Goal: Task Accomplishment & Management: Complete application form

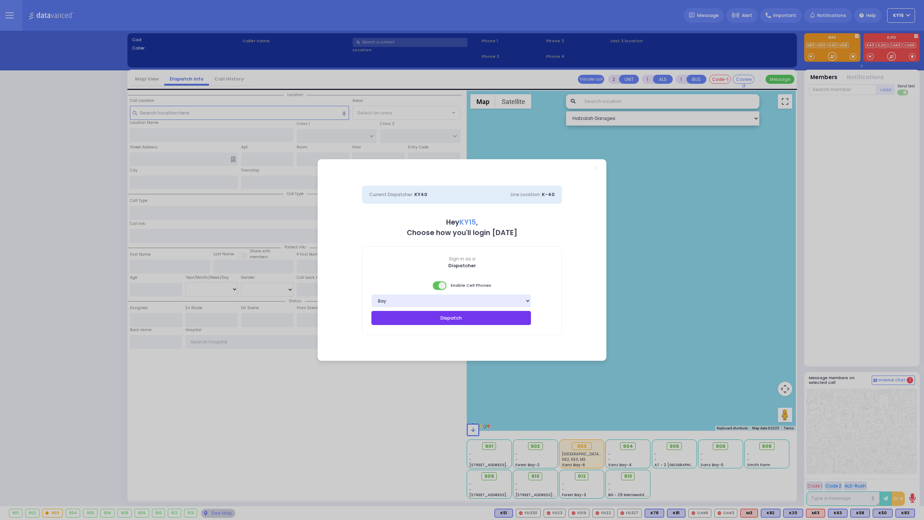
click at [452, 317] on button "Dispatch" at bounding box center [452, 318] width 160 height 14
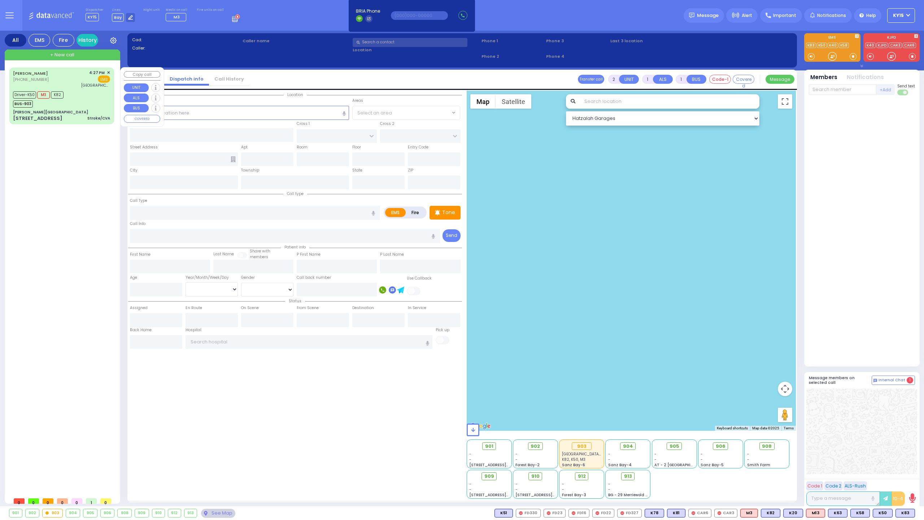
click at [71, 110] on div "[PERSON_NAME][GEOGRAPHIC_DATA]" at bounding box center [61, 111] width 97 height 5
type input "2"
select select
type input "Stroke/CVA"
radio input "true"
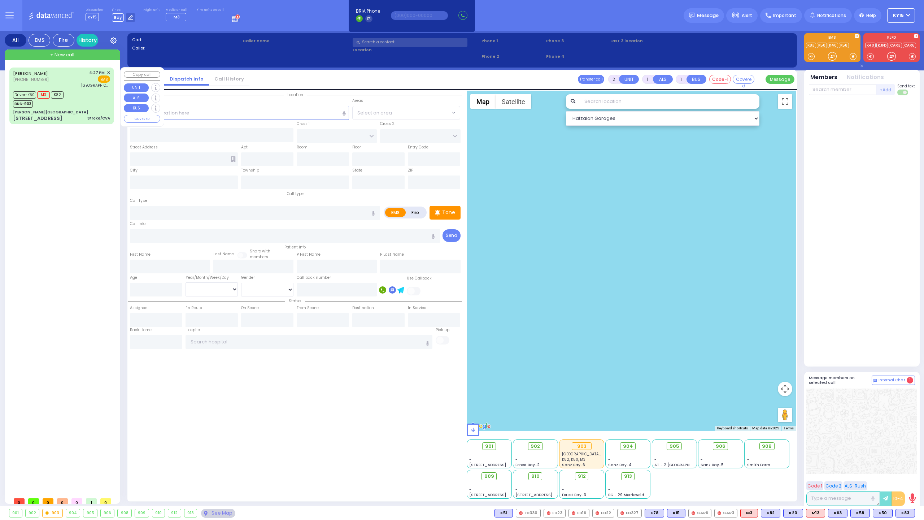
select select
type input "16:27"
type input "16:29"
type input "17:01"
type input "[GEOGRAPHIC_DATA] (Moses Division)"
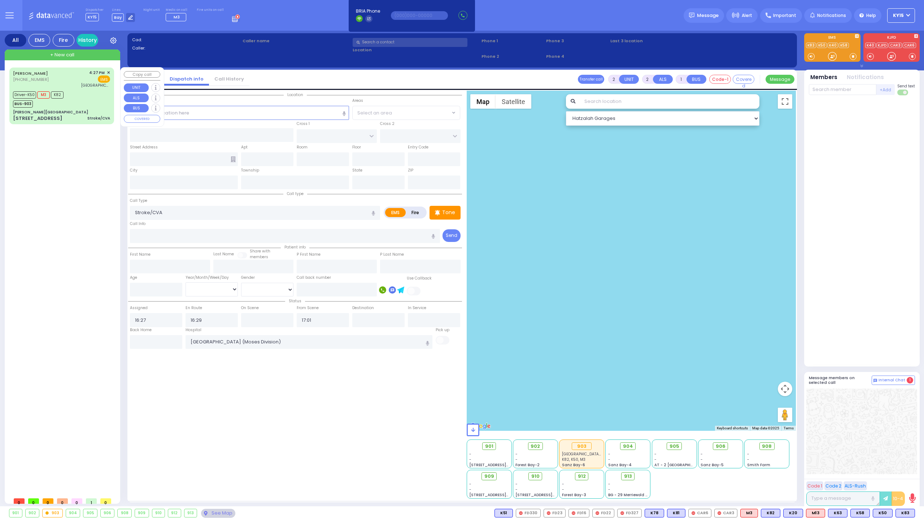
select select "Hatzalah Garages"
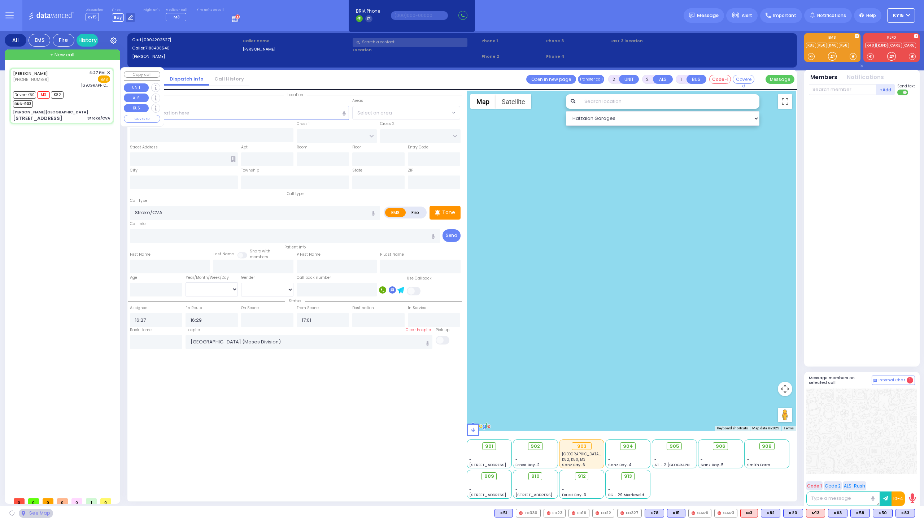
type input "[PERSON_NAME][GEOGRAPHIC_DATA]"
type input "MERON DR"
type input "RATZFERT WAY"
type input "[STREET_ADDRESS]"
type input "12"
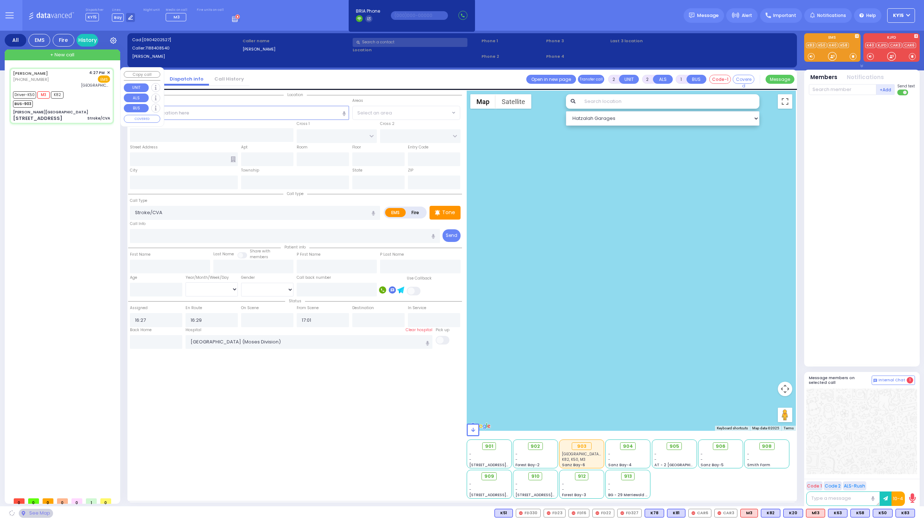
type input "Monroe"
type input "[US_STATE]"
type input "10950"
select select "SECTION 6"
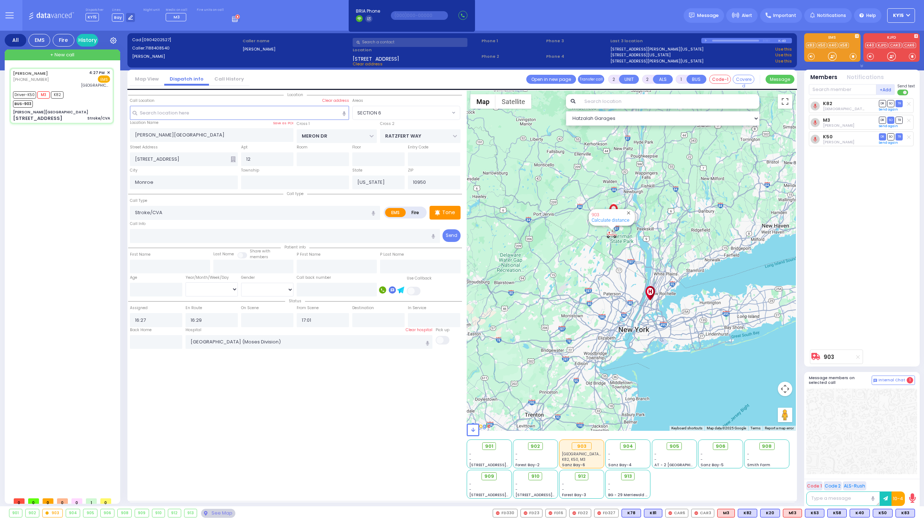
type input "6"
select select
radio input "true"
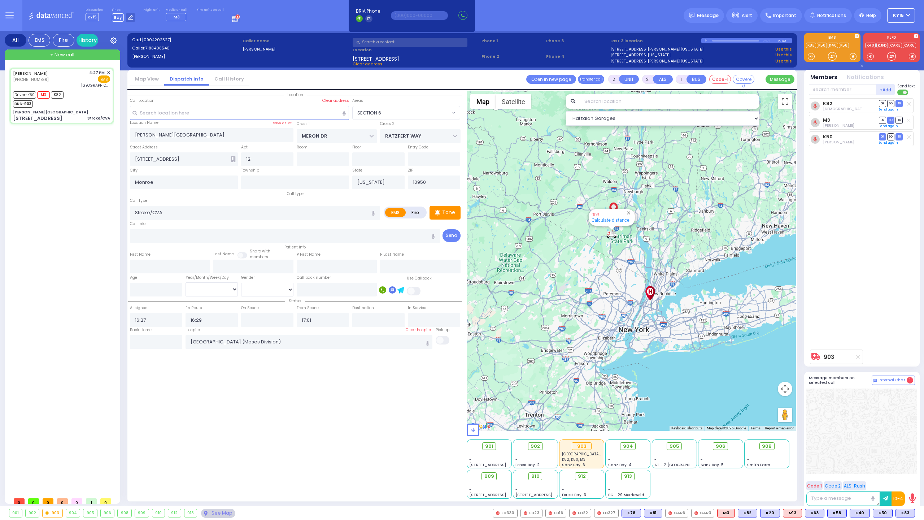
type input "[PERSON_NAME]"
type input "2"
select select "Year"
select select "[DEMOGRAPHIC_DATA]"
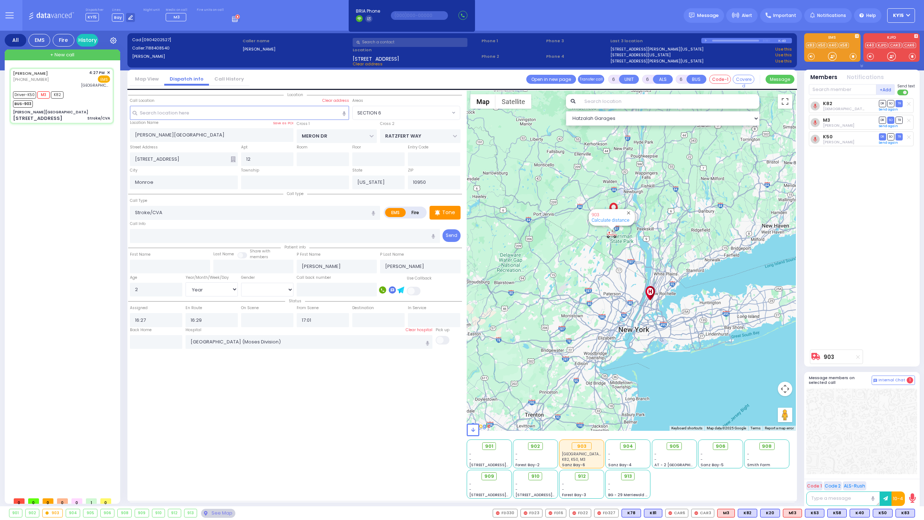
select select "Hatzalah Garages"
select select "SECTION 6"
select select
radio input "true"
select select "Year"
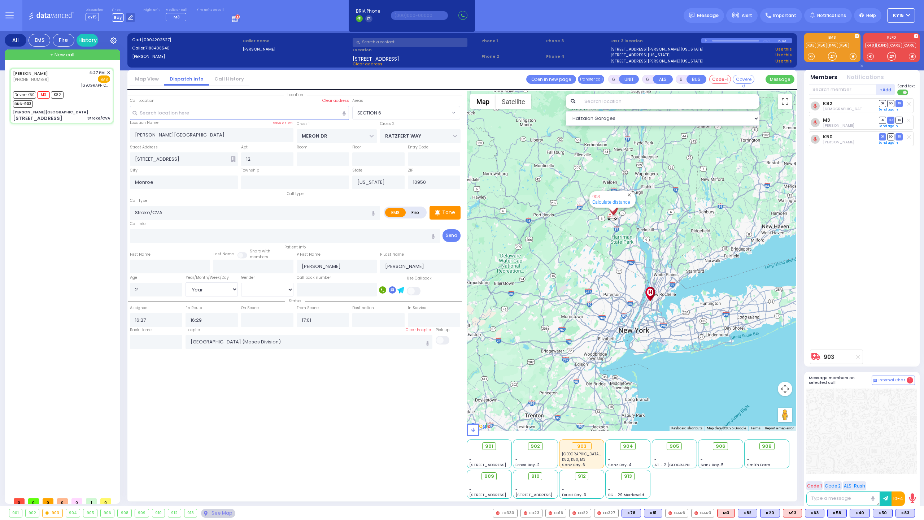
select select "[DEMOGRAPHIC_DATA]"
type input "16:32"
select select "Hatzalah Garages"
select select "SECTION 6"
select select
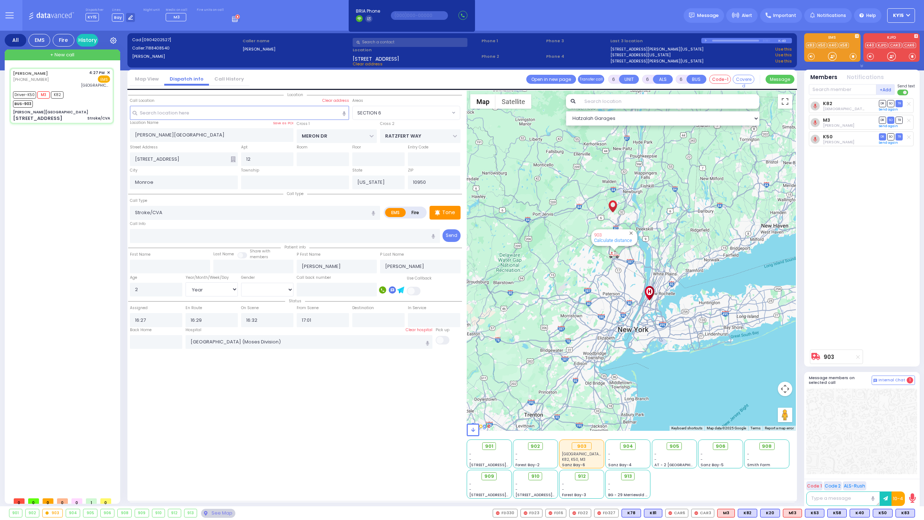
radio input "true"
select select "Year"
select select "[DEMOGRAPHIC_DATA]"
select select "Hatzalah Garages"
select select "SECTION 6"
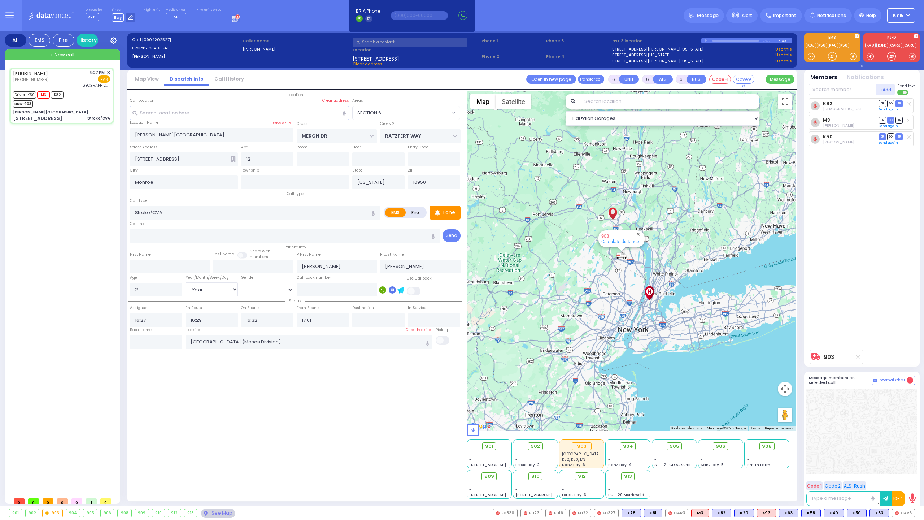
select select
radio input "true"
select select "Year"
select select "[DEMOGRAPHIC_DATA]"
select select "Hatzalah Garages"
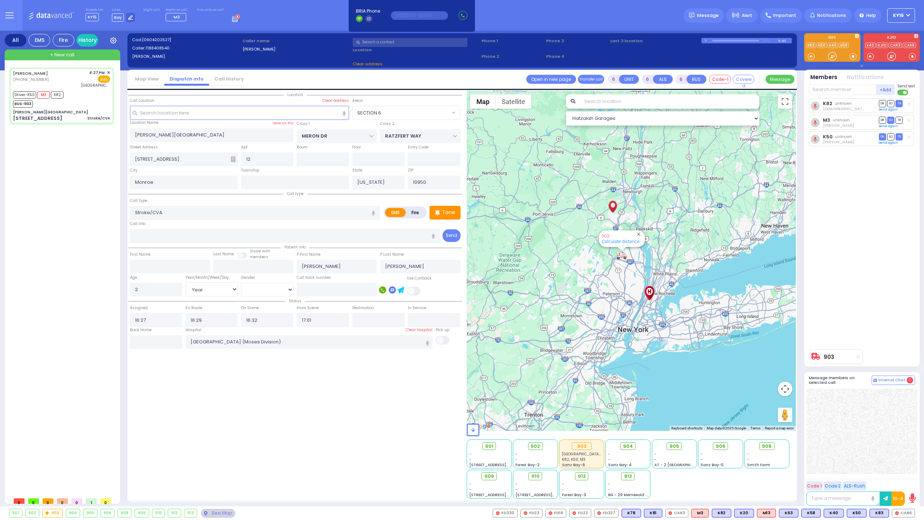
select select "SECTION 6"
select select
radio input "true"
select select "Year"
select select "[DEMOGRAPHIC_DATA]"
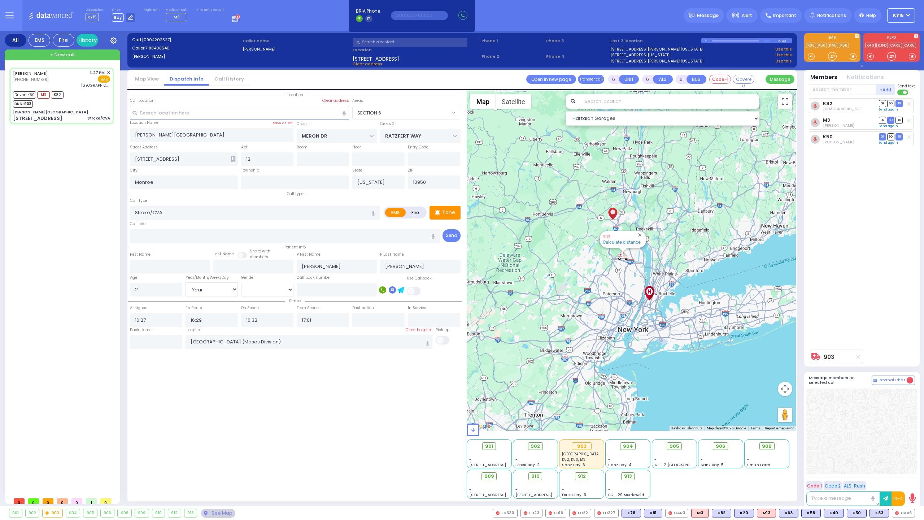
select select "Hatzalah Garages"
select select "SECTION 6"
select select
radio input "true"
select select "Year"
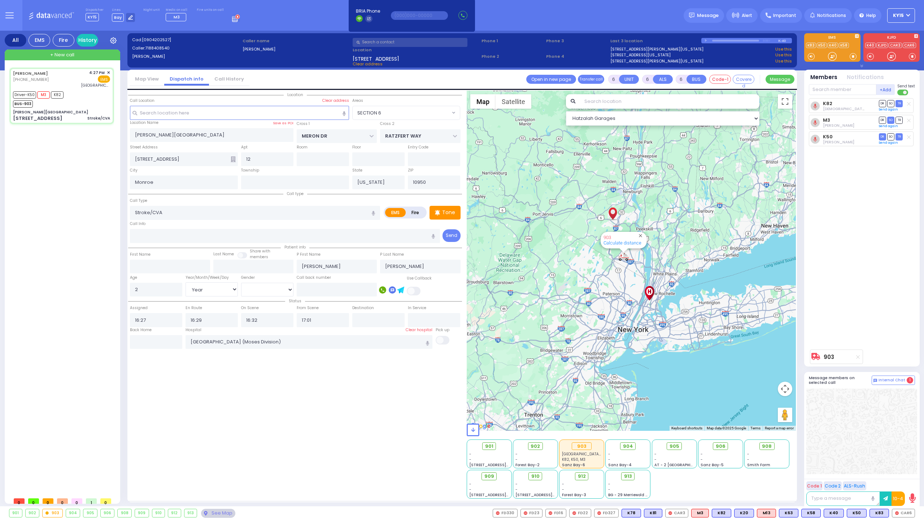
select select "[DEMOGRAPHIC_DATA]"
select select "Hatzalah Garages"
select select "SECTION 6"
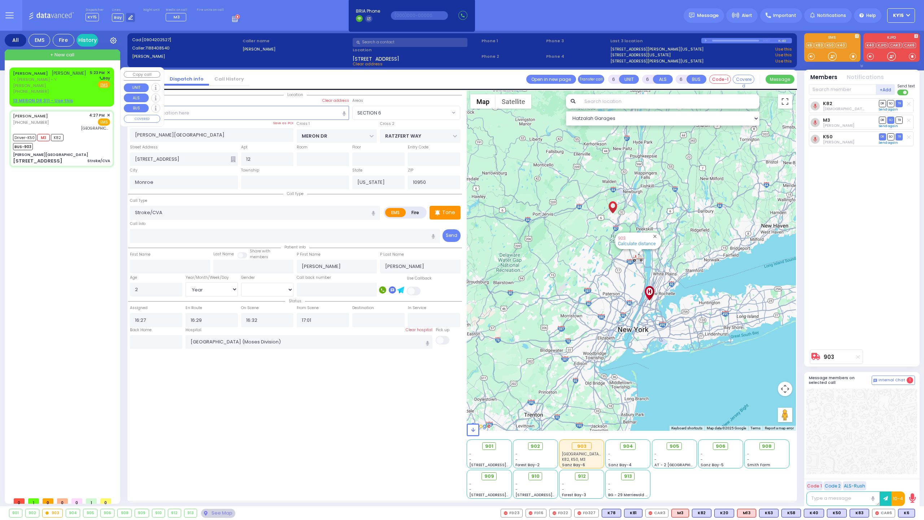
click at [90, 83] on div "[PERSON_NAME] [PERSON_NAME] ר' [PERSON_NAME]' [PERSON_NAME] [PHONE_NUMBER] 5:23…" at bounding box center [61, 82] width 97 height 25
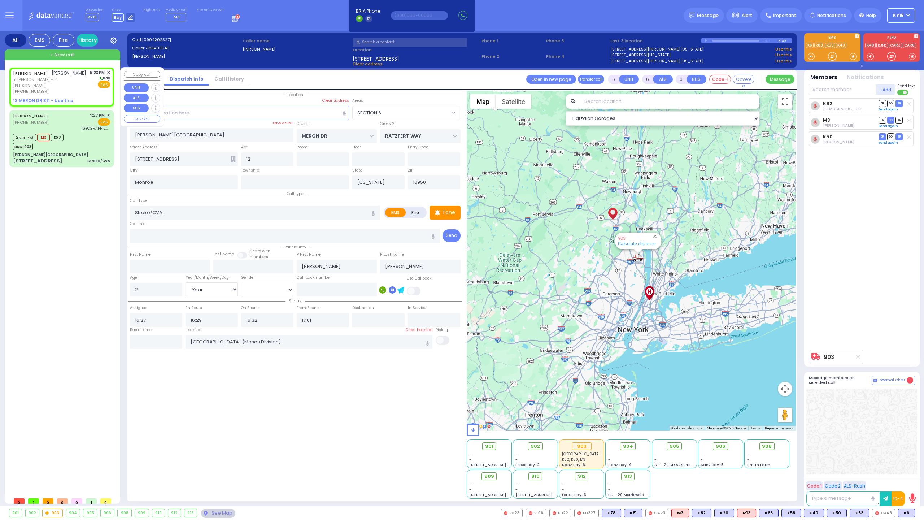
type input "2"
type input "1"
select select
radio input "true"
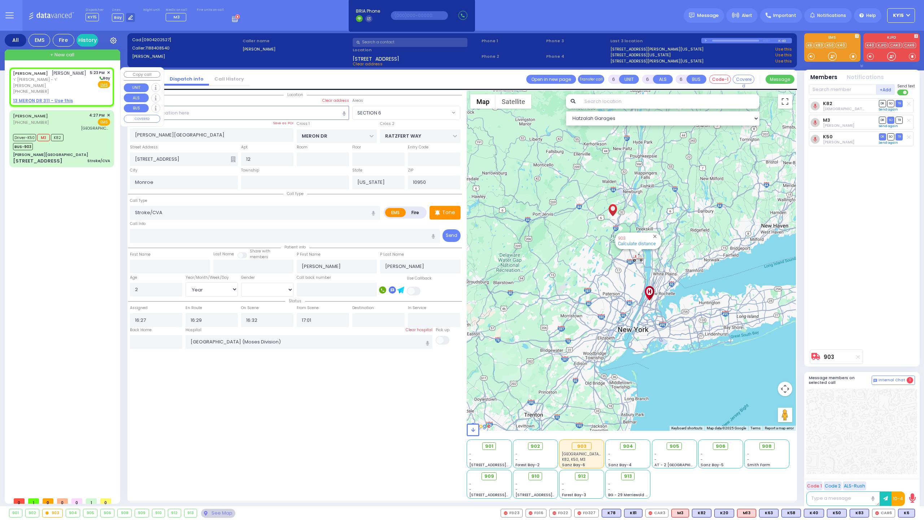
type input "[PERSON_NAME]"
type input "MOSHKOWITZ"
select select
type input "17:23"
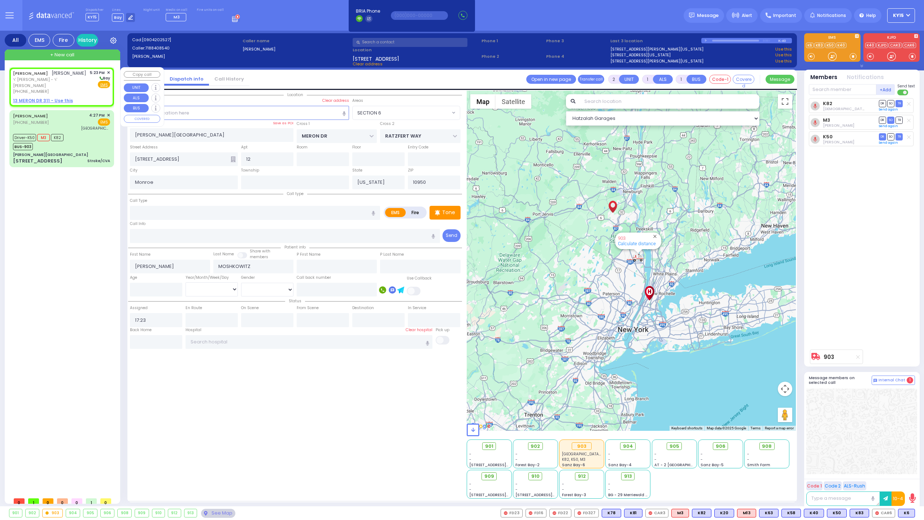
select select "Hatzalah Garages"
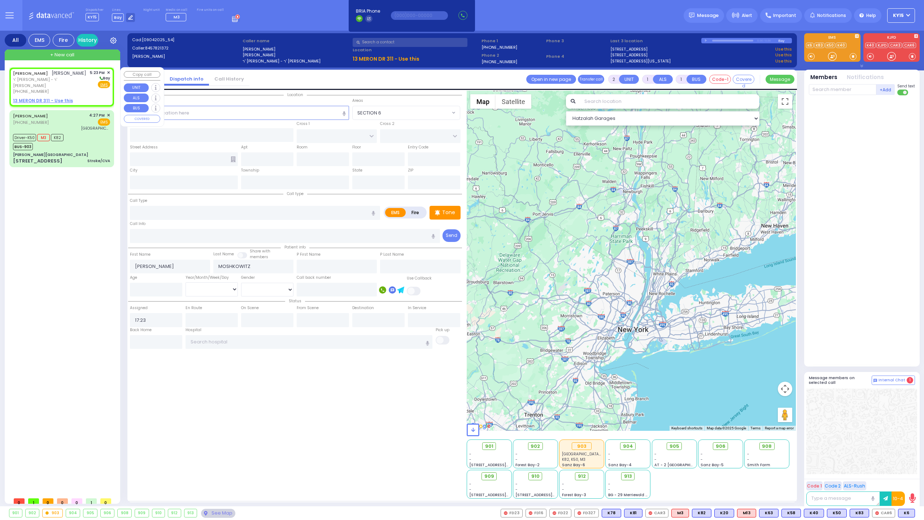
click at [26, 97] on u "13 MERON DR 311 - Use this" at bounding box center [43, 100] width 60 height 6
select select
radio input "true"
select select
select select "Hatzalah Garages"
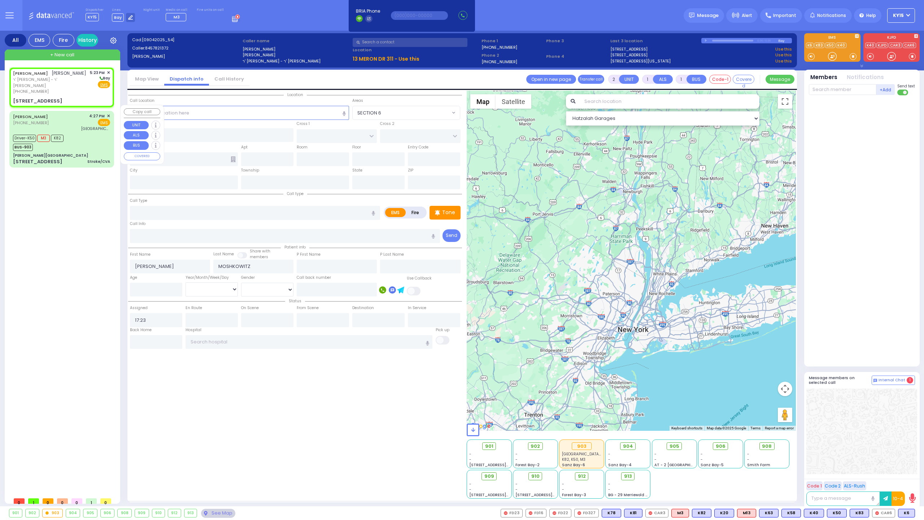
select select
radio input "true"
select select
select select "Hatzalah Garages"
type input "KAHAN DR"
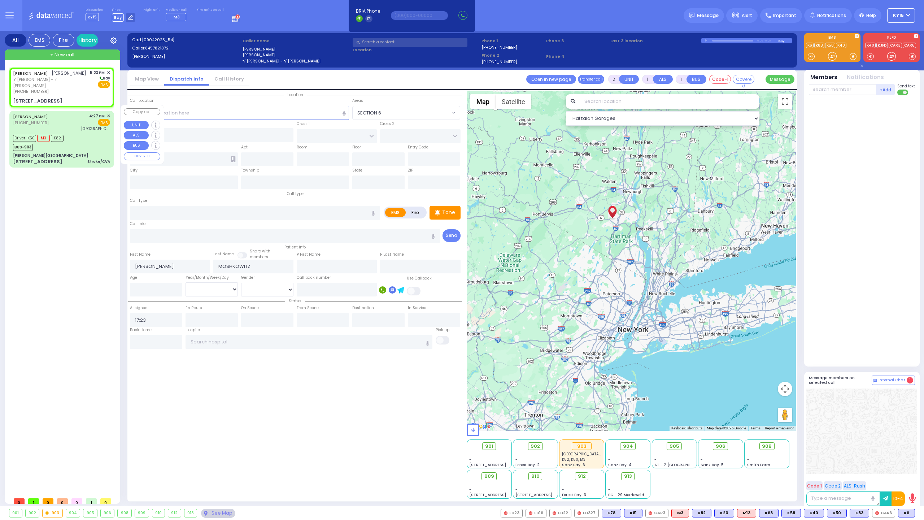
type input "GETZIL BERGER BLVD"
type input "13 MERON DR"
type input "311"
type input "Monroe"
type input "[US_STATE]"
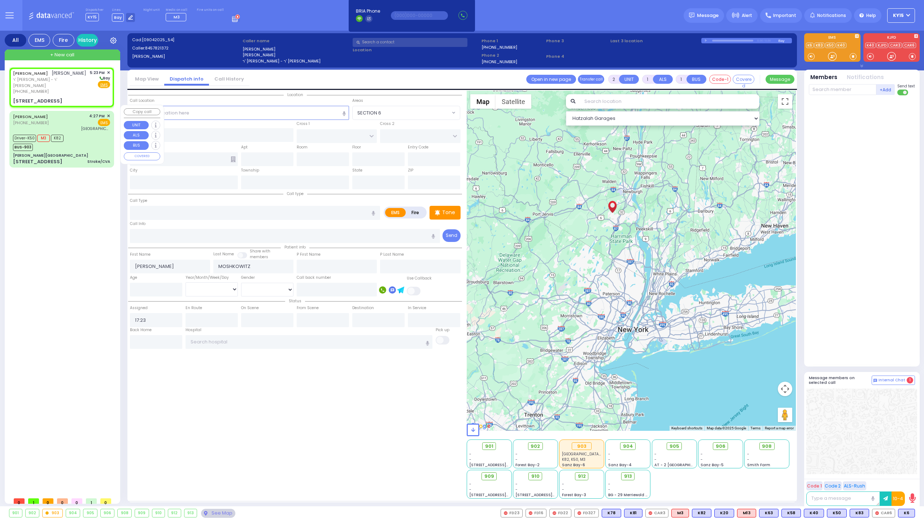
type input "10950"
select select "SECTION 4"
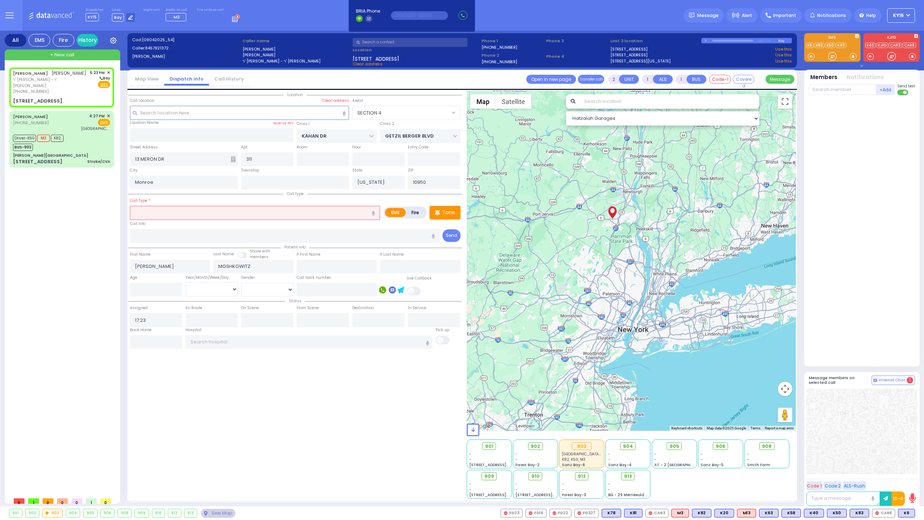
click at [152, 213] on input "text" at bounding box center [255, 213] width 250 height 14
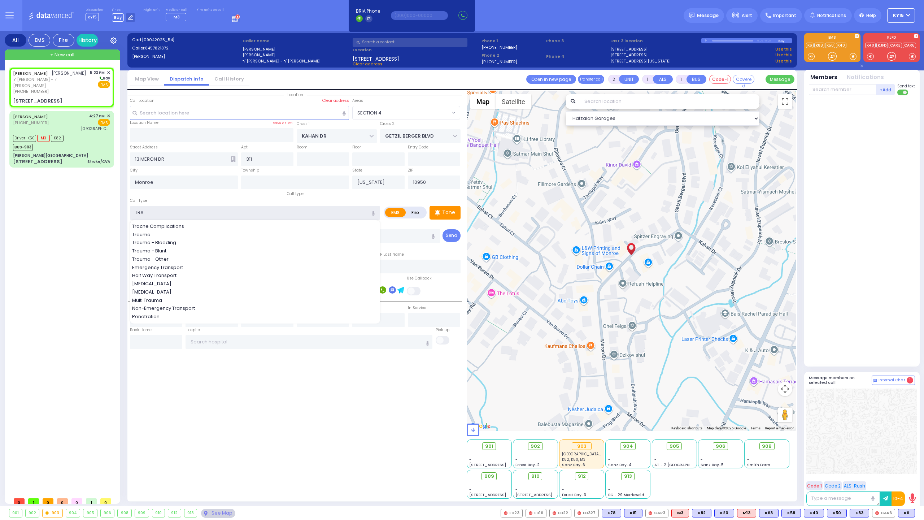
type input "TRAU"
select select
radio input "true"
select select
select select "Hatzalah Garages"
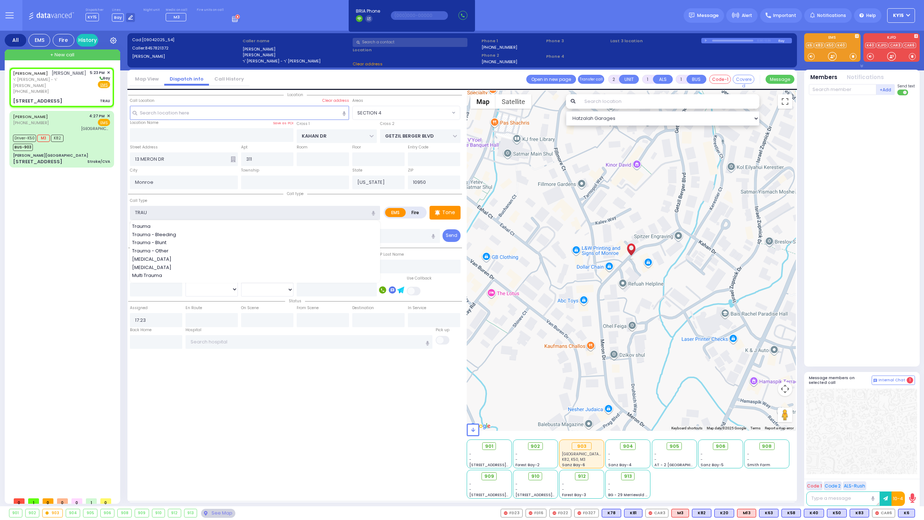
select select "SECTION 4"
click at [144, 236] on span "Trauma - Bleeding" at bounding box center [155, 234] width 47 height 7
type input "Trauma - Bleeding"
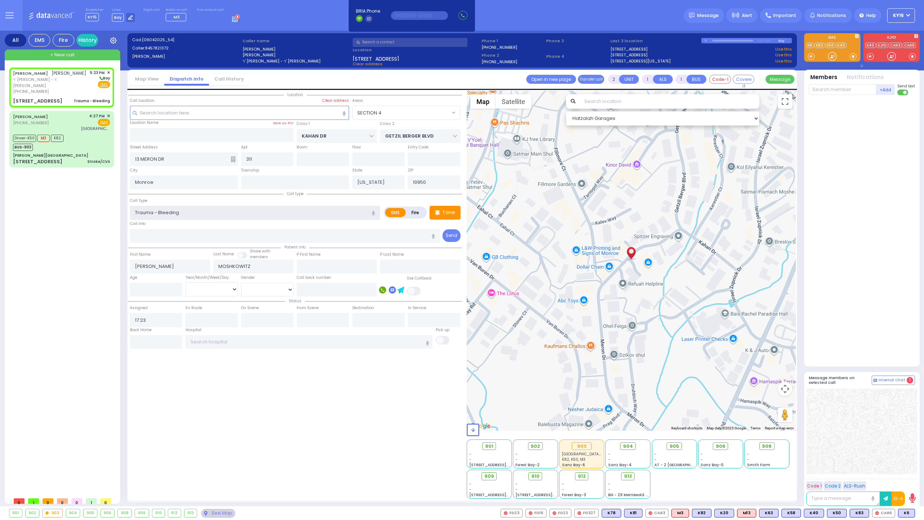
select select
radio input "true"
select select
select select "Hatzalah Garages"
select select "SECTION 4"
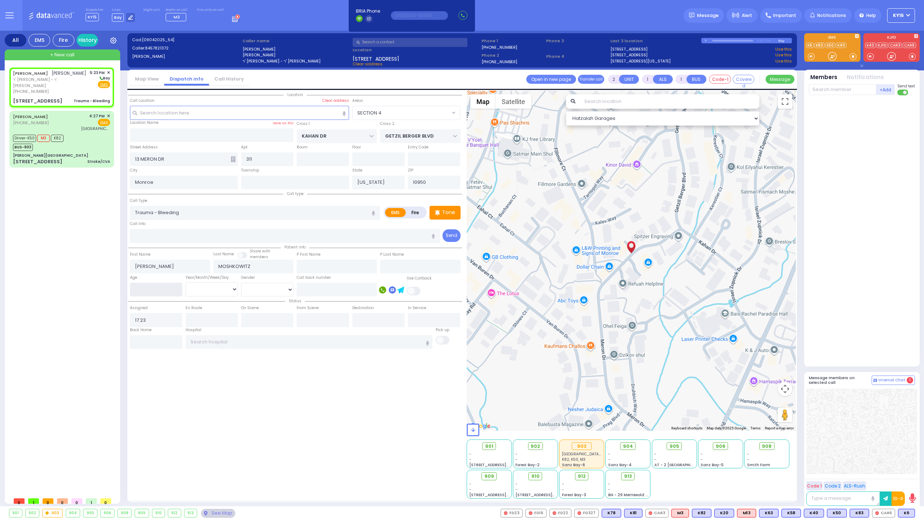
click at [155, 287] on input "number" at bounding box center [156, 290] width 52 height 14
select select
radio input "true"
select select
select select "Hatzalah Garages"
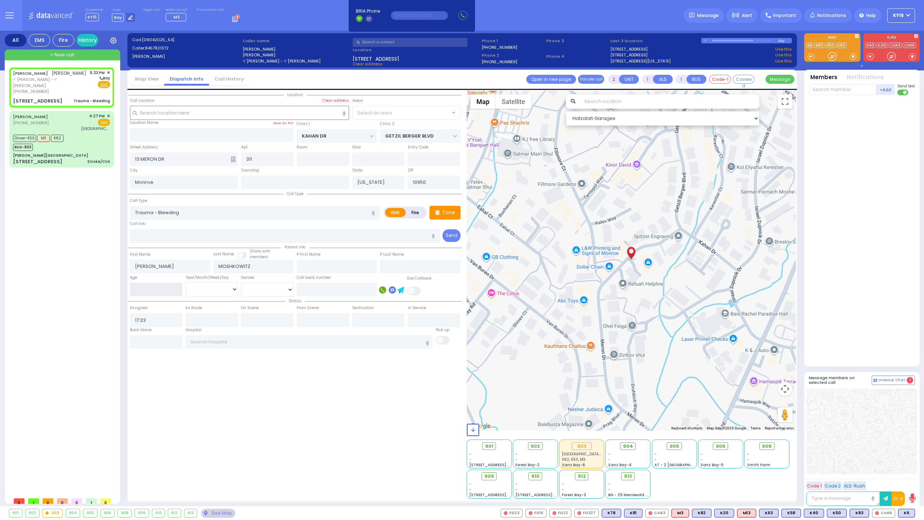
select select "SECTION 4"
type input "13"
click at [217, 289] on select "Year Month Week Day" at bounding box center [212, 289] width 52 height 14
select select
radio input "true"
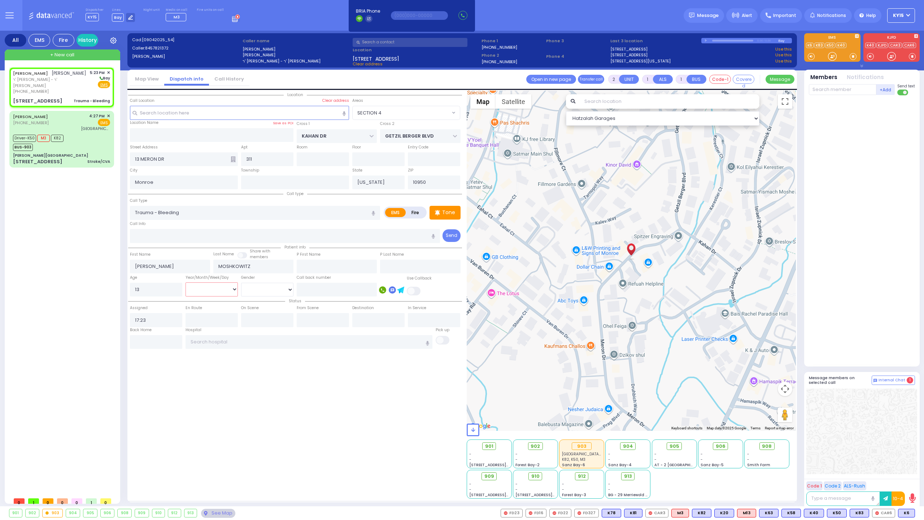
select select
select select "Hatzalah Garages"
select select "SECTION 4"
select select "Month"
click at [186, 282] on select "Year Month Week Day" at bounding box center [212, 289] width 52 height 14
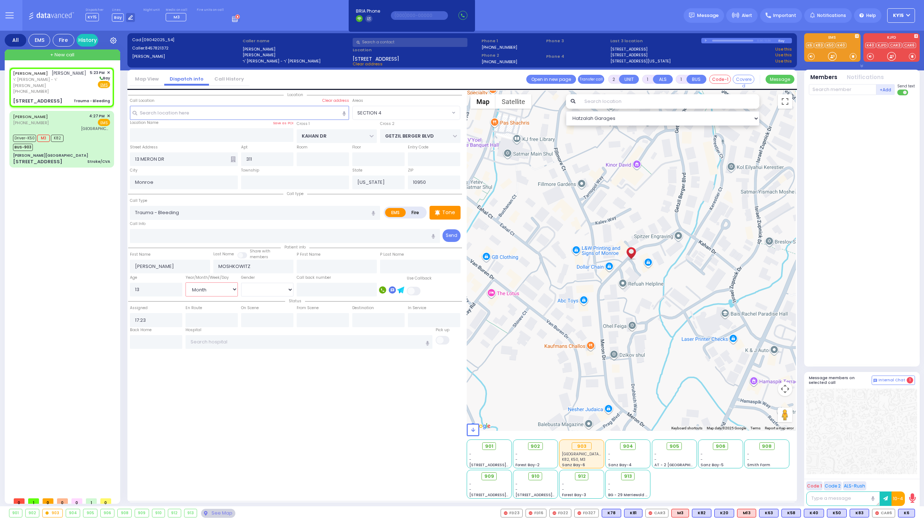
select select
radio input "true"
select select "Month"
select select "Hatzalah Garages"
select select "SECTION 4"
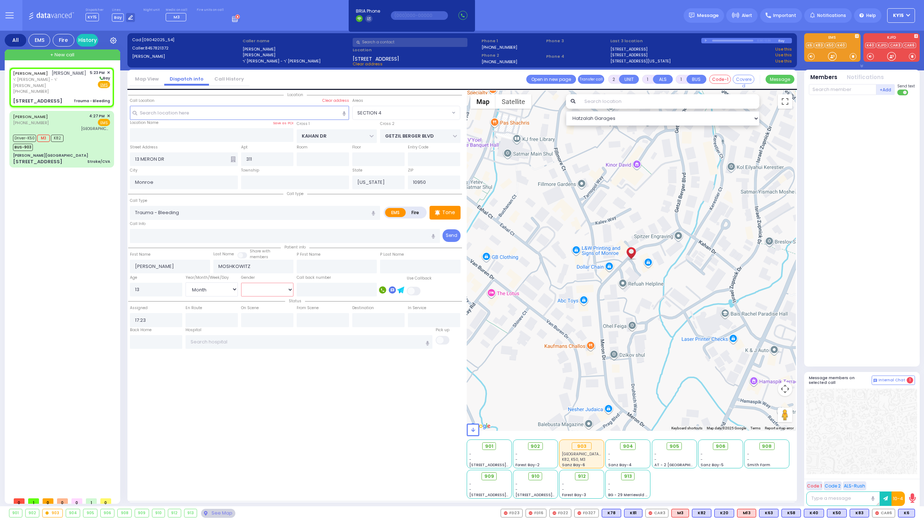
click at [271, 287] on select "[DEMOGRAPHIC_DATA] [DEMOGRAPHIC_DATA]" at bounding box center [267, 290] width 52 height 14
select select "[DEMOGRAPHIC_DATA]"
click at [241, 283] on select "[DEMOGRAPHIC_DATA] [DEMOGRAPHIC_DATA]" at bounding box center [267, 290] width 52 height 14
select select
radio input "true"
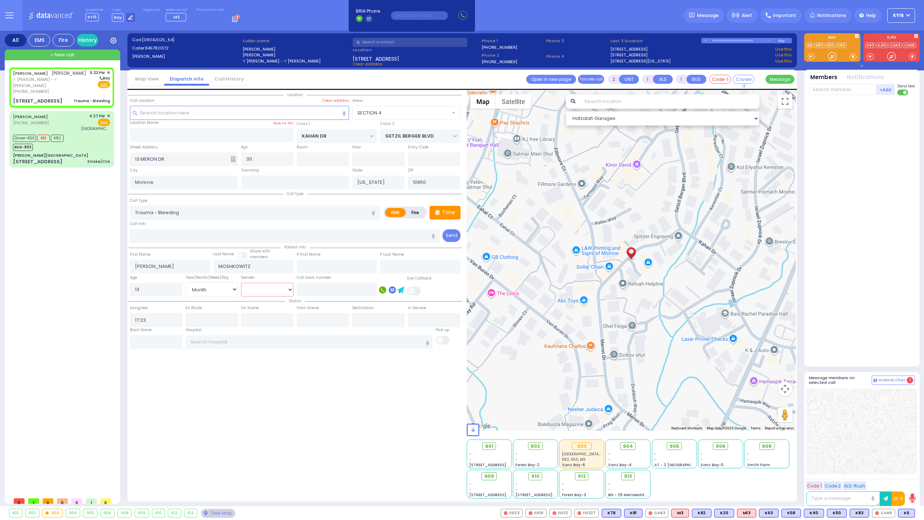
select select "Month"
select select "[DEMOGRAPHIC_DATA]"
select select "Hatzalah Garages"
select select "SECTION 4"
select select
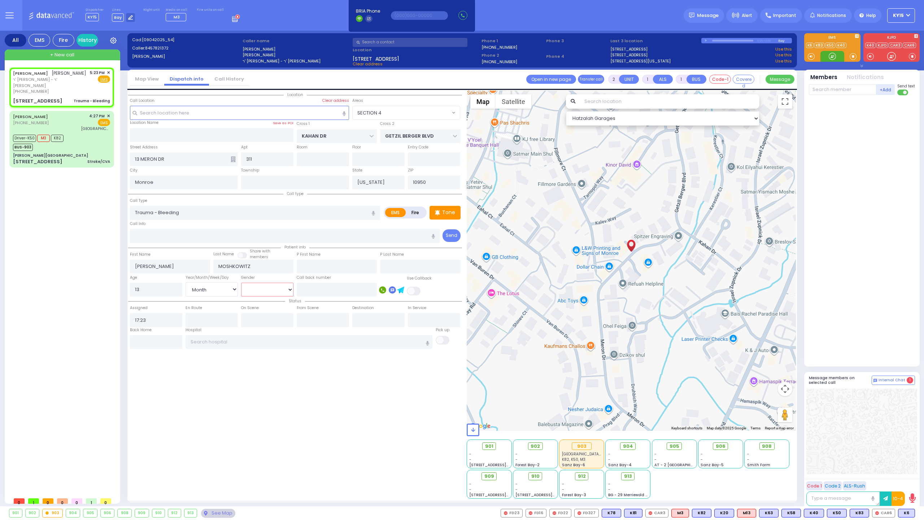
radio input "true"
select select "Month"
select select "[DEMOGRAPHIC_DATA]"
select select "Hatzalah Garages"
select select "SECTION 4"
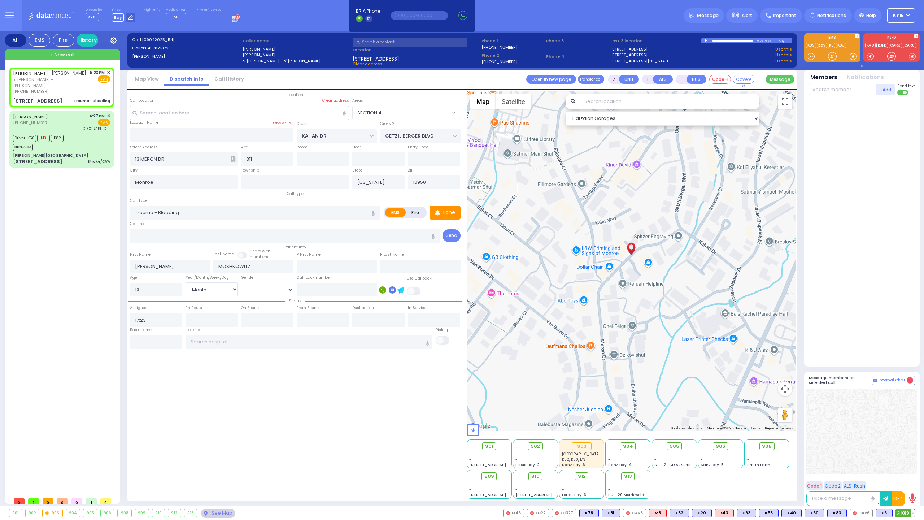
click at [904, 512] on span "K89" at bounding box center [905, 513] width 19 height 8
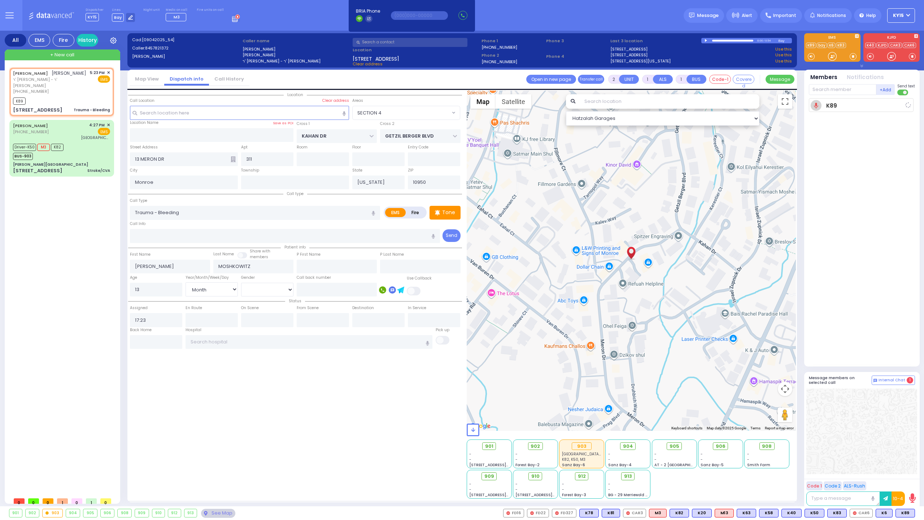
select select
radio input "true"
select select "Month"
select select "[DEMOGRAPHIC_DATA]"
type input "17:25"
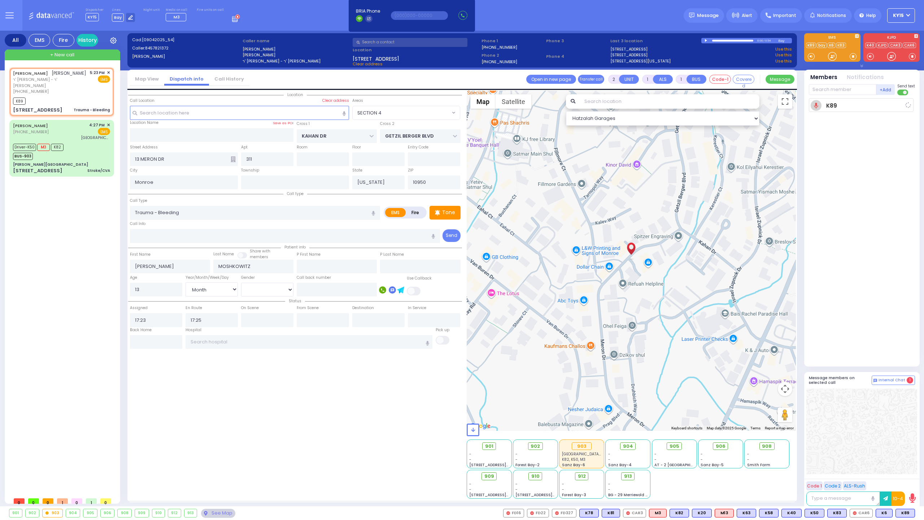
select select "Hatzalah Garages"
select select "SECTION 4"
click at [903, 513] on span "K5" at bounding box center [907, 513] width 16 height 8
select select
radio input "true"
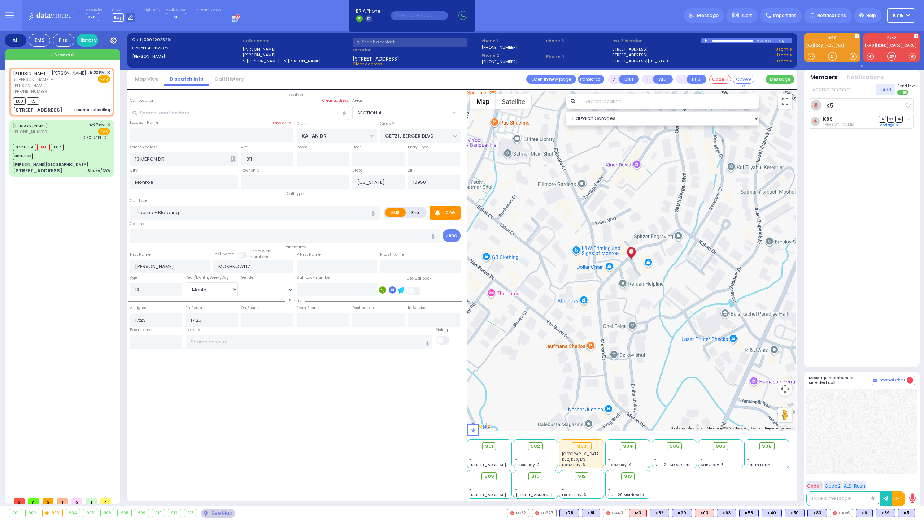
select select "Month"
select select "[DEMOGRAPHIC_DATA]"
select select "Hatzalah Garages"
select select "SECTION 4"
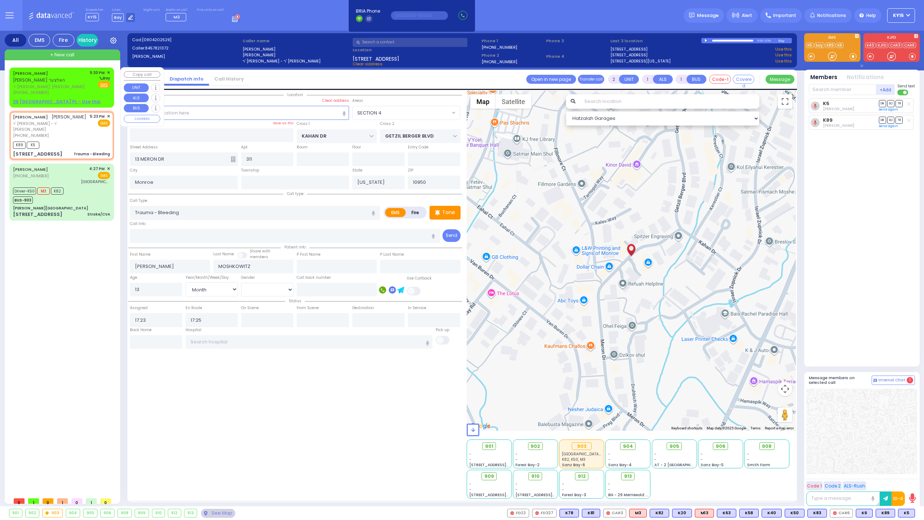
click at [68, 87] on span "ר' [PERSON_NAME]' [PERSON_NAME]" at bounding box center [50, 87] width 74 height 6
select select
radio input "true"
type input "[PERSON_NAME]"
type input "HOLTZER"
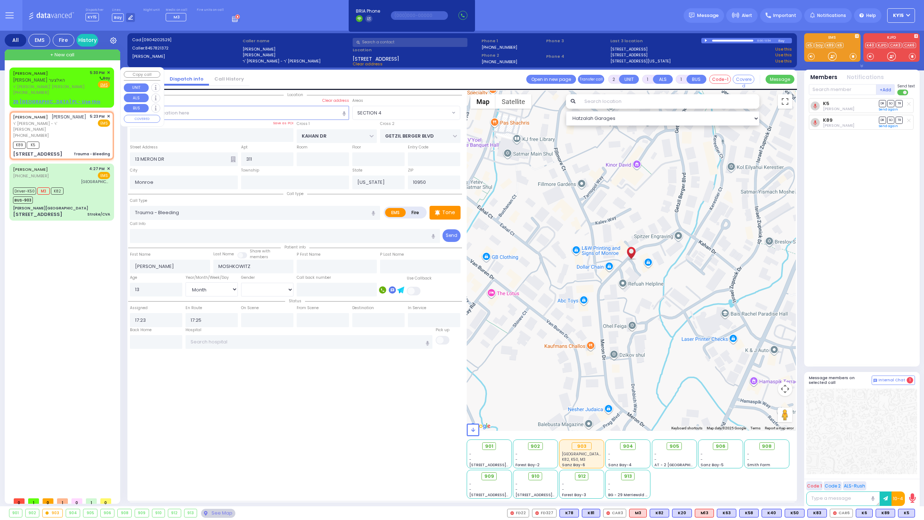
select select
type input "17:30"
select select "Hatzalah Garages"
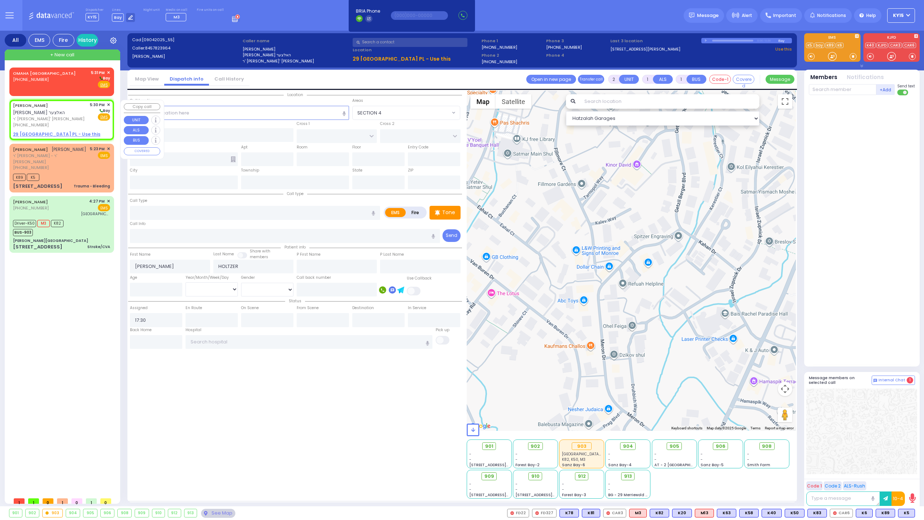
click at [57, 124] on div "[PHONE_NUMBER]" at bounding box center [50, 125] width 74 height 6
select select
radio input "true"
select select
select select "Hatzalah Garages"
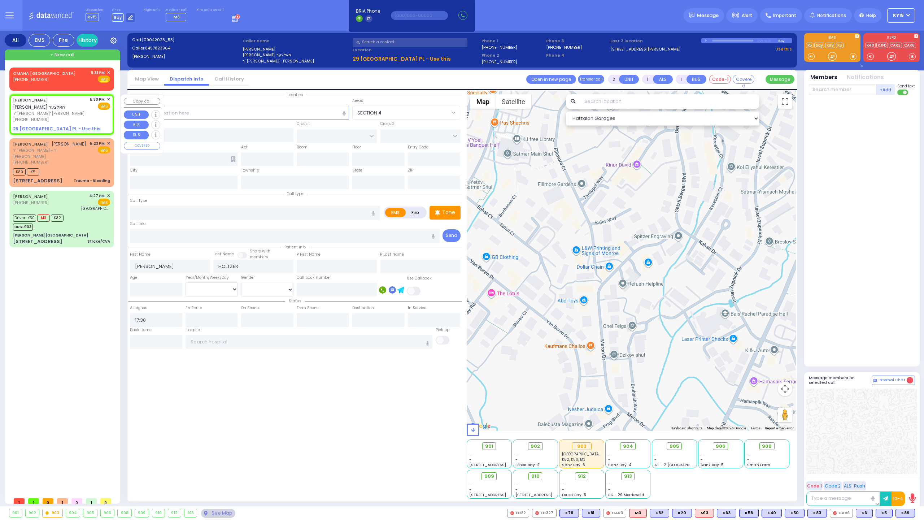
select select
radio input "true"
select select
select select "Hatzalah Garages"
click at [107, 71] on span "✕" at bounding box center [108, 73] width 3 height 6
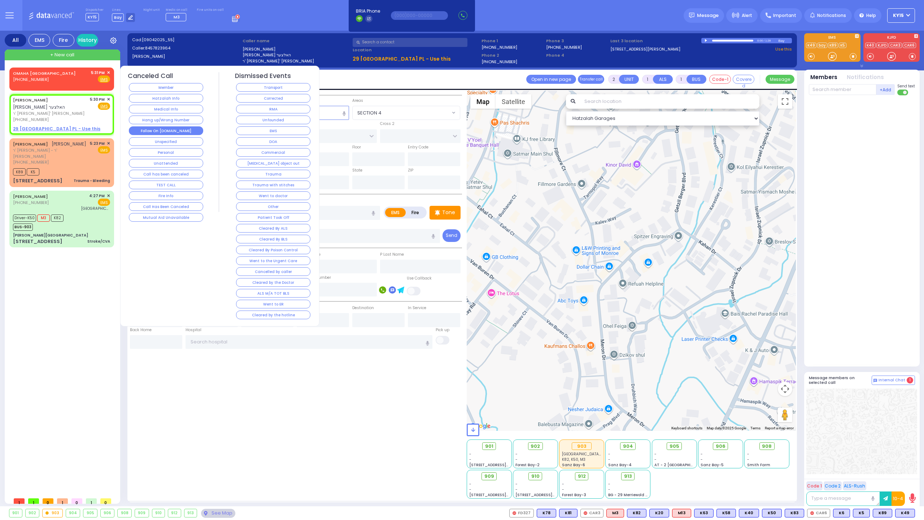
click at [152, 127] on button "Follow On [DOMAIN_NAME]" at bounding box center [166, 130] width 74 height 9
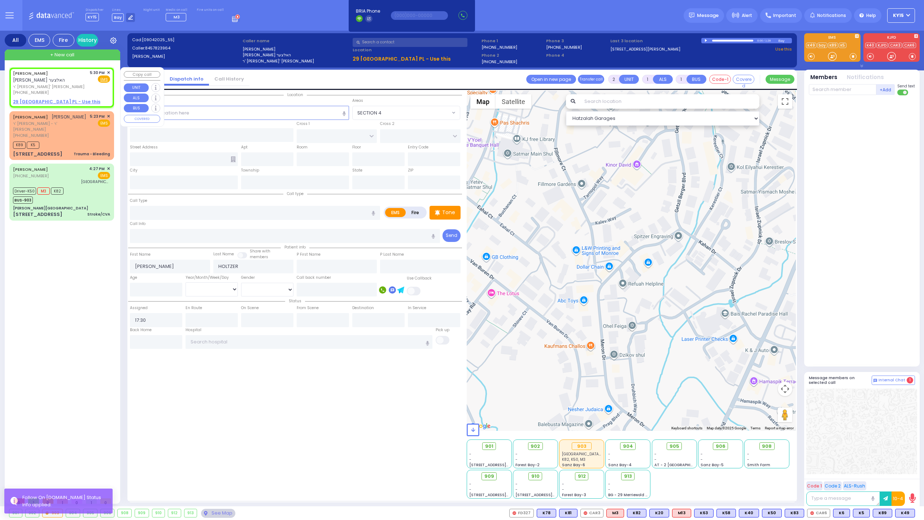
click at [77, 89] on span "ר' [PERSON_NAME]' [PERSON_NAME]" at bounding box center [50, 87] width 74 height 6
select select
radio input "true"
select select
select select "Hatzalah Garages"
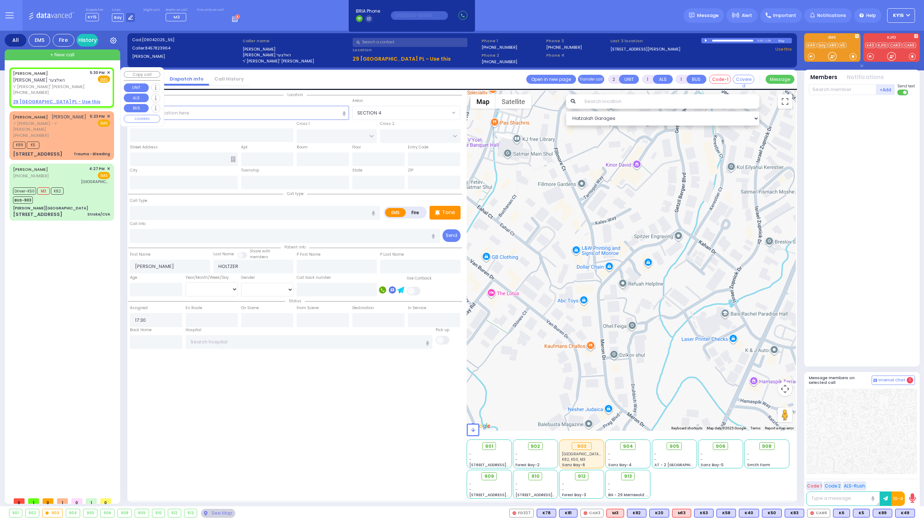
click at [109, 71] on span "✕" at bounding box center [108, 73] width 3 height 6
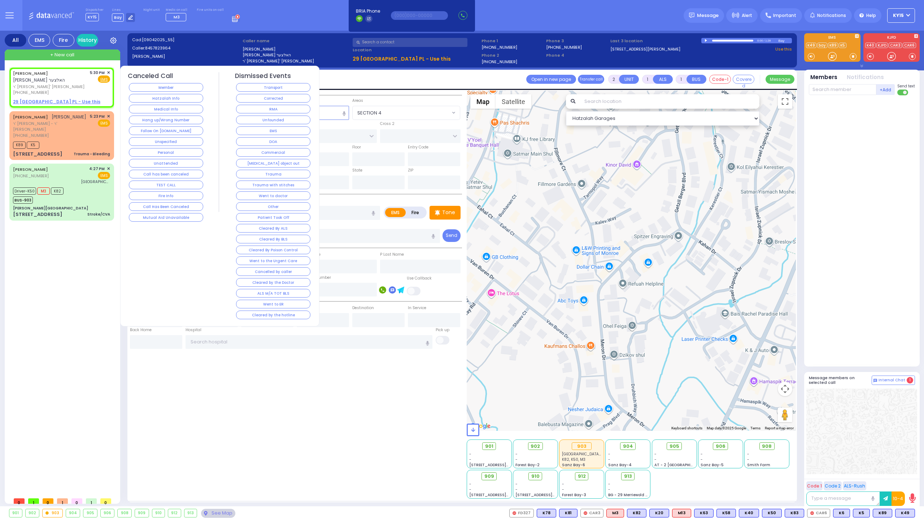
click at [161, 166] on div "Unattended" at bounding box center [166, 163] width 77 height 11
click at [159, 160] on button "Unattended" at bounding box center [166, 163] width 74 height 9
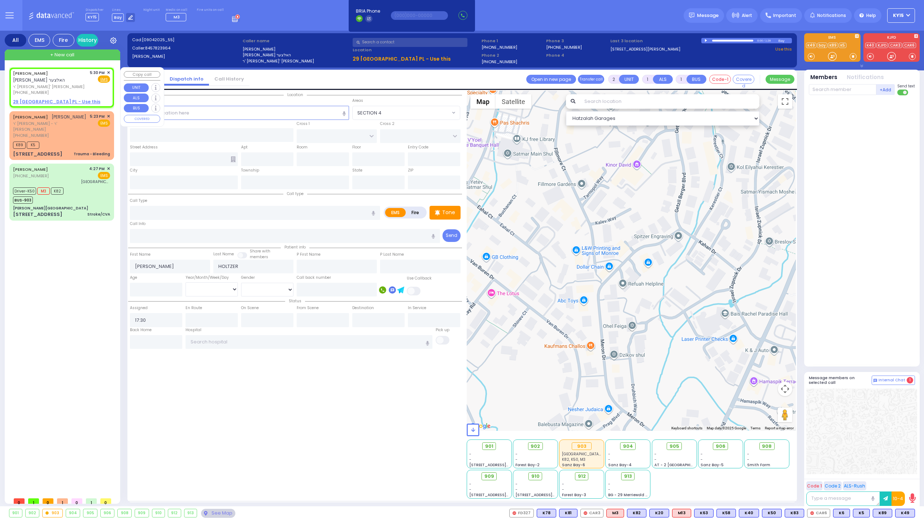
select select
radio input "true"
select select
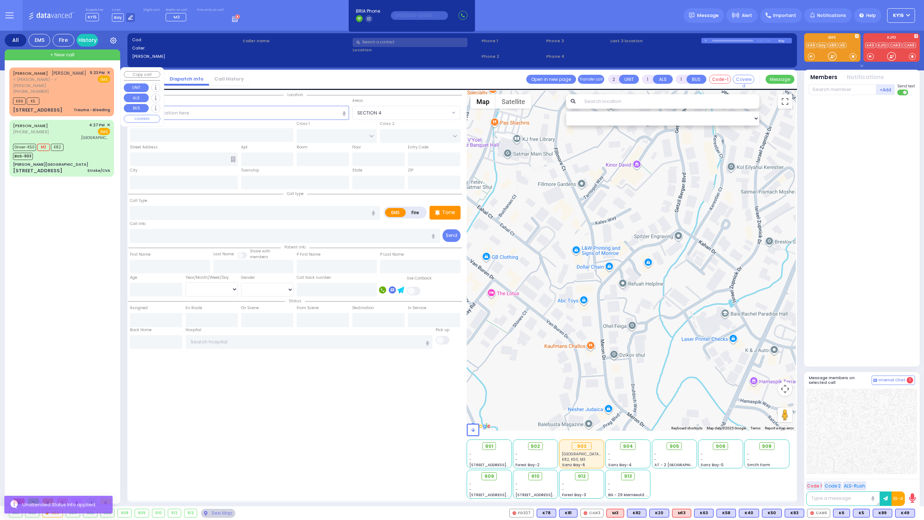
click at [77, 97] on div "K89 K5" at bounding box center [61, 100] width 97 height 9
select select
type input "Trauma - Bleeding"
radio input "true"
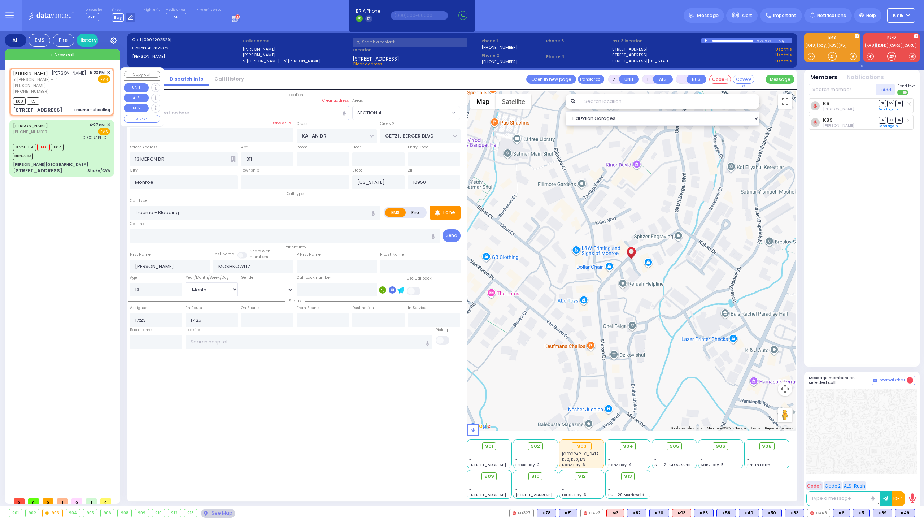
click at [107, 70] on span "✕" at bounding box center [108, 73] width 3 height 6
click at [108, 71] on span "✕" at bounding box center [108, 73] width 3 height 6
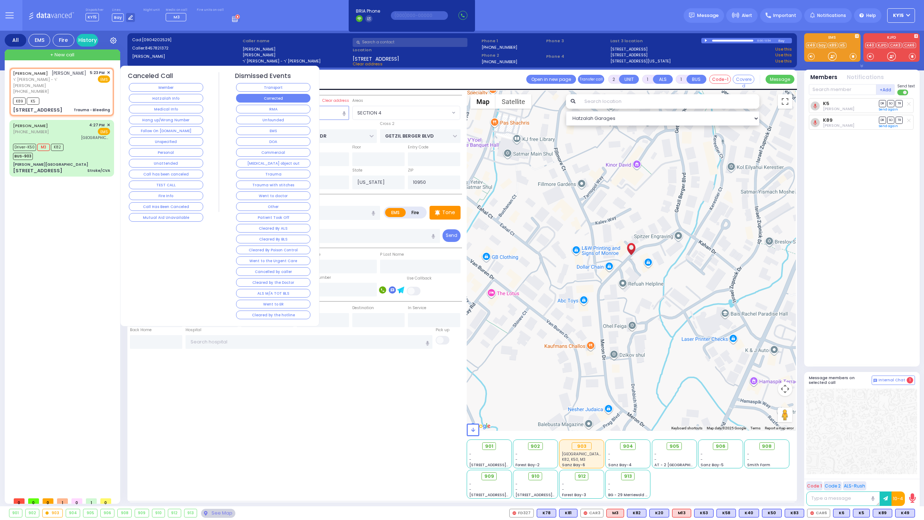
click at [267, 100] on button "Corrected" at bounding box center [273, 98] width 74 height 9
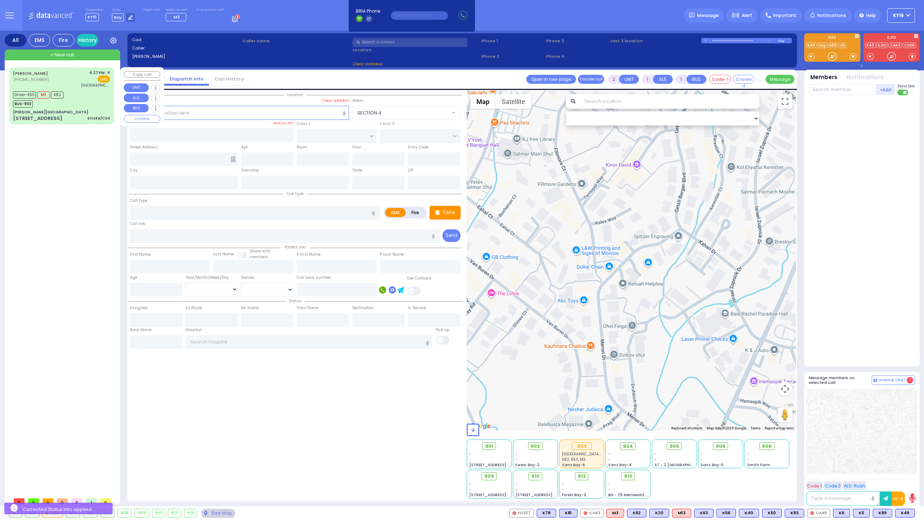
click at [85, 101] on div "Driver-K50 M3 K82 BUS-903" at bounding box center [61, 99] width 97 height 18
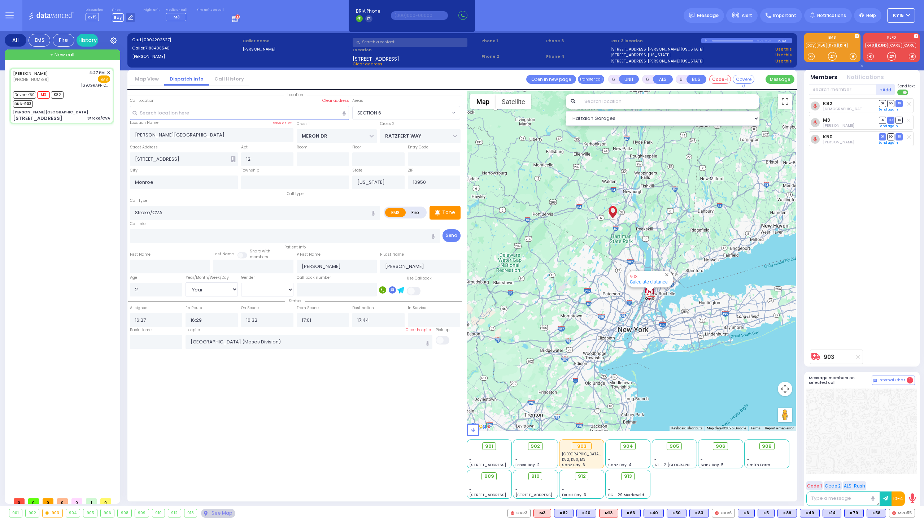
select select "SECTION 6"
select select "Year"
select select "[DEMOGRAPHIC_DATA]"
click at [66, 56] on span "+ New call" at bounding box center [62, 54] width 24 height 7
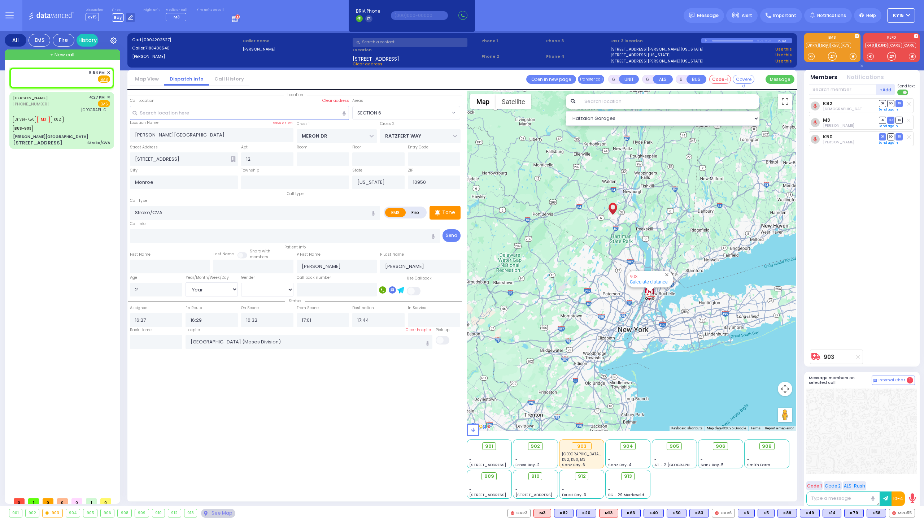
type input "2"
type input "1"
select select
radio input "true"
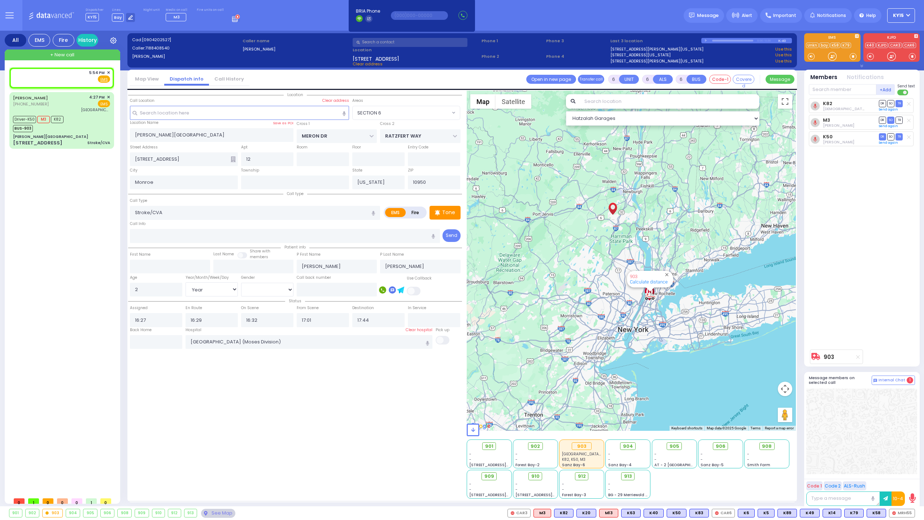
select select
type input "17:54"
select select "Hatzalah Garages"
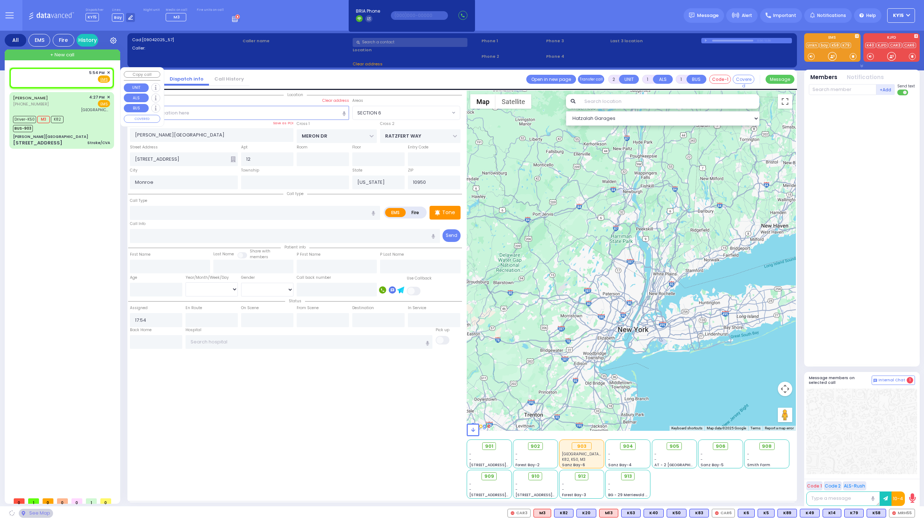
select select
radio input "true"
select select
select select "Hatzalah Garages"
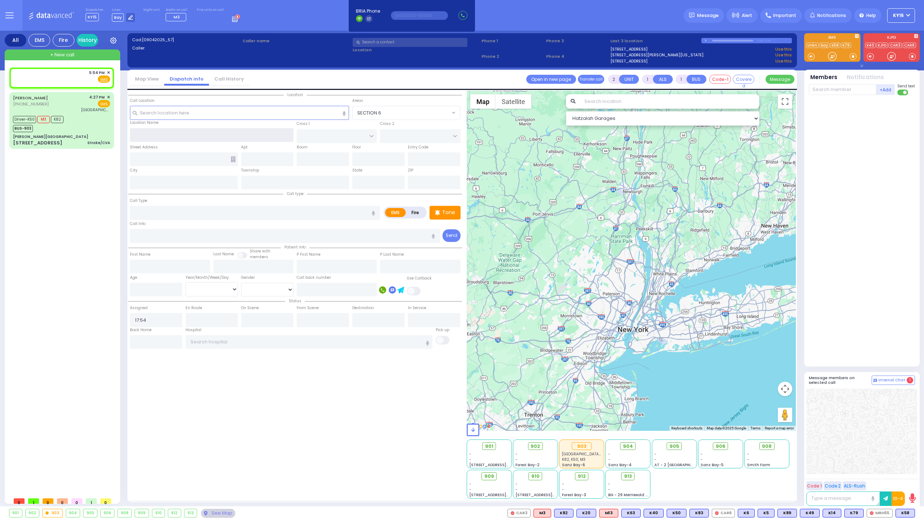
click at [159, 139] on input "text" at bounding box center [212, 135] width 164 height 14
click at [181, 112] on input "text" at bounding box center [240, 113] width 220 height 14
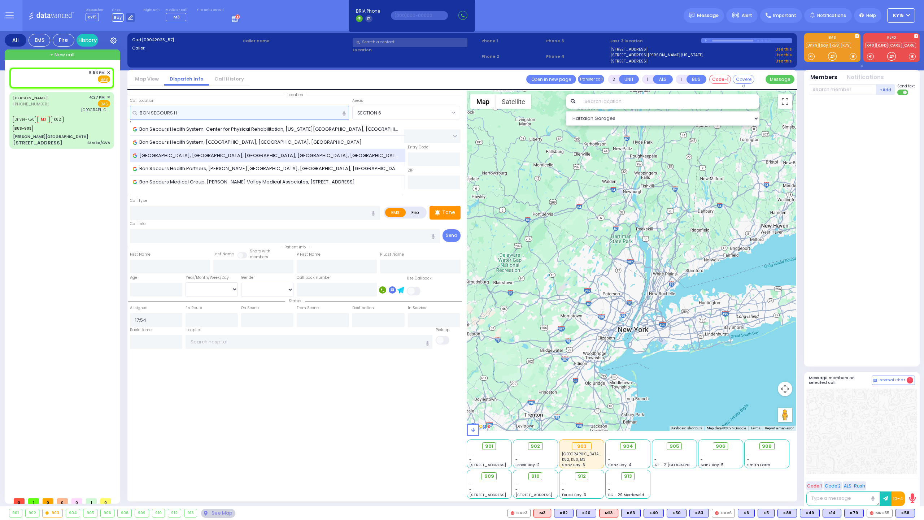
type input "BON SECOURS H"
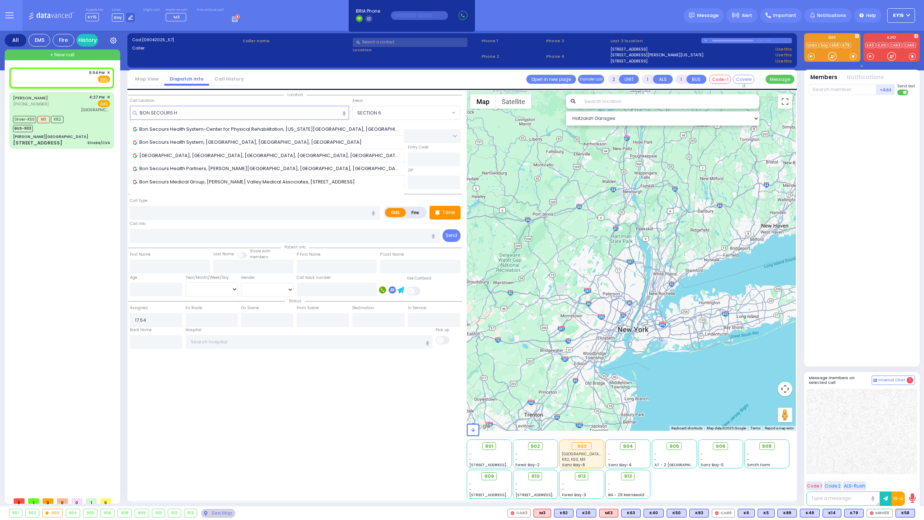
click at [210, 157] on span "Bon Secours Community Hospital, East Main Street, Port Jervis, NY, USA" at bounding box center [268, 155] width 270 height 7
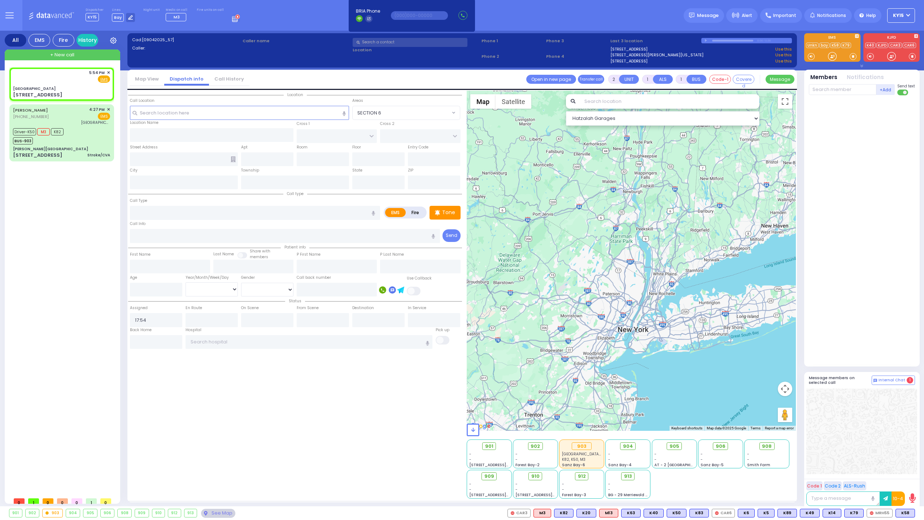
select select
radio input "true"
select select
select select "Hatzalah Garages"
type input "Bon Secours Community Hospital"
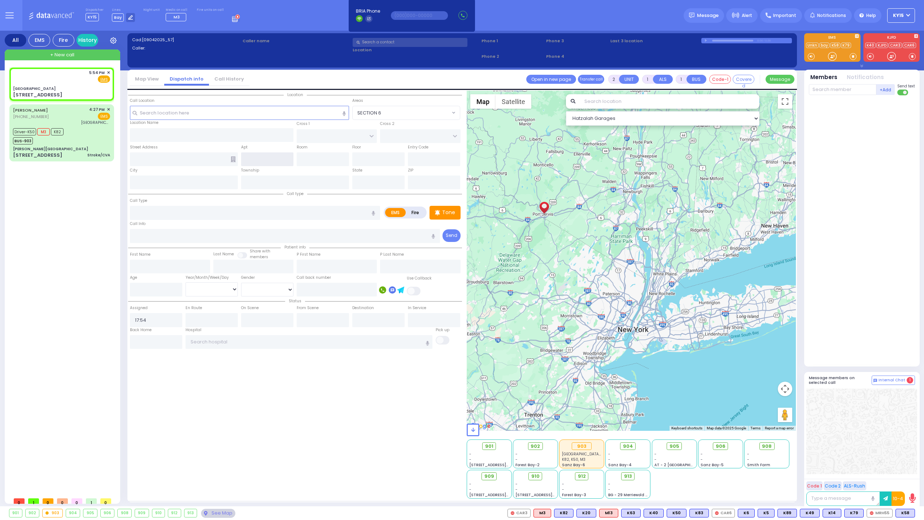
type input "COLE ST"
type input "PENNSYLVANIA AVE"
type input "160 E Main St"
type input "Port Jervis"
type input "[US_STATE]"
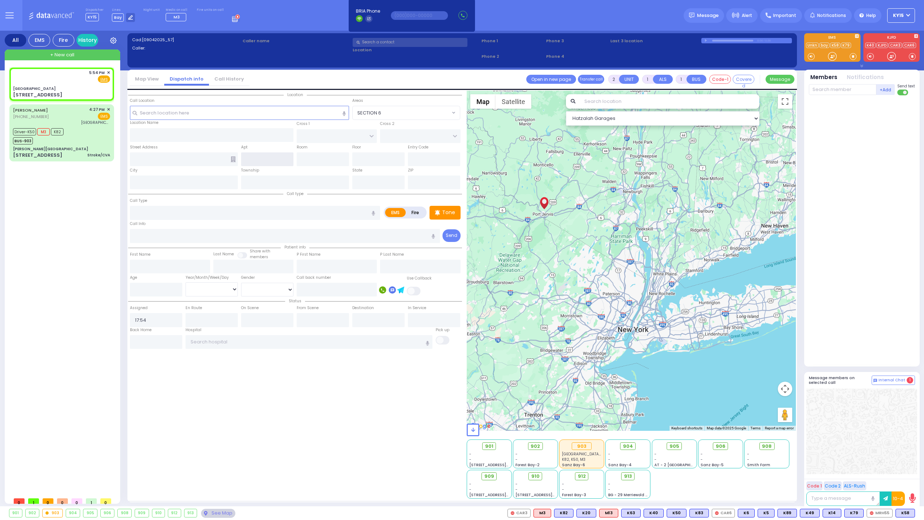
type input "12771"
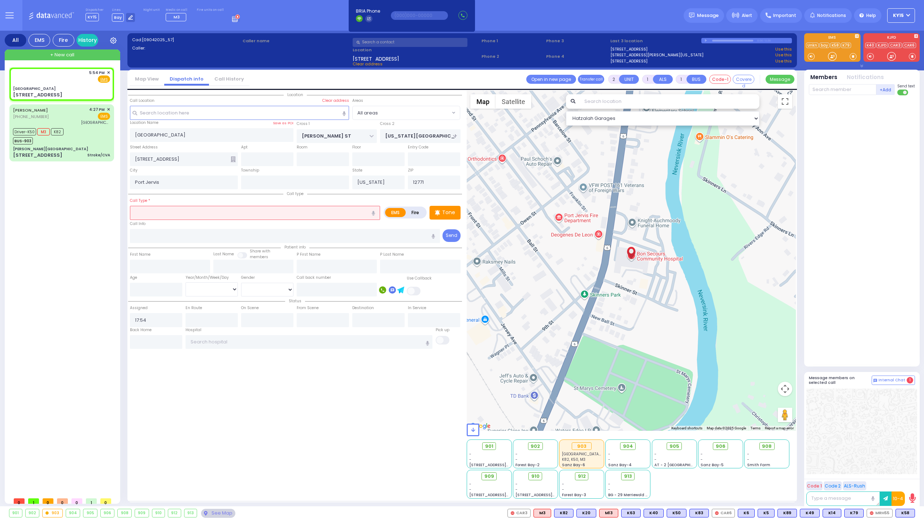
click at [177, 213] on input "text" at bounding box center [255, 213] width 250 height 14
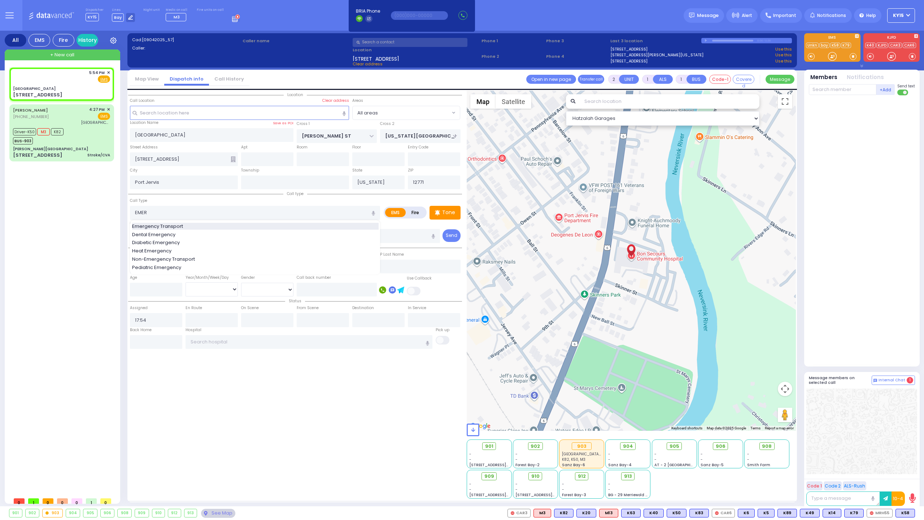
click at [177, 224] on span "Emergency Transport" at bounding box center [158, 226] width 53 height 7
type input "Emergency Transport"
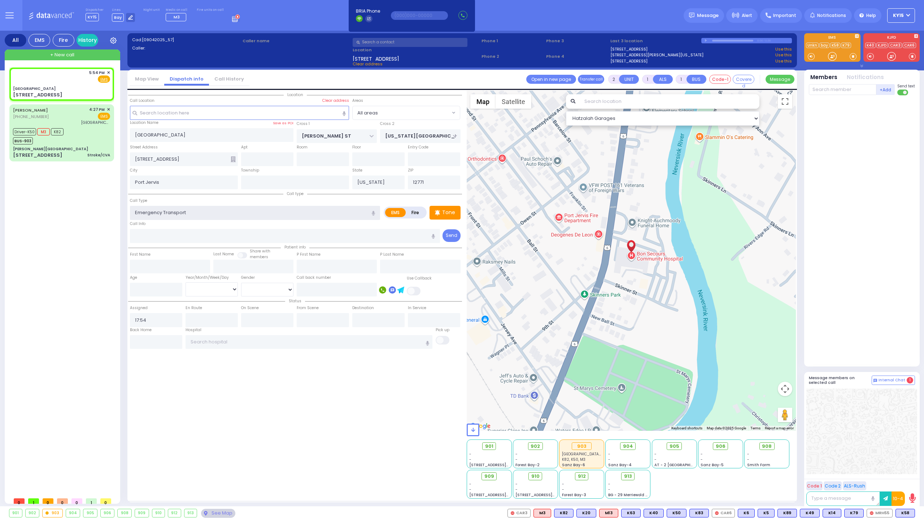
type input "1"
select select
radio input "true"
select select
select select "Hatzalah Garages"
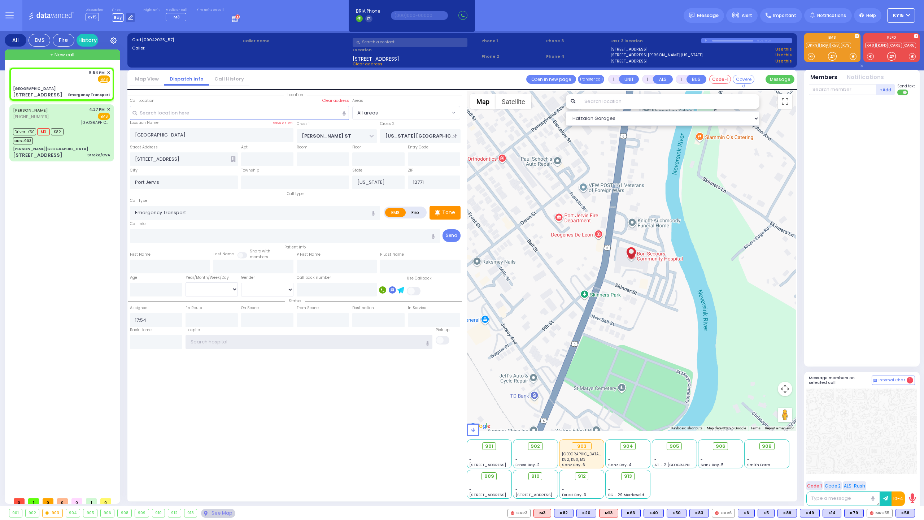
click at [249, 344] on input "text" at bounding box center [309, 342] width 247 height 14
select select
radio input "true"
select select
select select "Hatzalah Garages"
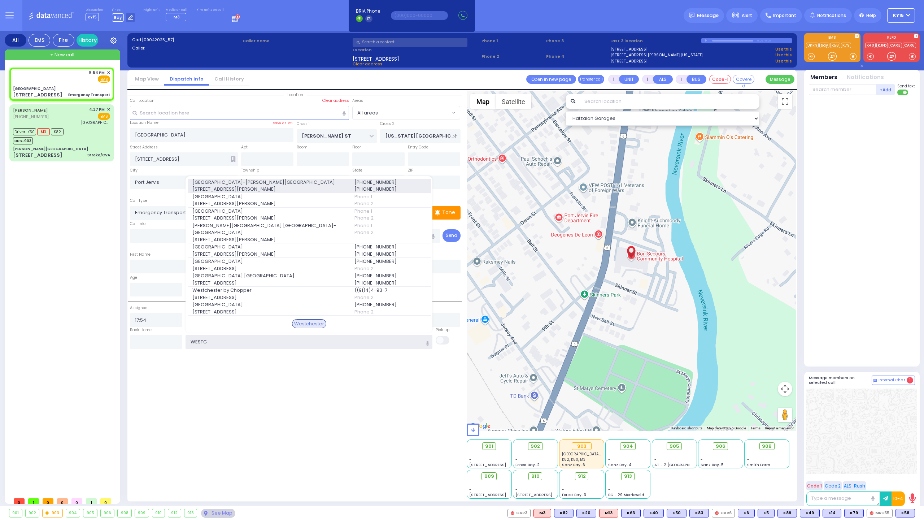
type input "WESTC"
click at [217, 186] on span "Westchester Medical Center-Woods Road" at bounding box center [268, 182] width 153 height 7
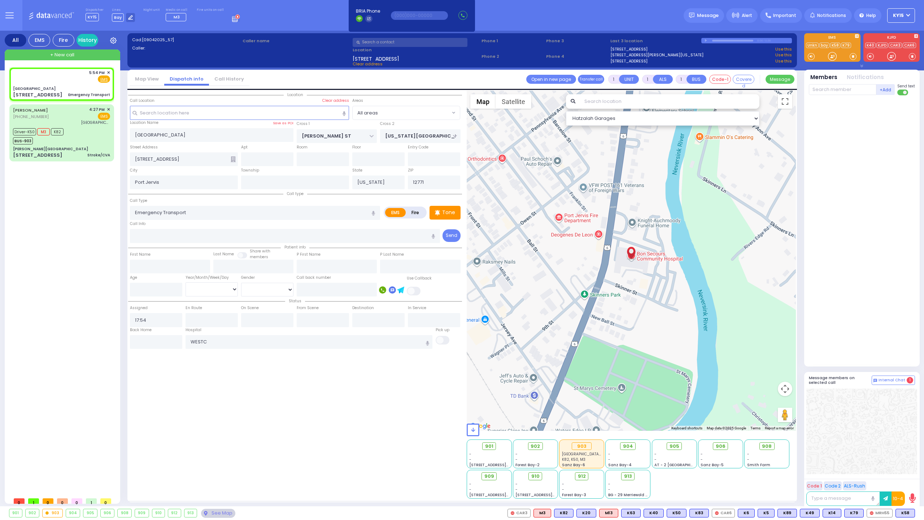
select select
radio input "true"
select select
type input "Westchester Medical Center-Woods Road"
select select "Hatzalah Garages"
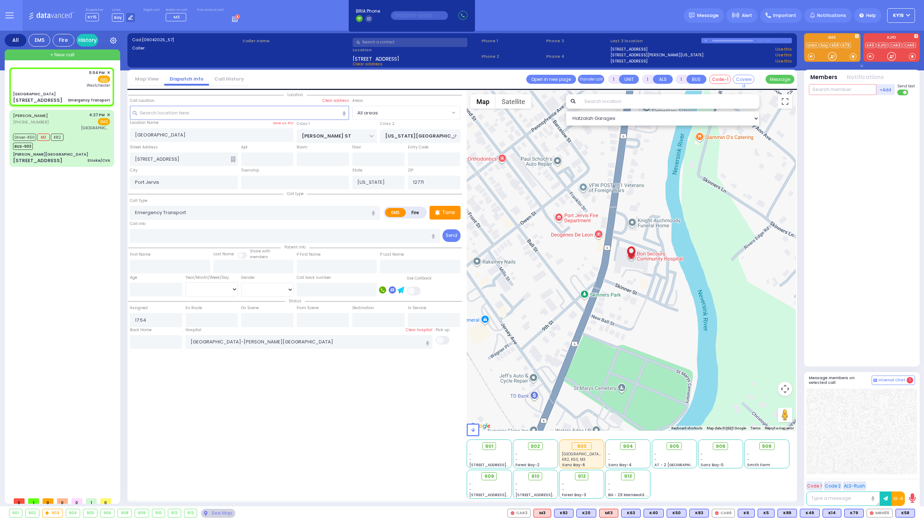
click at [841, 90] on input "text" at bounding box center [843, 89] width 68 height 11
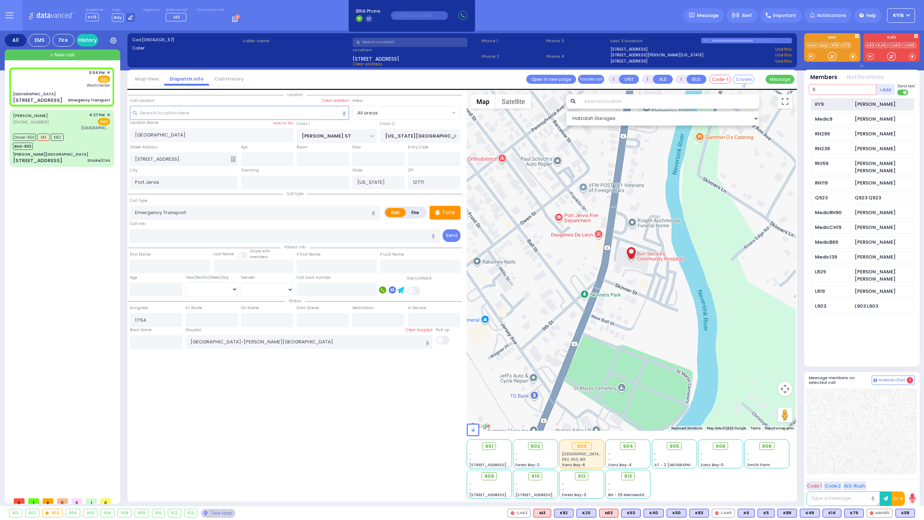
type input "9"
click at [835, 102] on div "KY9" at bounding box center [833, 104] width 36 height 7
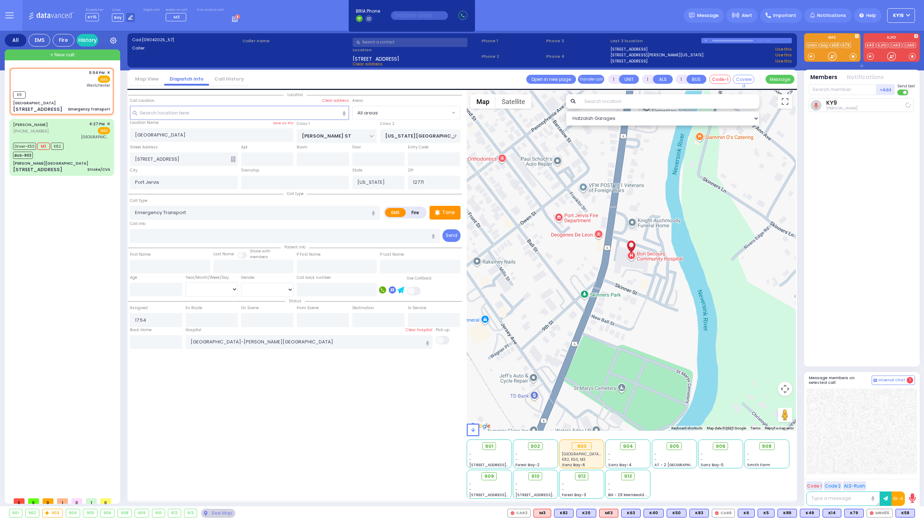
select select
radio input "true"
select select
type input "17:55"
select select "Hatzalah Garages"
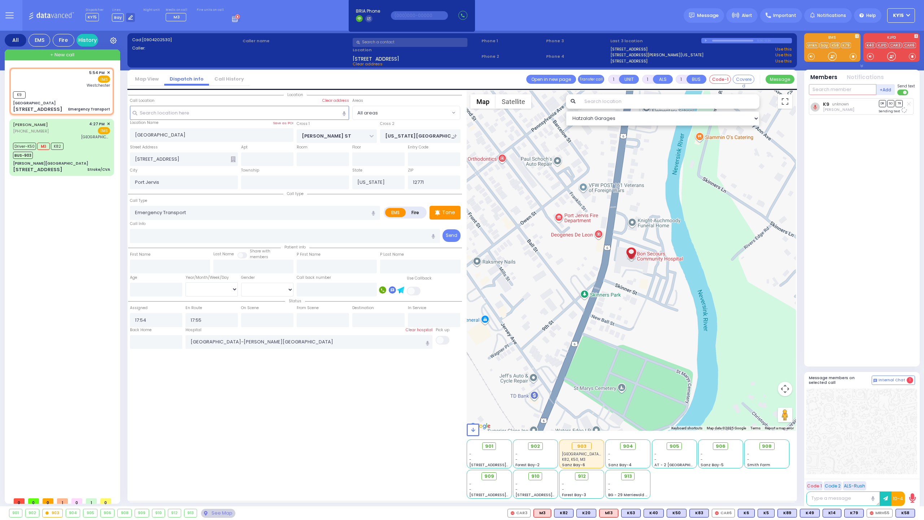
click at [838, 93] on input "text" at bounding box center [843, 89] width 68 height 11
type input "70"
click at [845, 103] on div "KY70" at bounding box center [833, 104] width 36 height 7
select select
radio input "true"
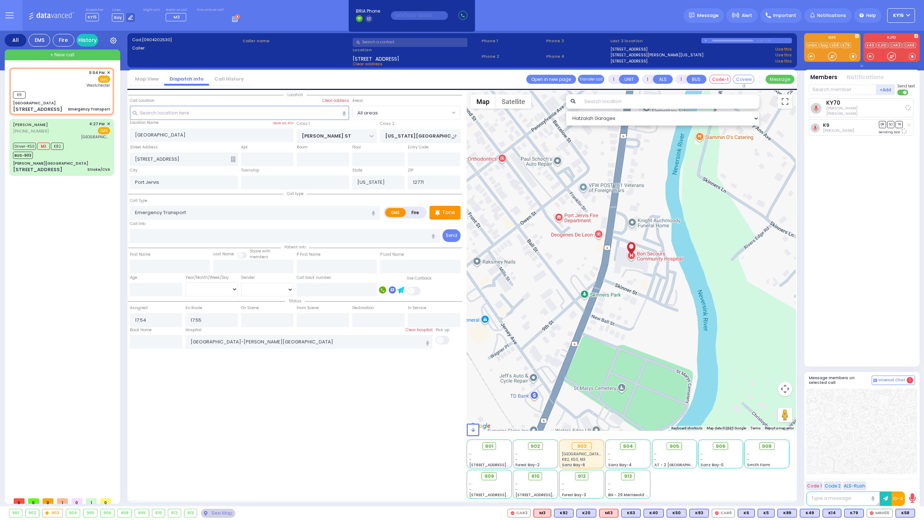
select select
select select "Hatzalah Garages"
click at [584, 478] on span "912" at bounding box center [585, 476] width 8 height 7
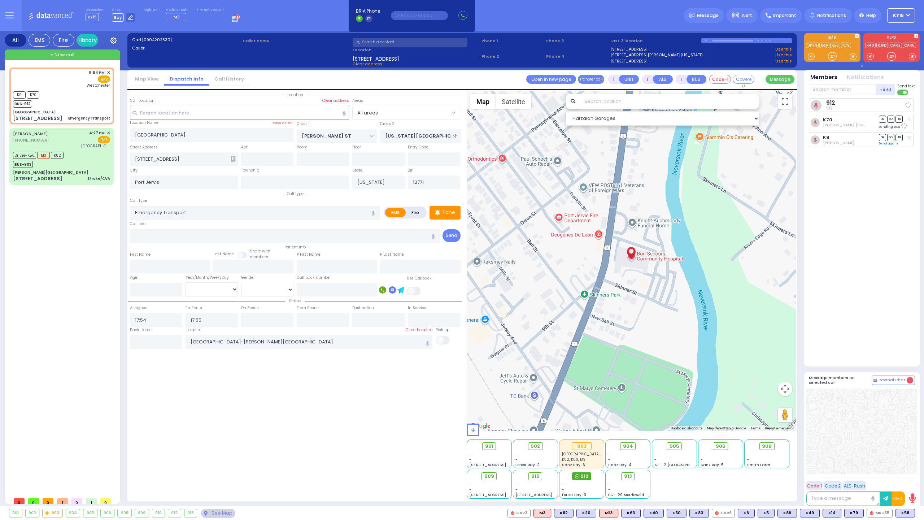
select select
radio input "true"
select select
select select "Hatzalah Garages"
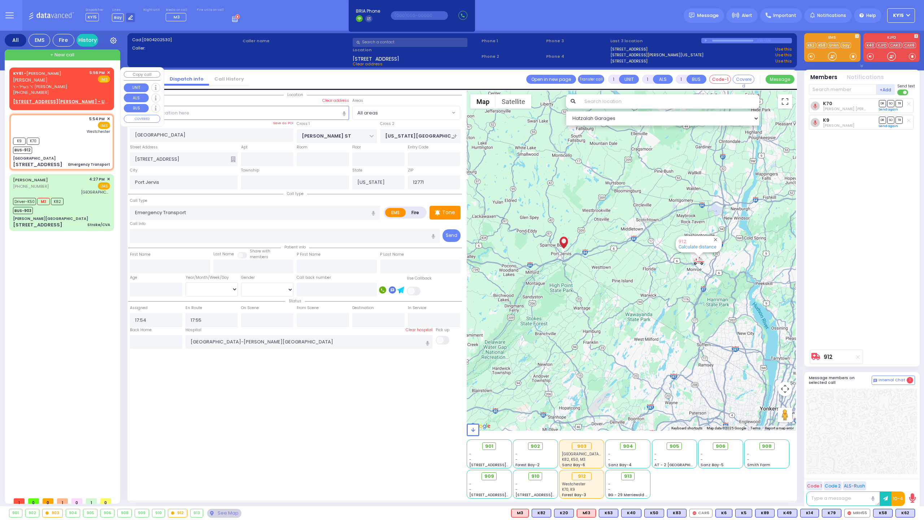
click at [108, 72] on span "✕" at bounding box center [108, 73] width 3 height 6
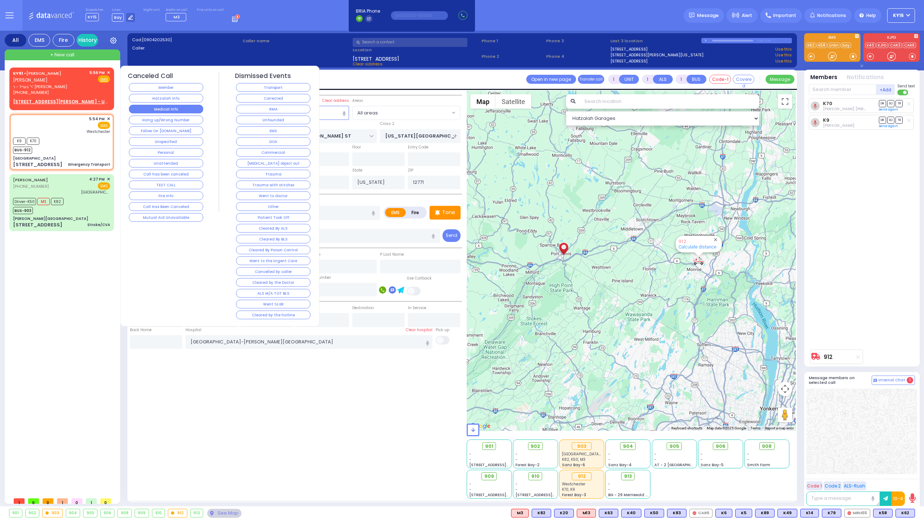
click at [169, 108] on button "Medical Info" at bounding box center [166, 109] width 74 height 9
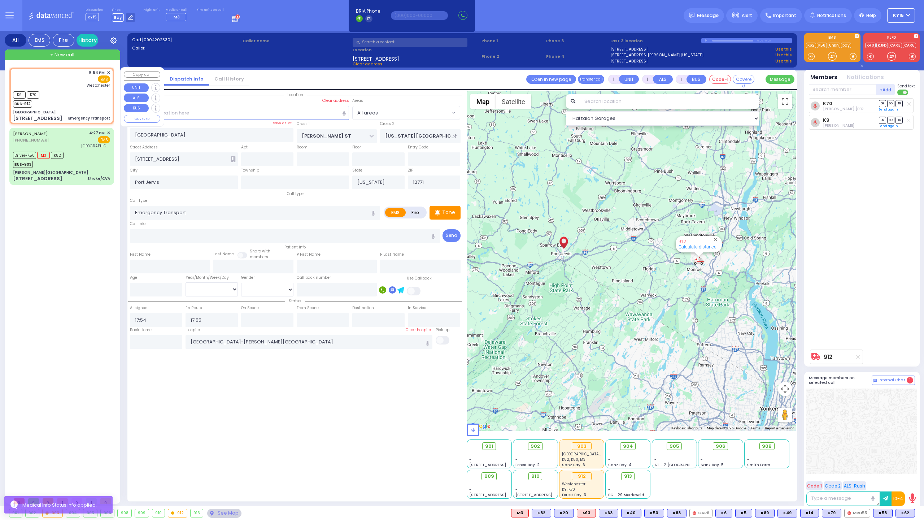
click at [58, 93] on div "K9 K70 BUS-912" at bounding box center [61, 99] width 97 height 18
select select
radio input "true"
select select
select select "Hatzalah Garages"
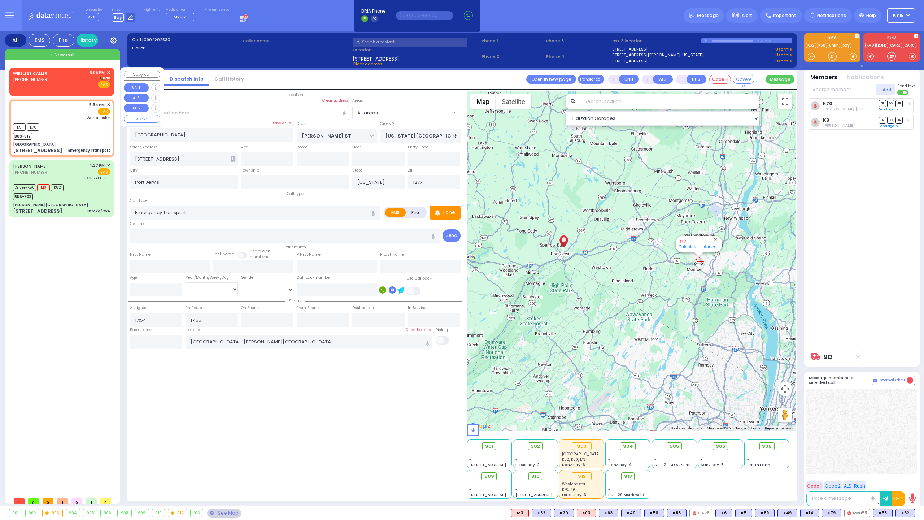
drag, startPoint x: 61, startPoint y: 77, endPoint x: 56, endPoint y: 79, distance: 5.5
click at [61, 77] on div "WIRELESS CALLER (845) 213-8677 6:05 PM ✕ Bay" at bounding box center [61, 79] width 97 height 19
type input "2"
select select
radio input "true"
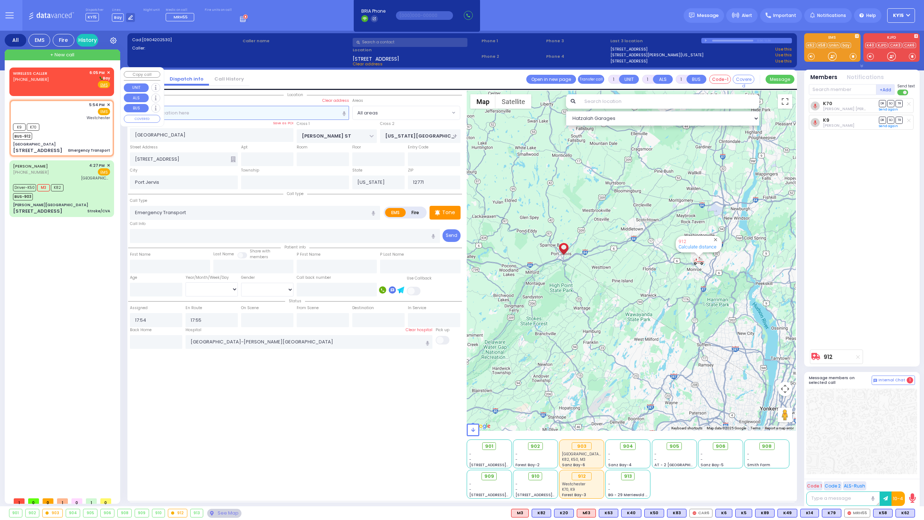
select select
type input "18:05"
select select "Hatzalah Garages"
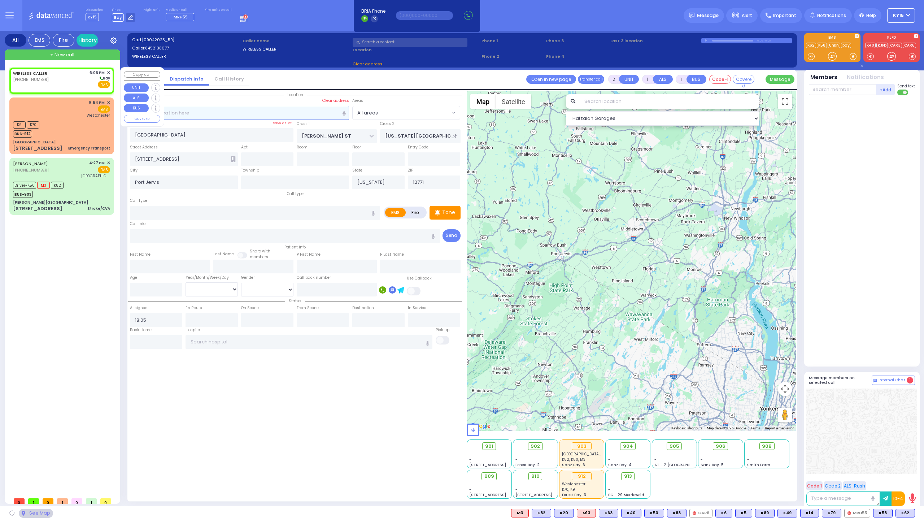
select select
radio input "true"
select select
select select "Hatzalah Garages"
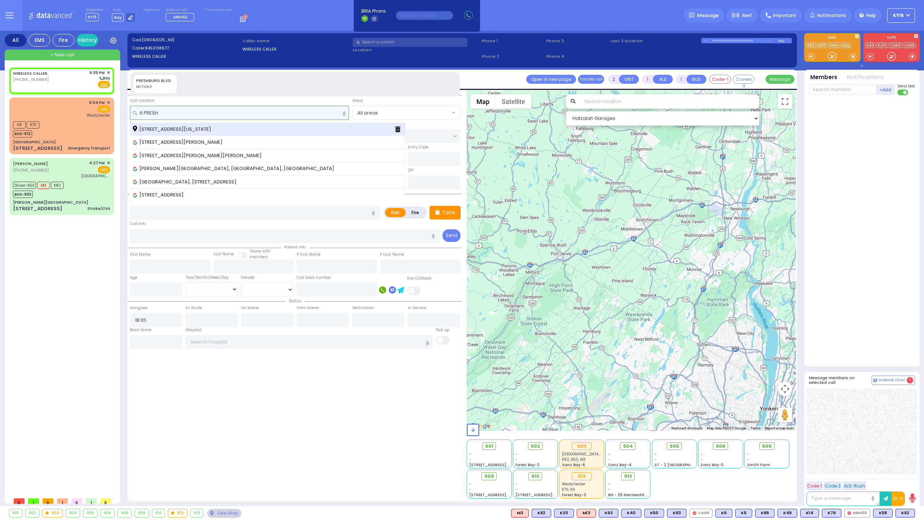
type input "6 PRESH"
click at [166, 129] on span "6 Preshburg Boulevard Monroe New York 10950" at bounding box center [173, 129] width 81 height 7
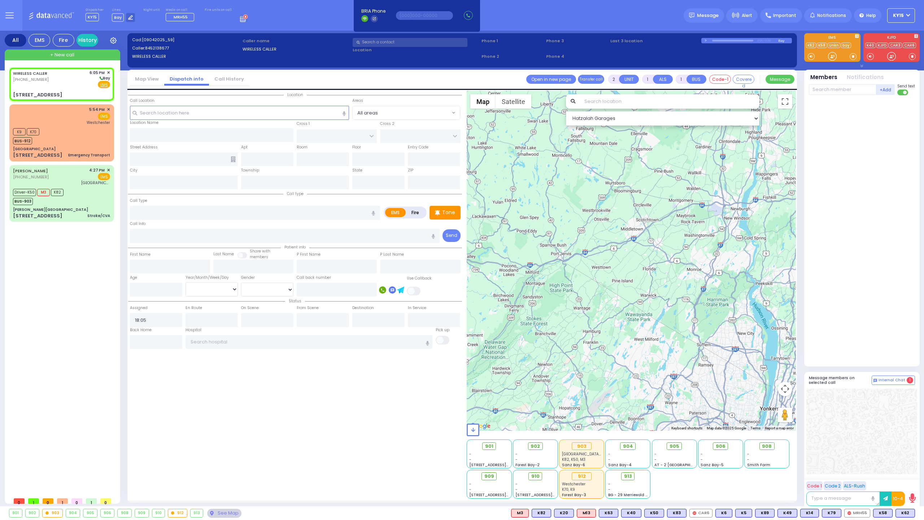
select select
radio input "true"
select select
select select "Hatzalah Garages"
type input "ZLOTCHEV WAY"
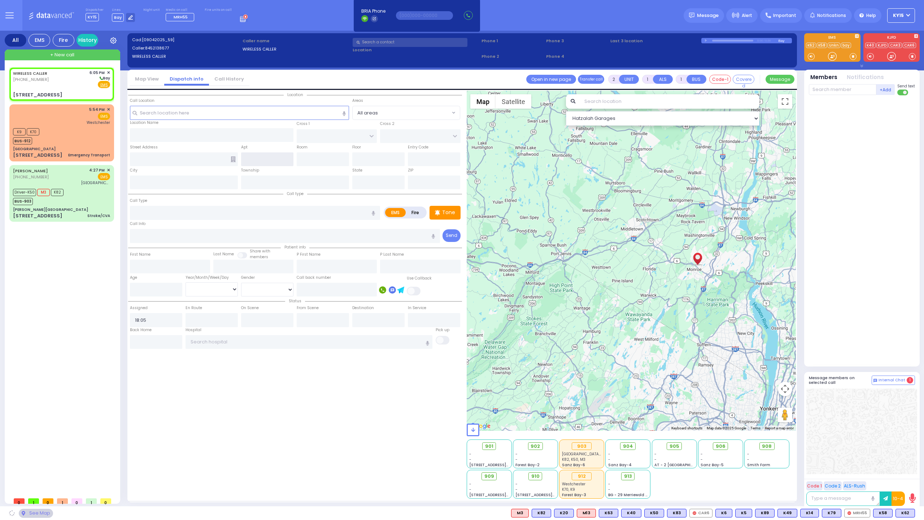
type input "FOREST RD"
type input "6 Preshburg Boulevard"
type input "Monroe"
type input "[US_STATE]"
type input "10950"
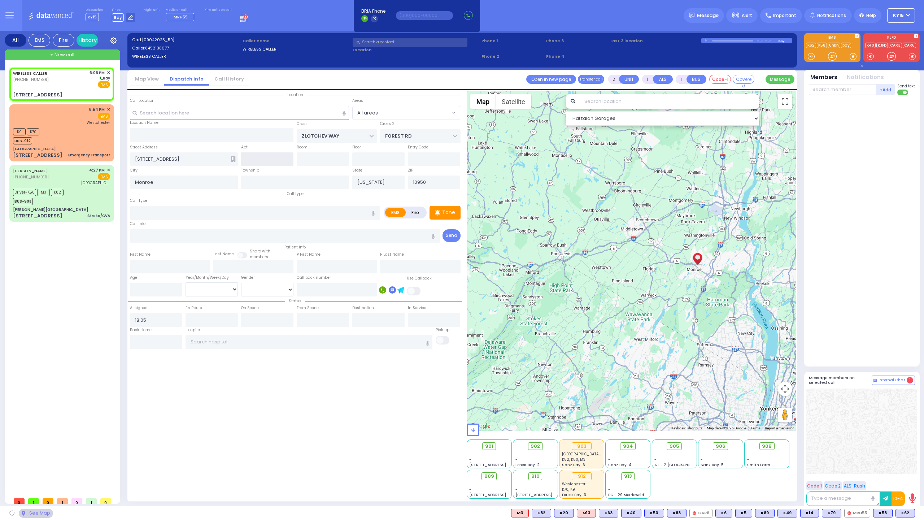
select select "SECTION 2"
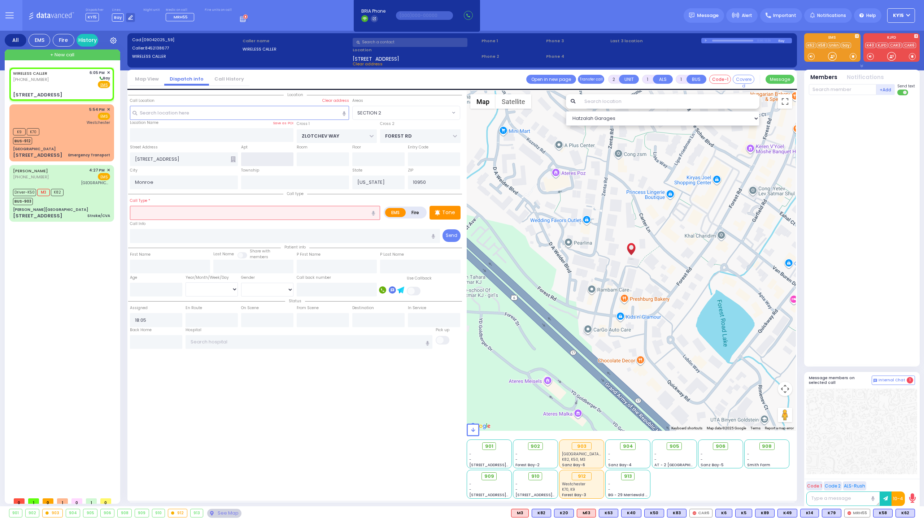
click at [264, 163] on input "text" at bounding box center [267, 159] width 52 height 14
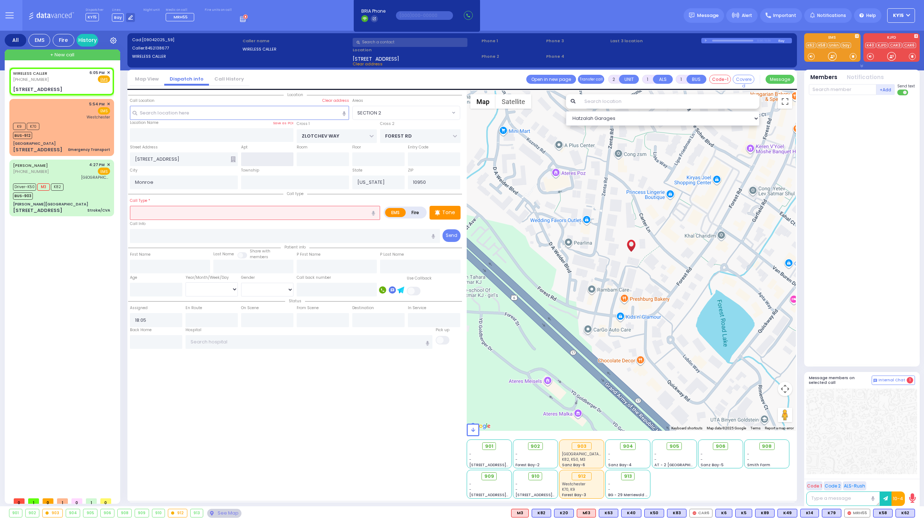
select select
radio input "true"
select select
select select "Hatzalah Garages"
select select "SECTION 2"
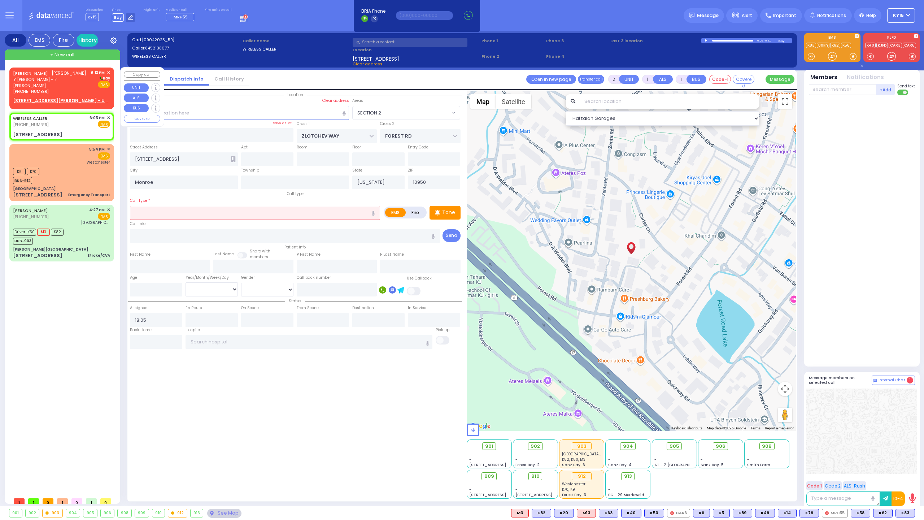
drag, startPoint x: 88, startPoint y: 88, endPoint x: 91, endPoint y: 92, distance: 4.4
click at [91, 92] on div "AVRUM JACOBOWITZ אברהם יאקאבאוויטש ר' משה ישראל - ר' אפרים לעפקאוויטש (845) 637…" at bounding box center [61, 82] width 97 height 25
select select
radio input "true"
type input "AVRUM"
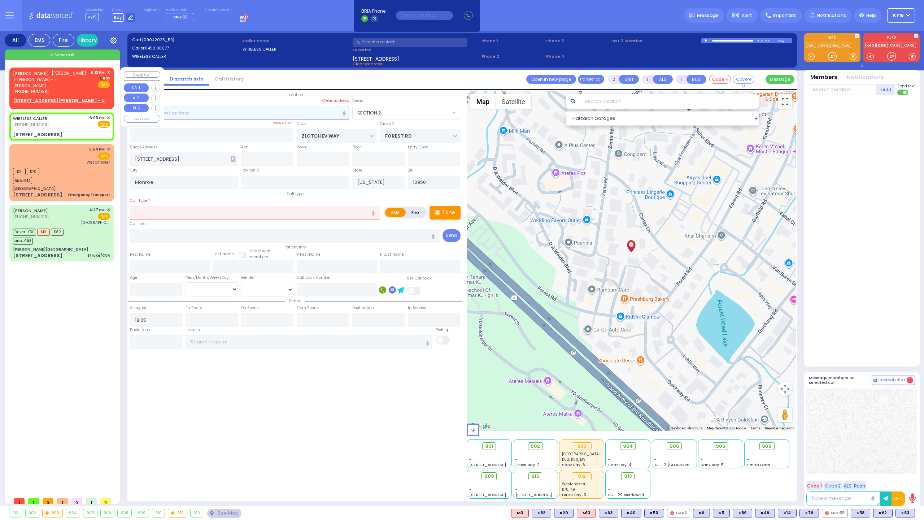
type input "JACOBOWITZ"
select select
type input "18:13"
select select "Hatzalah Garages"
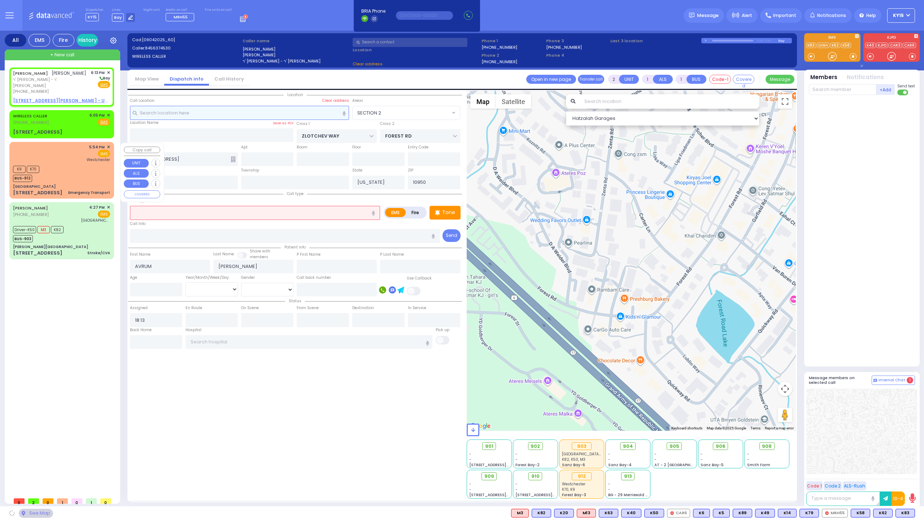
select select
radio input "true"
select select
select select "Hatzalah Garages"
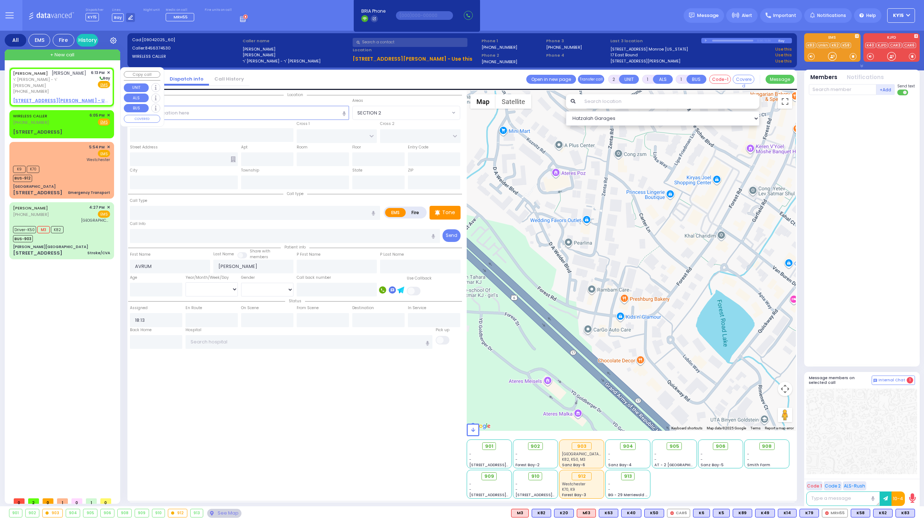
click at [29, 101] on u "3 YOEL KLEIN BLVD 405 - Use this" at bounding box center [66, 100] width 107 height 6
select select
radio input "true"
select select
select select "Hatzalah Garages"
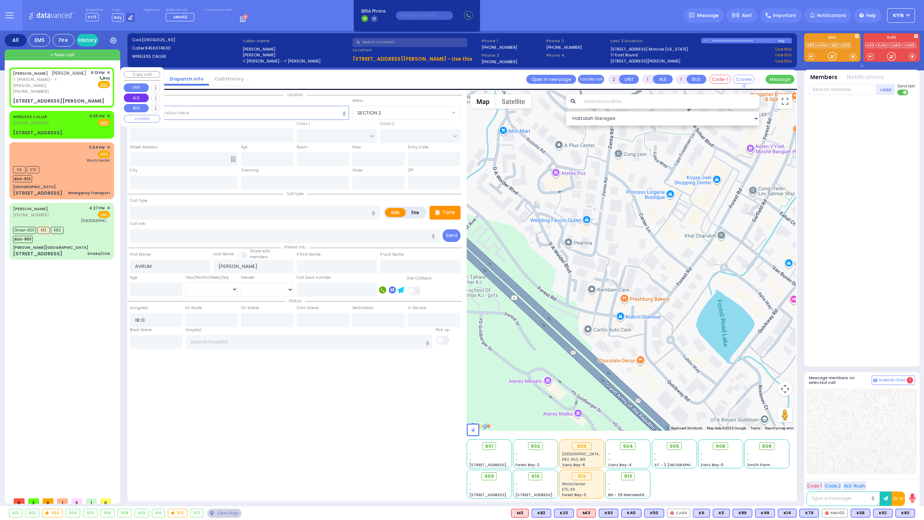
select select
radio input "true"
select select
select select "Hatzalah Garages"
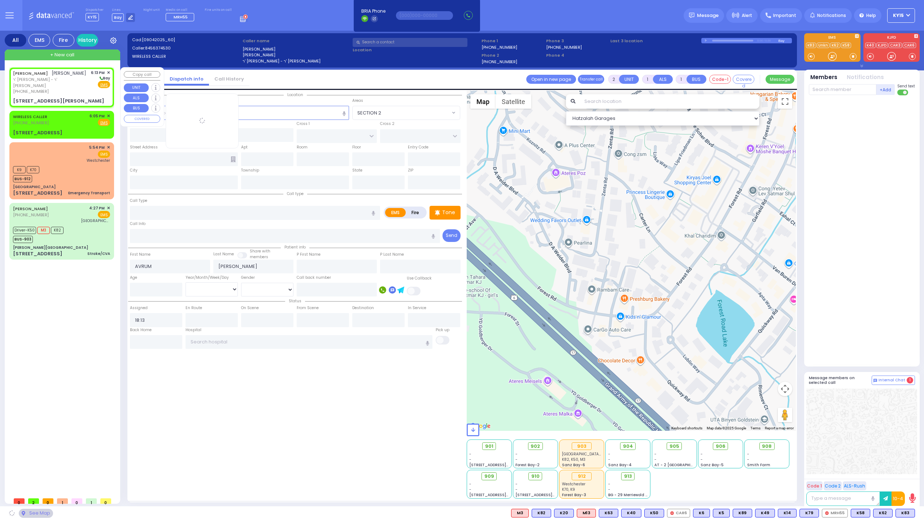
type input "YOEL KLEIN BLVD"
type input "MERON DR"
type input "3 YOEL KLEIN BLVD"
type input "405"
type input "Monroe"
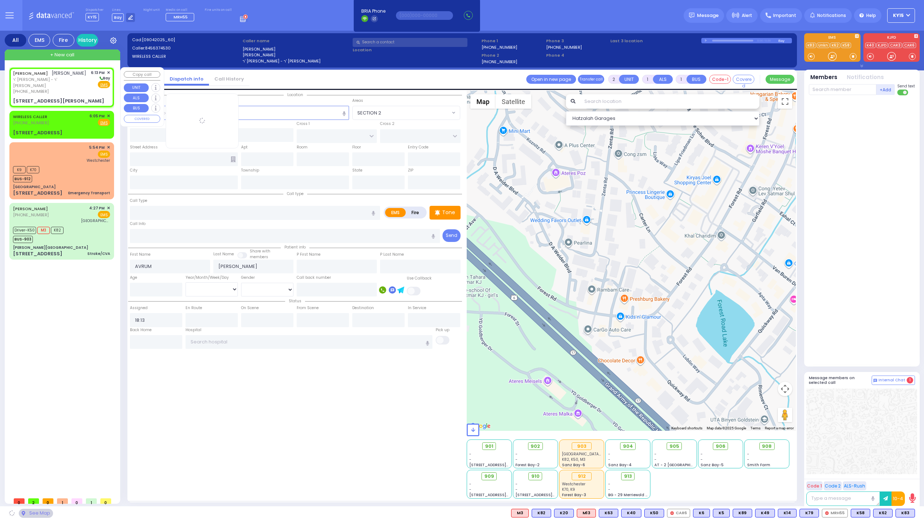
type input "[US_STATE]"
type input "10950"
select select "SECTION 6"
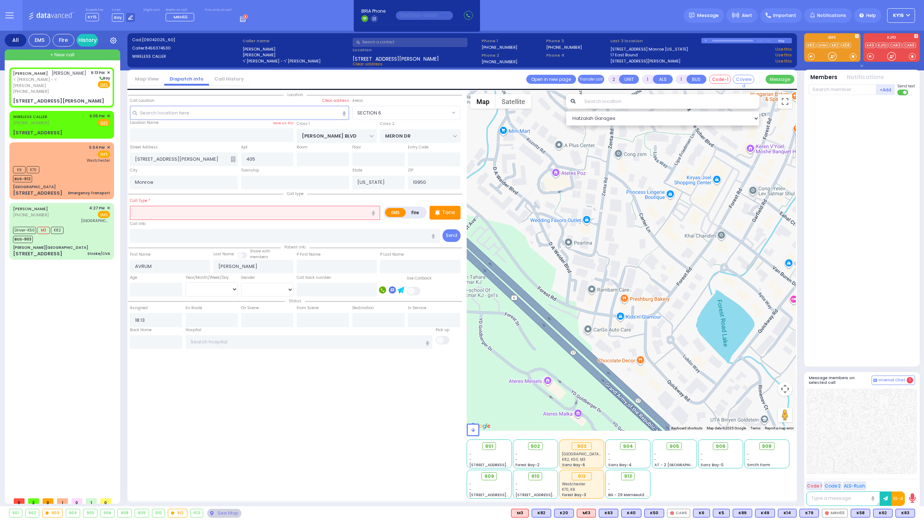
click at [186, 217] on input "text" at bounding box center [255, 213] width 250 height 14
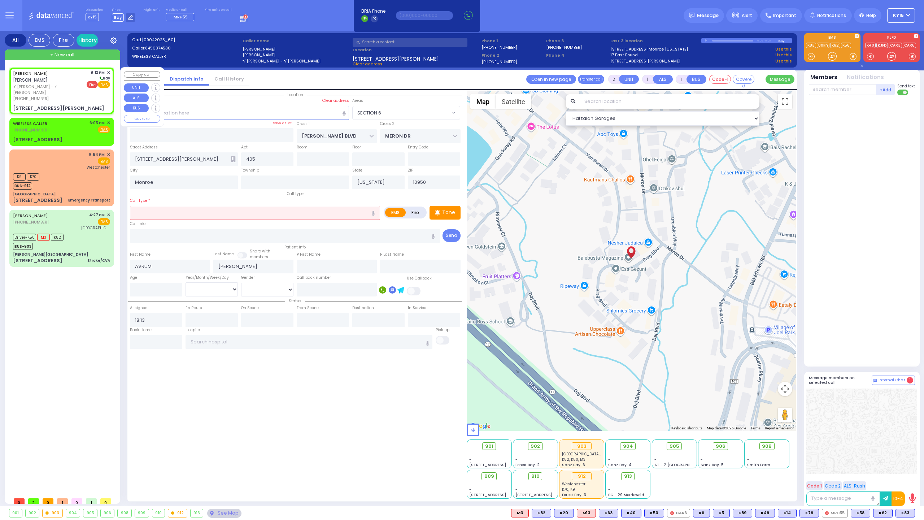
click at [92, 84] on span "Fire" at bounding box center [92, 84] width 11 height 7
select select
radio input "false"
radio input "true"
select select
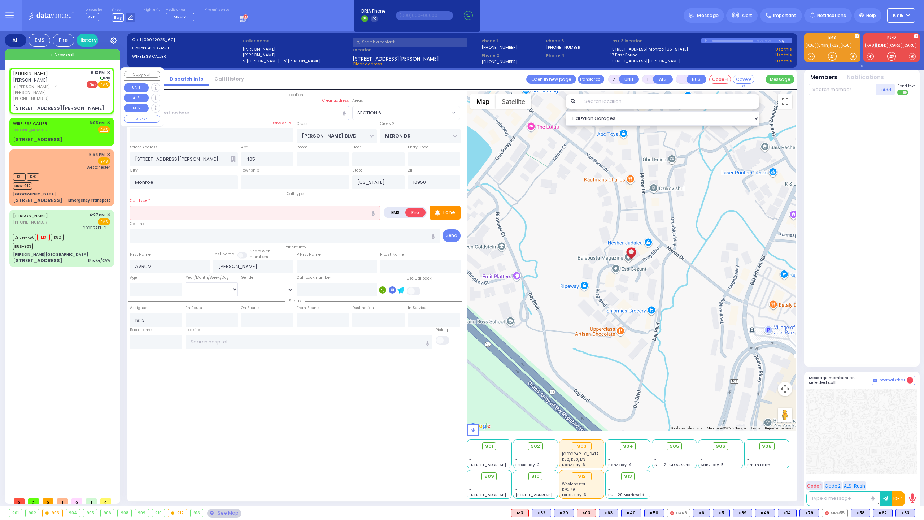
select select "Hatzalah Garages"
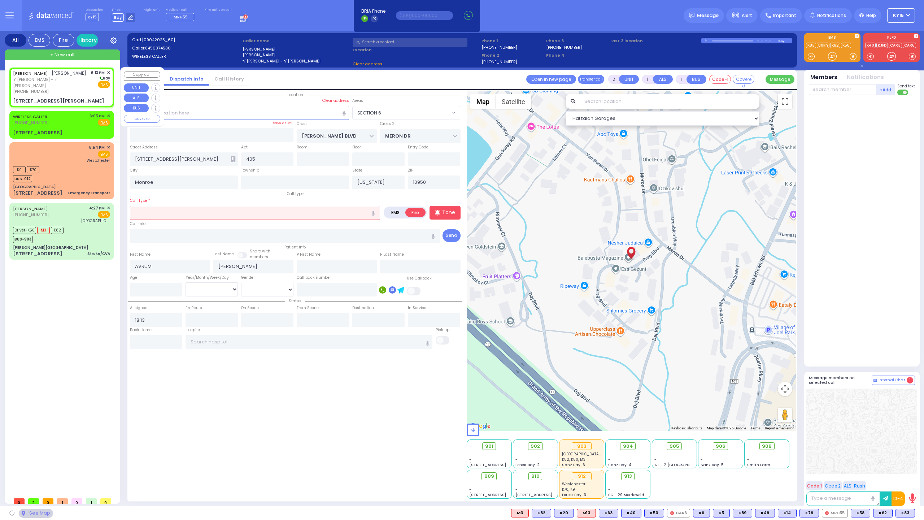
select select
radio input "true"
select select
select select "Hatzalah Garages"
select select "SECTION 6"
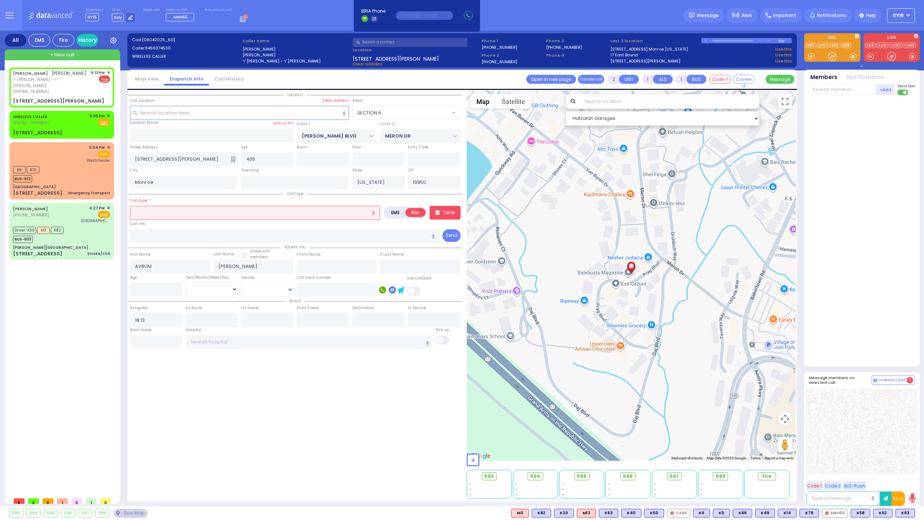
select select
radio input "true"
select select
select select "Hatzalah Garages"
click at [191, 216] on input "text" at bounding box center [255, 213] width 250 height 14
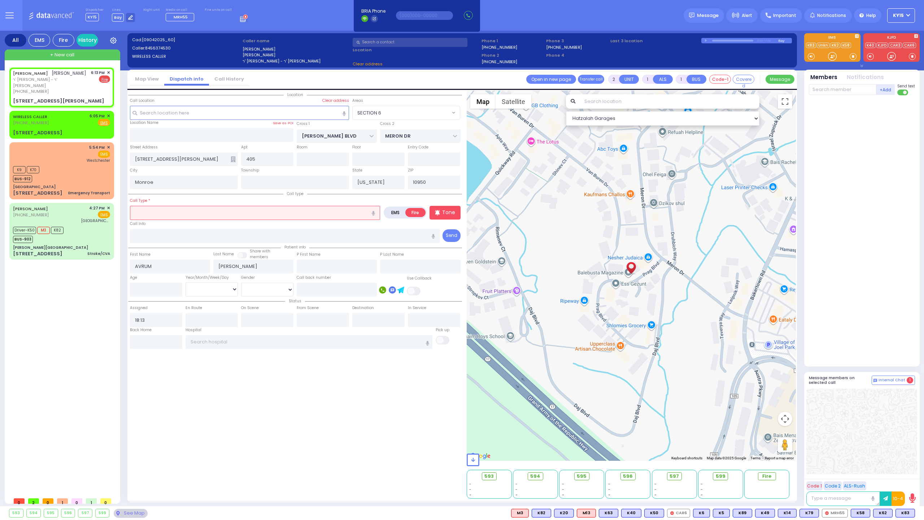
select select "SECTION 6"
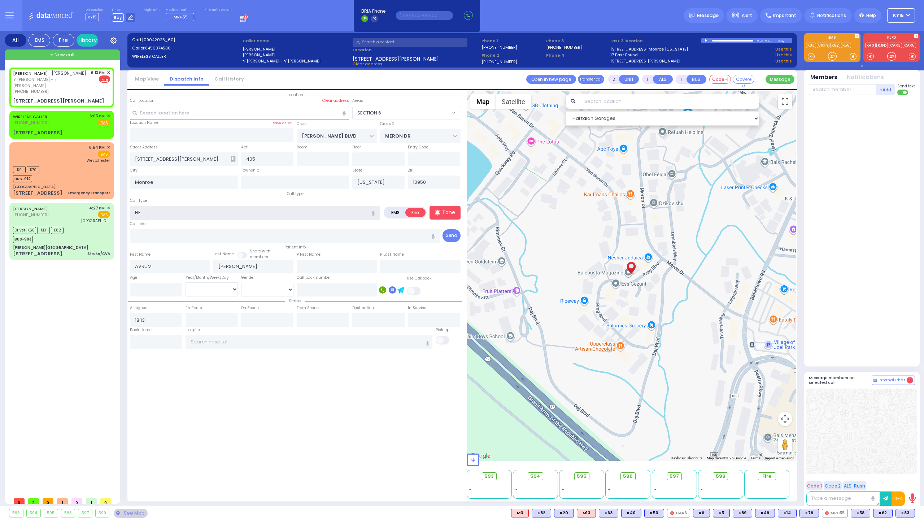
type input "FI"
select select
radio input "true"
select select
select select "Hatzalah Garages"
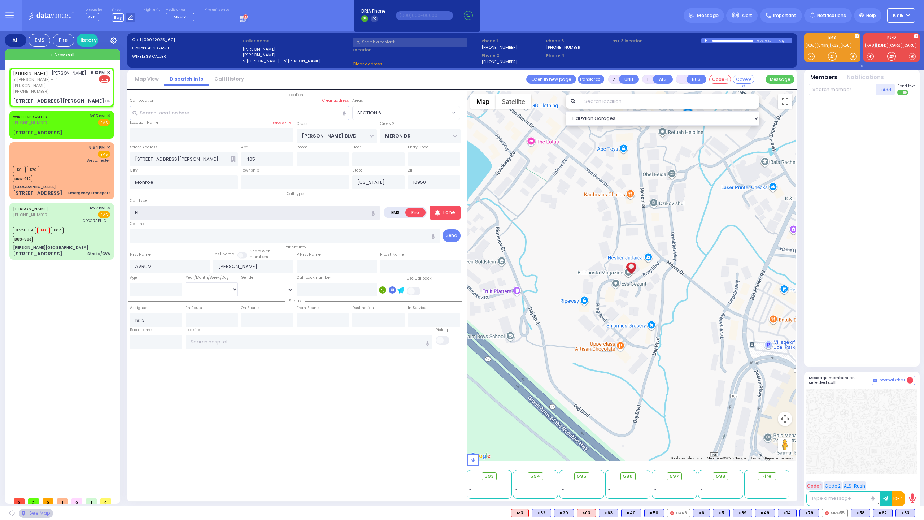
type input "F"
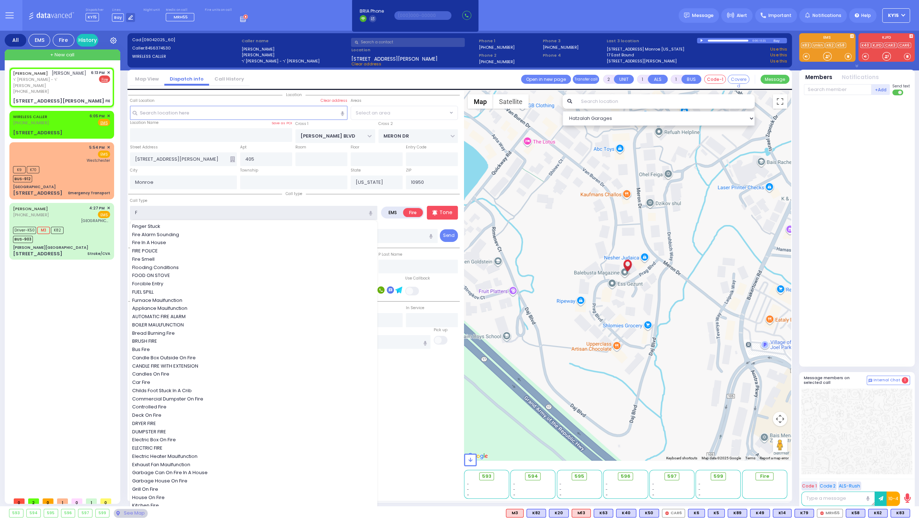
select select "SECTION 6"
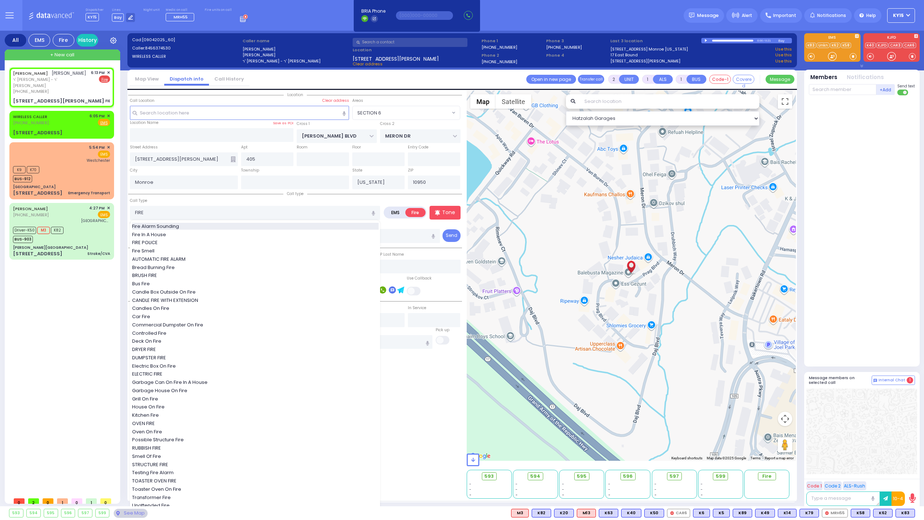
click at [166, 223] on span "Fire Alarm Sounding" at bounding box center [156, 226] width 49 height 7
type input "Fire Alarm Sounding"
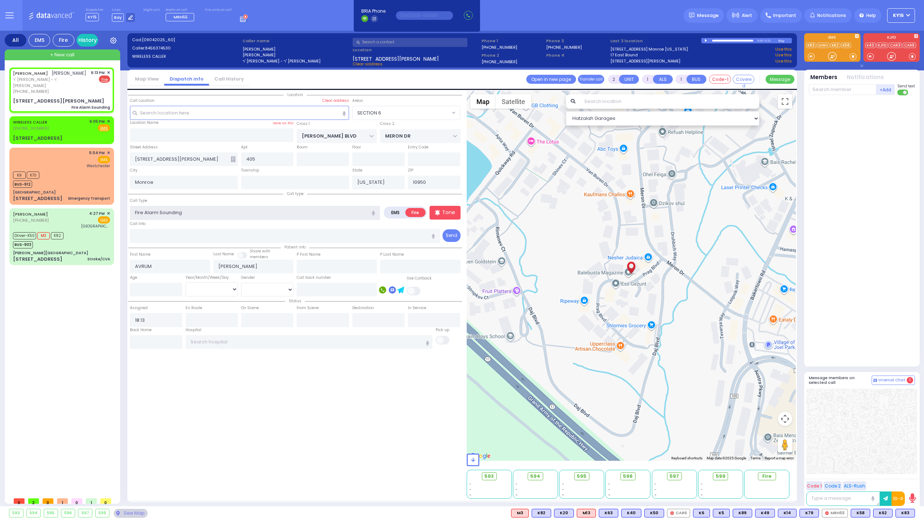
select select
radio input "true"
select select
select select "SECTION 6"
select select "Hatzalah Garages"
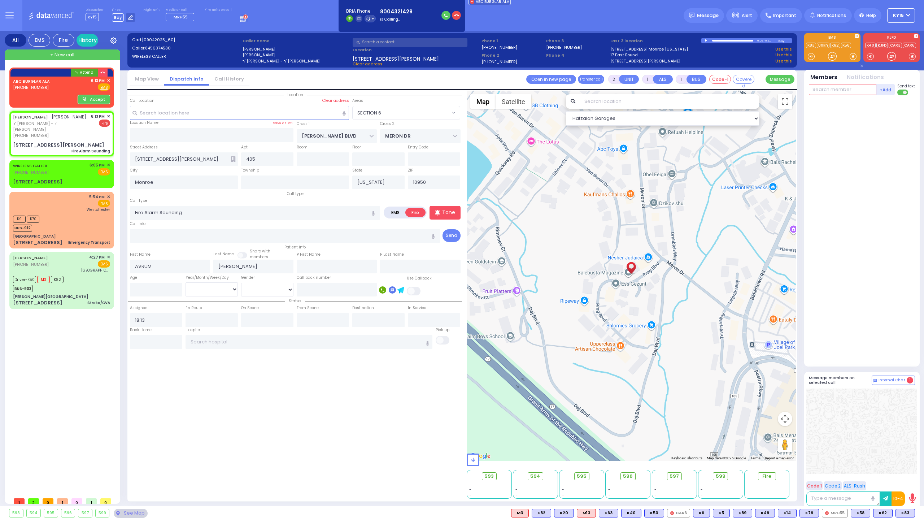
click at [853, 89] on input "text" at bounding box center [843, 89] width 68 height 11
select select
radio input "true"
select select
select select "Hatzalah Garages"
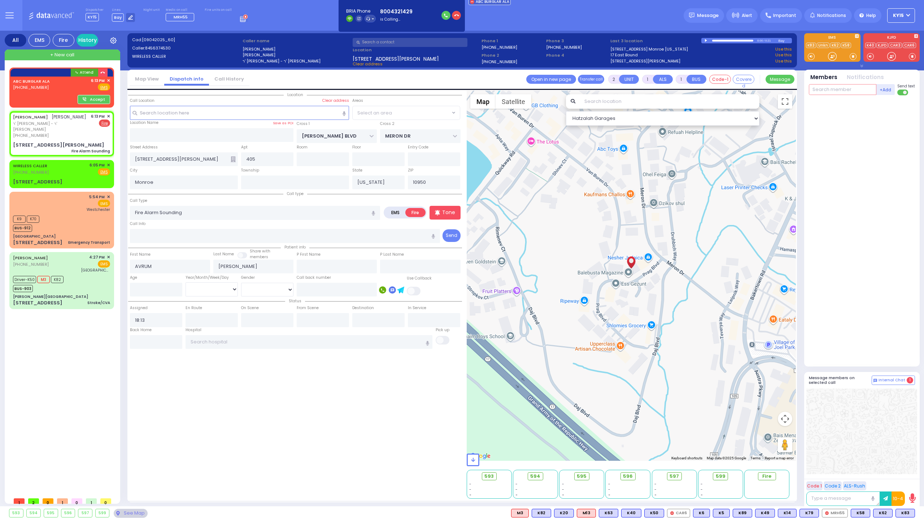
type input "1"
select select "SECTION 6"
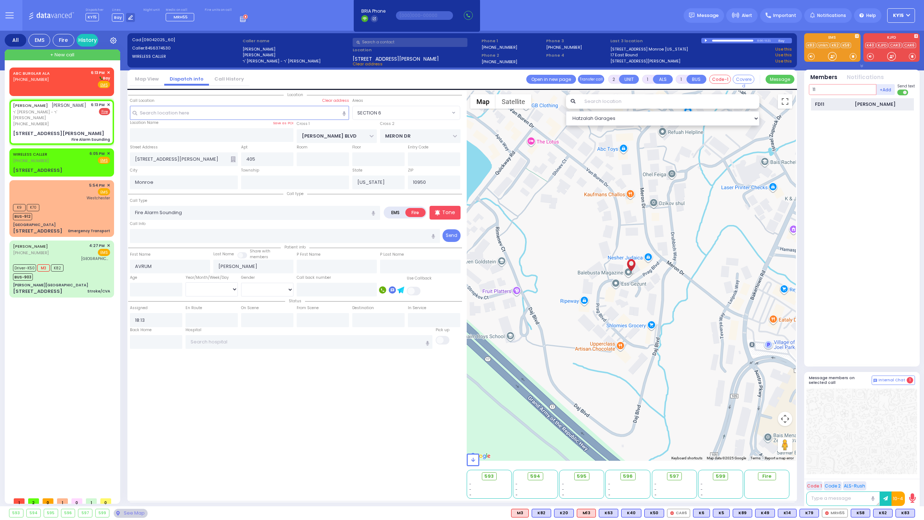
type input "11"
click at [846, 105] on div "FD11" at bounding box center [833, 104] width 36 height 7
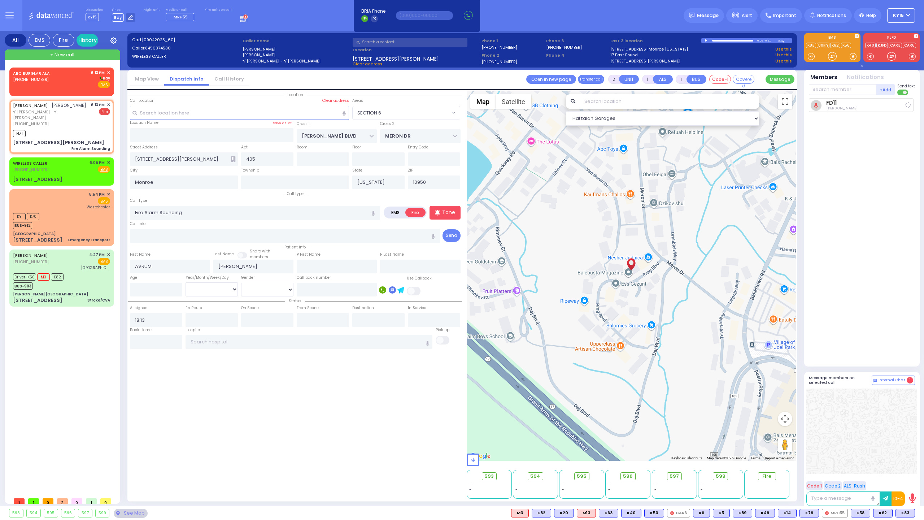
select select
radio input "true"
select select
type input "18:14"
select select "Hatzalah Garages"
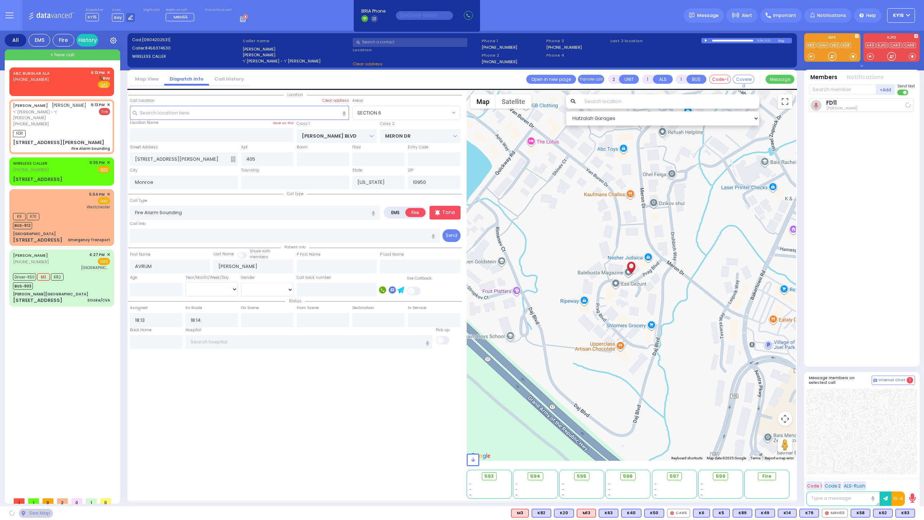
select select "SECTION 6"
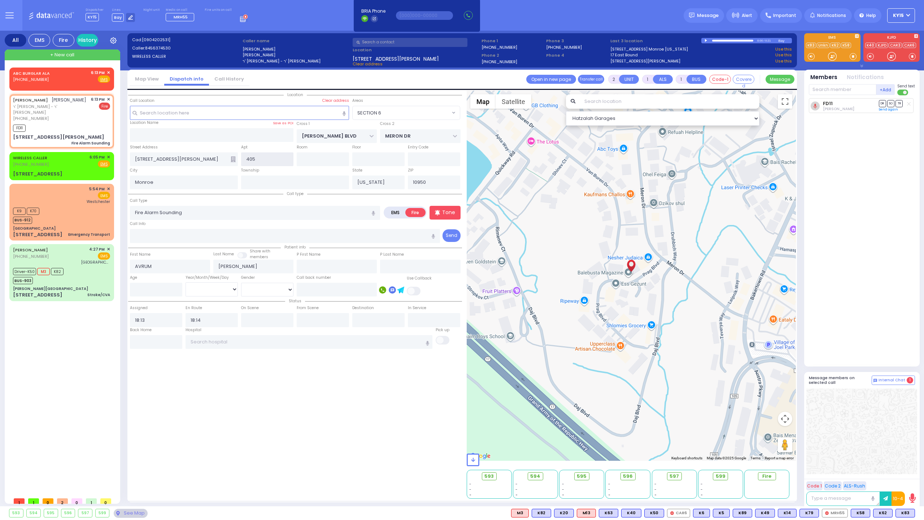
drag, startPoint x: 264, startPoint y: 160, endPoint x: 246, endPoint y: 160, distance: 18.1
click at [246, 160] on input "405" at bounding box center [267, 159] width 52 height 14
click at [836, 92] on input "text" at bounding box center [843, 89] width 68 height 11
type input "1"
select select
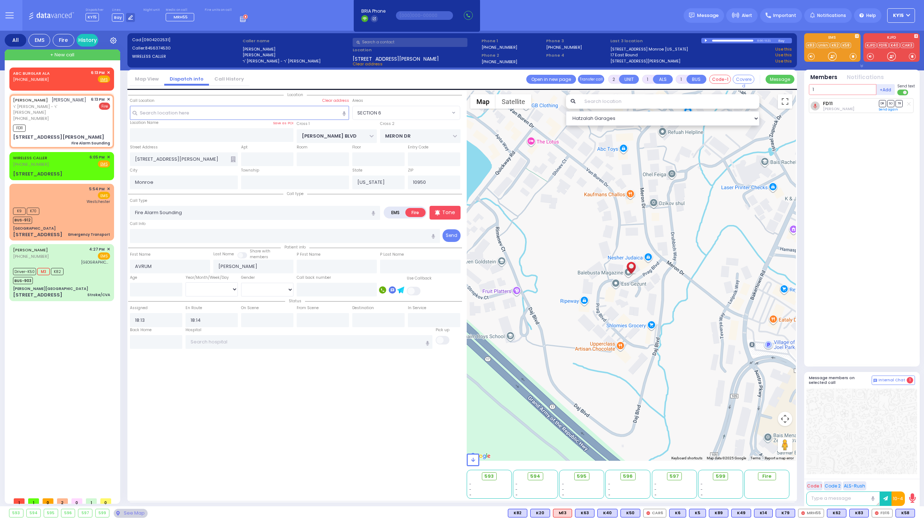
radio input "true"
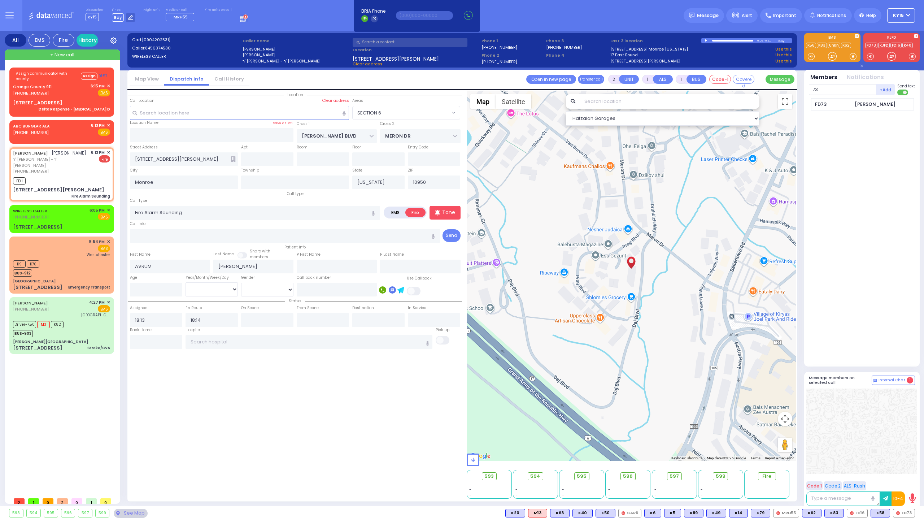
drag, startPoint x: 828, startPoint y: 103, endPoint x: 825, endPoint y: 95, distance: 8.2
click at [828, 103] on div "FD73" at bounding box center [833, 104] width 36 height 7
click at [825, 89] on input "text" at bounding box center [843, 89] width 68 height 11
click at [828, 103] on div "FD16" at bounding box center [833, 104] width 36 height 7
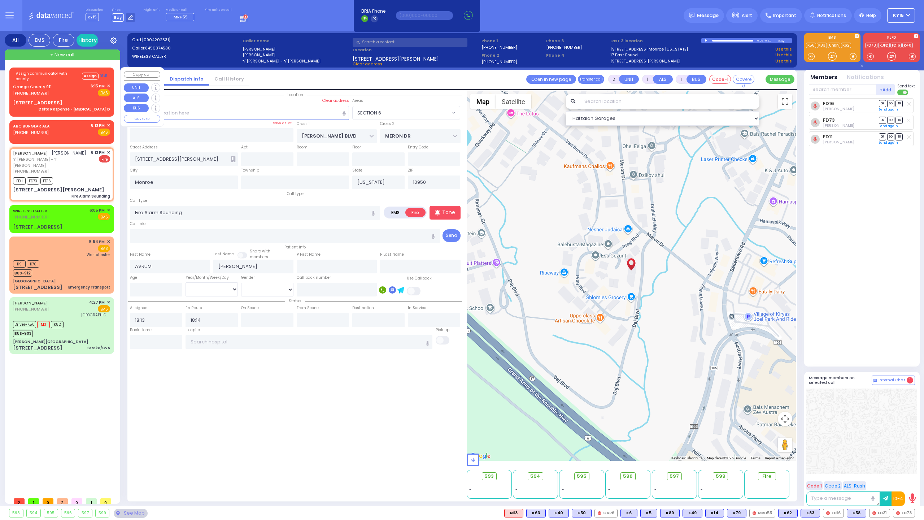
click at [59, 85] on div "Orange County 911 (845) 469-0911 6:15 PM ✕ Fire EMS" at bounding box center [61, 89] width 97 height 13
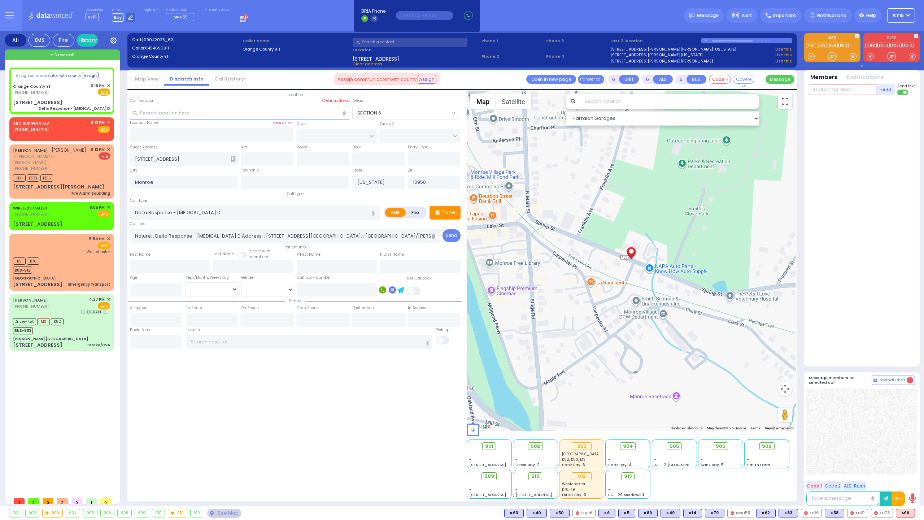
click at [839, 92] on input "text" at bounding box center [843, 89] width 68 height 11
click at [829, 105] on div "KY72" at bounding box center [833, 104] width 36 height 7
click at [826, 91] on input "text" at bounding box center [843, 89] width 68 height 11
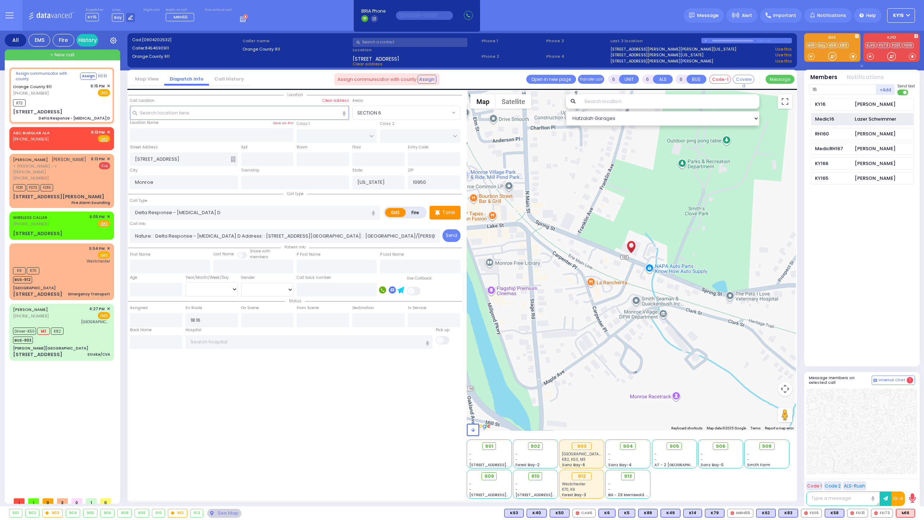
click at [826, 116] on div "Medic16" at bounding box center [833, 119] width 36 height 7
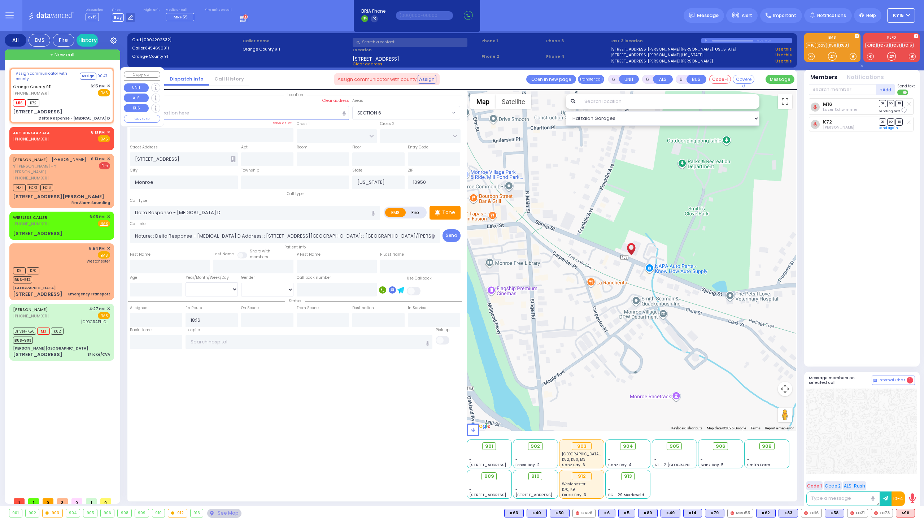
click at [77, 92] on div "Orange County 911 (845) 469-0911 6:15 PM ✕ EMS" at bounding box center [61, 89] width 97 height 13
click at [76, 131] on div "ABC BURGLAR ALA (800) 432-1429 6:13 PM ✕ Fire EMS" at bounding box center [61, 135] width 97 height 13
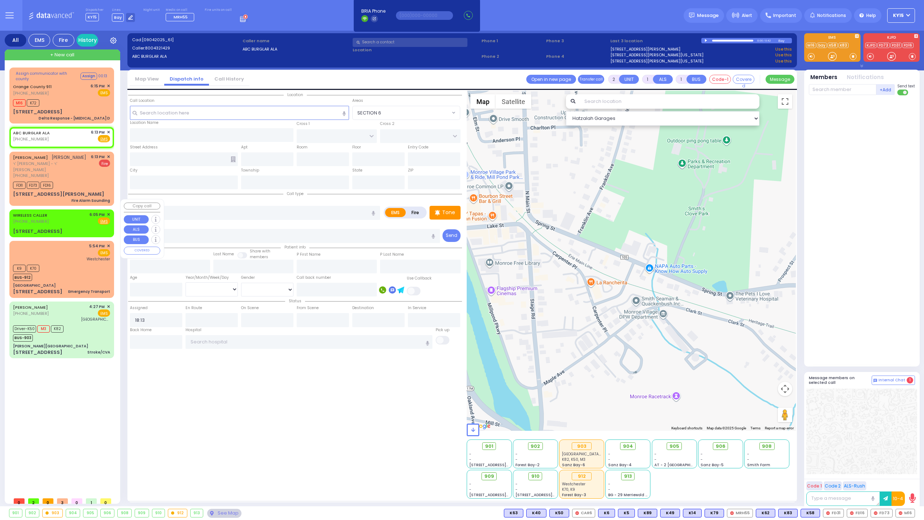
click at [77, 213] on div "WIRELESS CALLER (845) 213-8677 6:05 PM ✕ Fire EMS" at bounding box center [61, 218] width 97 height 13
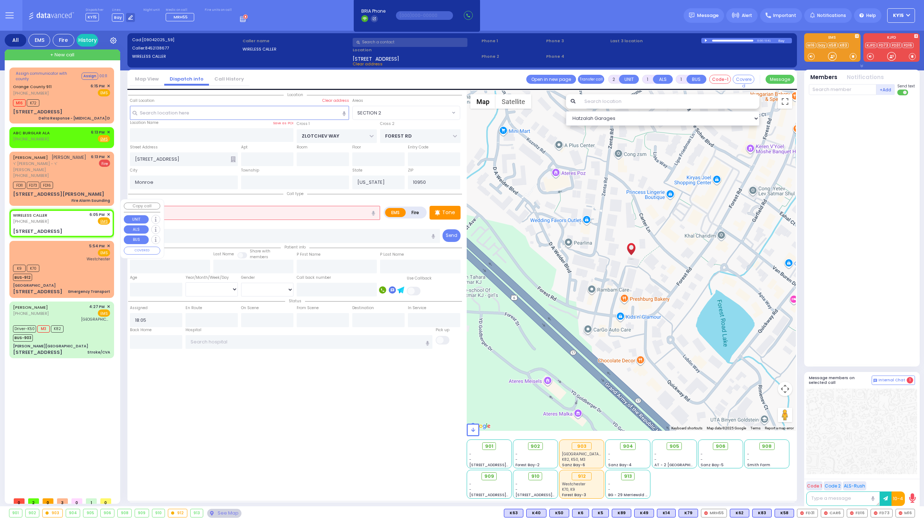
click at [108, 212] on span "✕" at bounding box center [108, 215] width 3 height 6
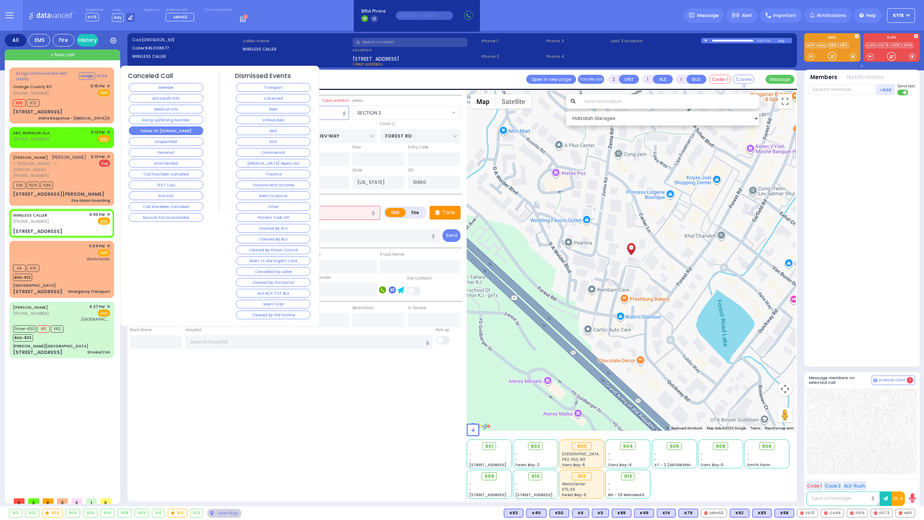
click at [175, 131] on button "Follow On [DOMAIN_NAME]" at bounding box center [166, 130] width 74 height 9
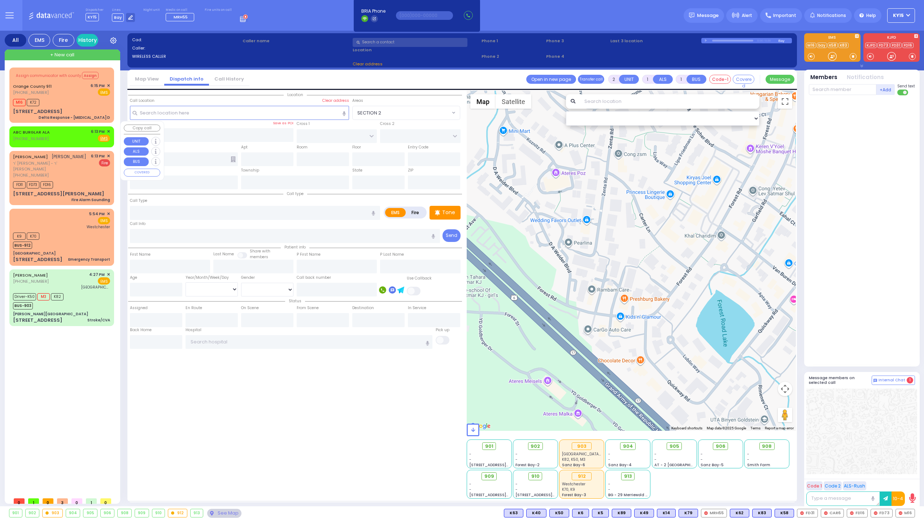
click at [108, 129] on span "✕" at bounding box center [108, 132] width 3 height 6
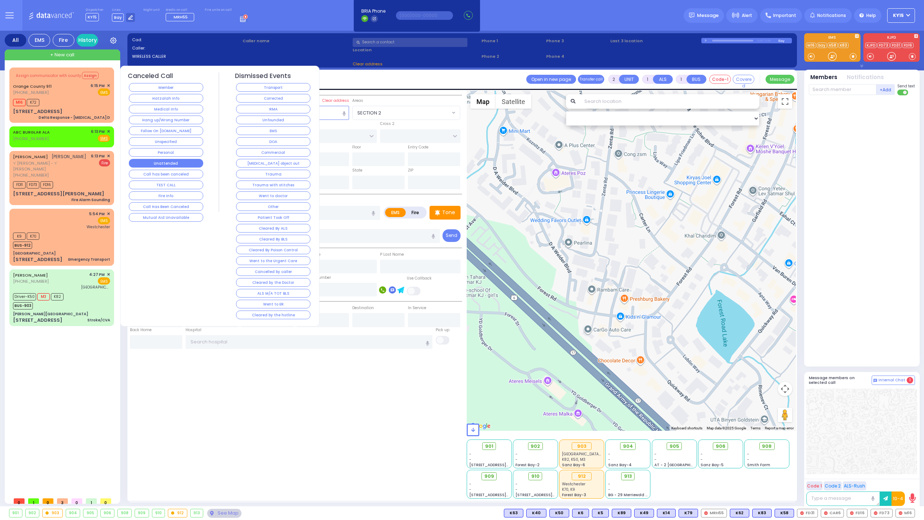
click at [155, 162] on button "Unattended" at bounding box center [166, 163] width 74 height 9
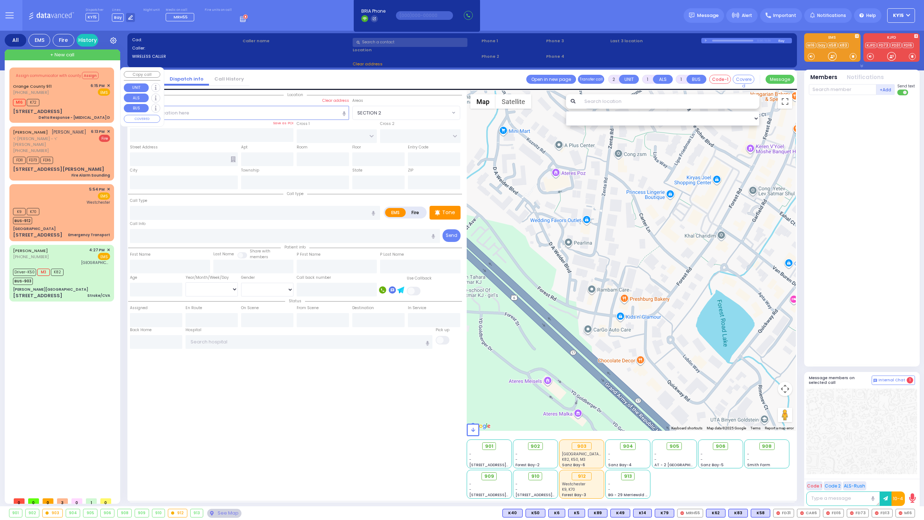
click at [70, 98] on div "M16 K72" at bounding box center [61, 101] width 97 height 9
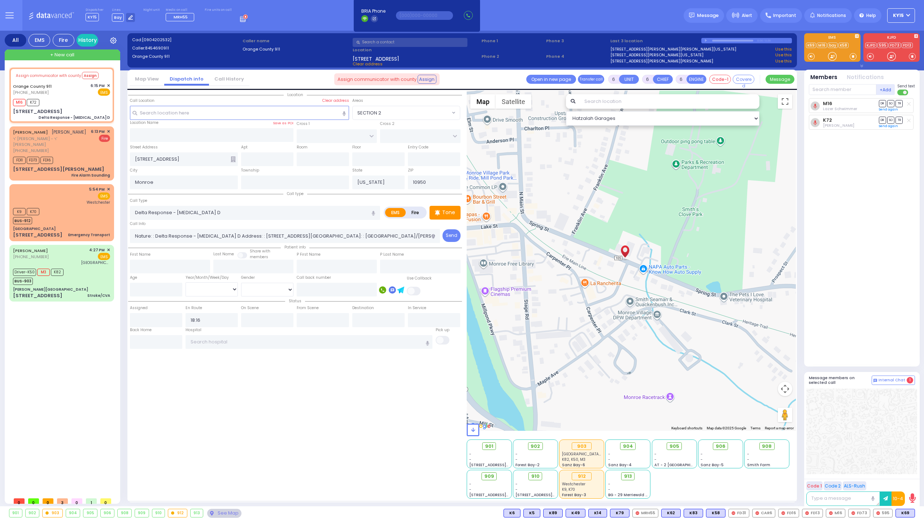
select select
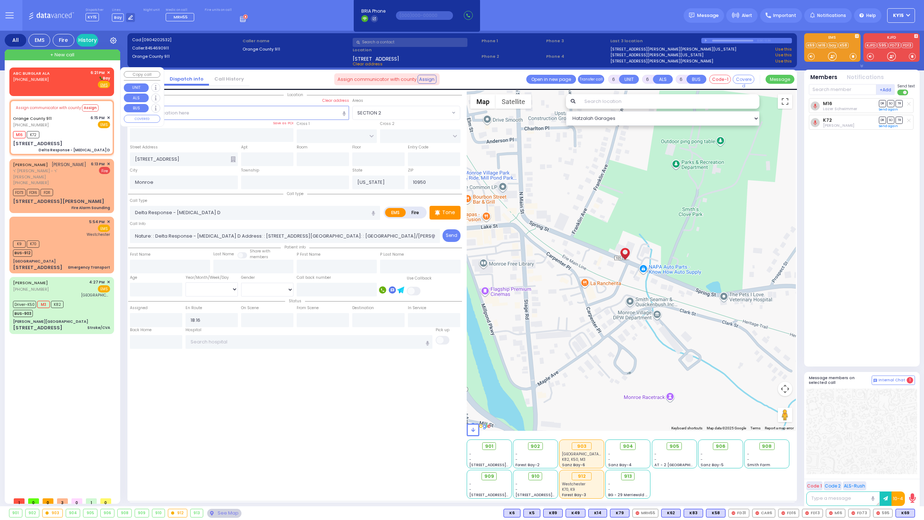
click at [72, 85] on div "ABC BURGLAR ALA [PHONE_NUMBER] 6:21 PM ✕ [GEOGRAPHIC_DATA]" at bounding box center [61, 79] width 97 height 19
type input "2"
type input "1"
select select
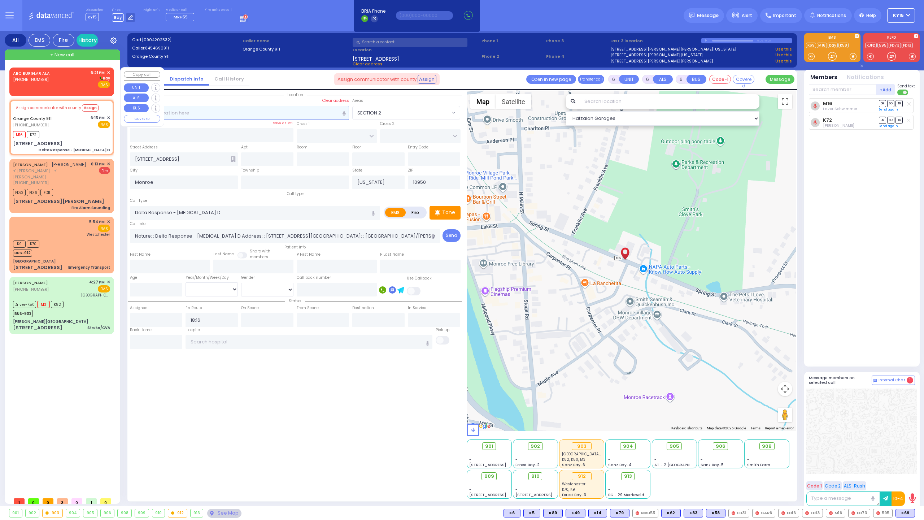
radio input "true"
select select
type input "18:21"
select select "Hatzalah Garages"
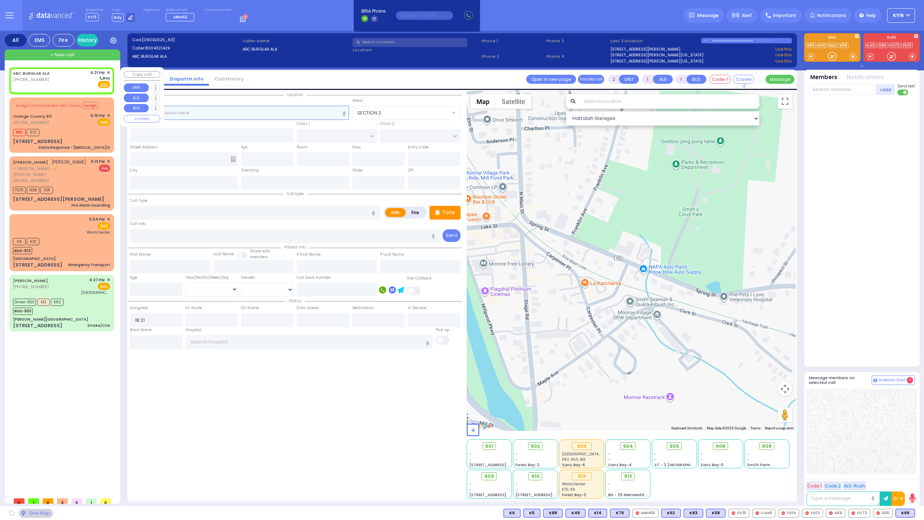
select select
radio input "true"
select select
select select "Hatzalah Garages"
click at [204, 110] on input "text" at bounding box center [240, 113] width 220 height 14
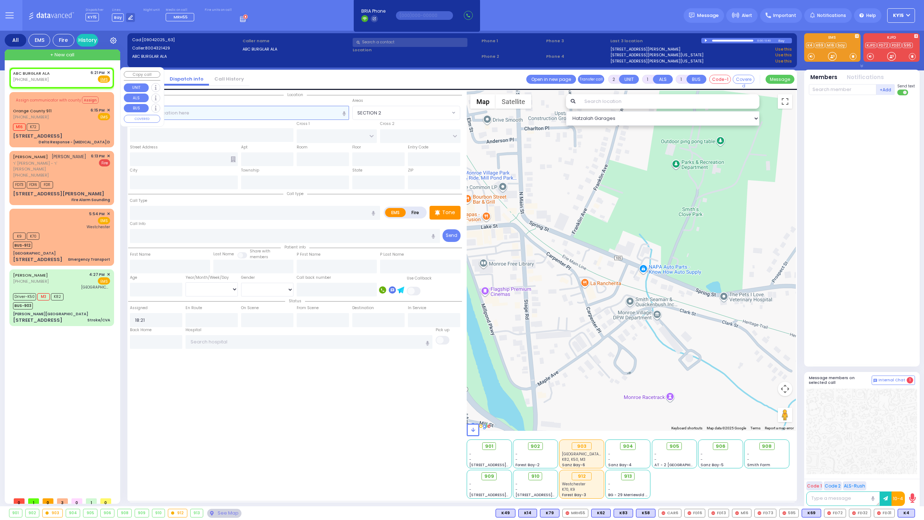
select select
radio input "true"
select select
select select "Hatzalah Garages"
click at [73, 163] on span "ר' משה ישראל - ר' אפרים לעפקאוויטש" at bounding box center [50, 166] width 75 height 12
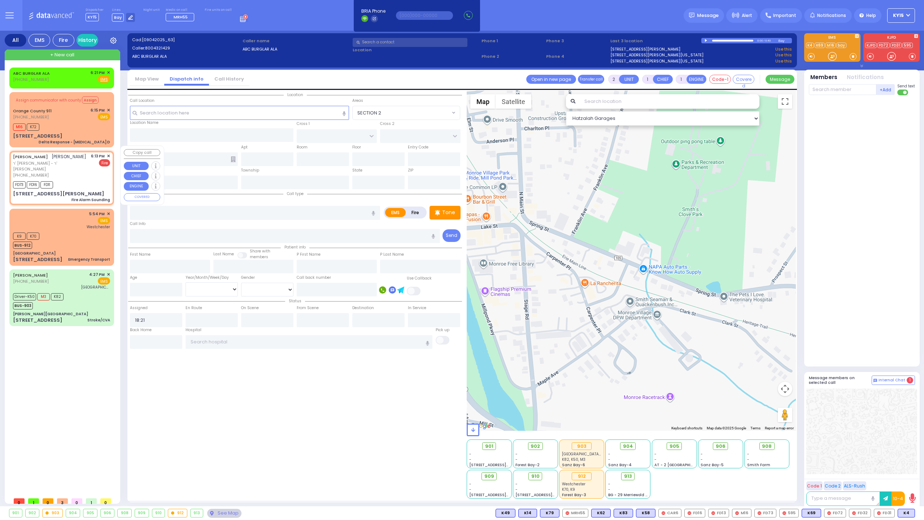
select select
type input "Fire Alarm Sounding"
radio input "false"
radio input "true"
type input "AVRUM"
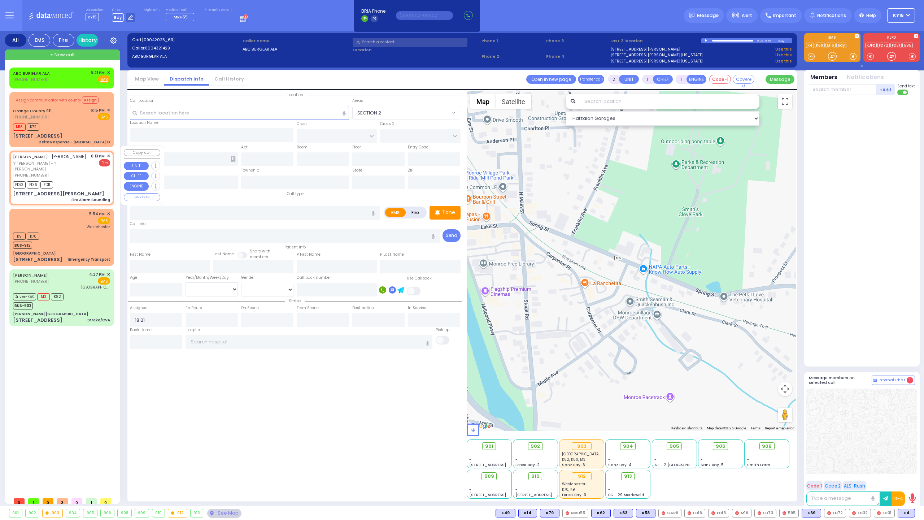
type input "JACOBOWITZ"
select select
type input "18:13"
type input "18:14"
type input "YOEL KLEIN BLVD"
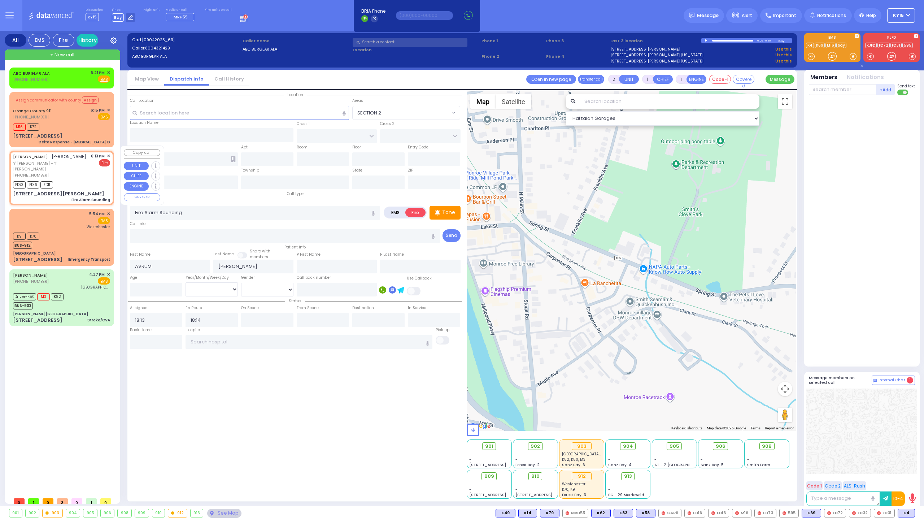
type input "MERON DR"
type input "3 YOEL KLEIN BLVD"
type input "Monroe"
type input "[US_STATE]"
type input "10950"
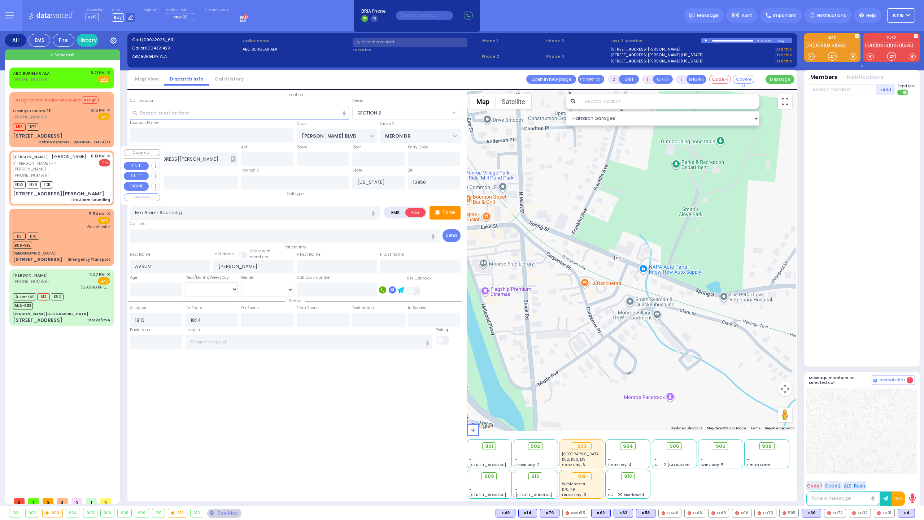
select select "SECTION 6"
select select "Hatzalah Garages"
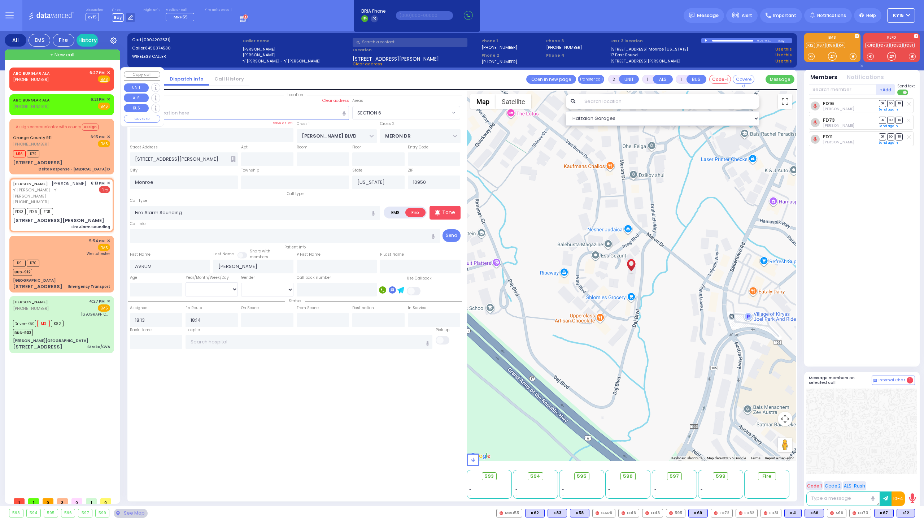
click at [68, 79] on div "ABC BURGLAR ALA (800) 432-1429 6:27 PM ✕ Fire EMS" at bounding box center [61, 76] width 97 height 13
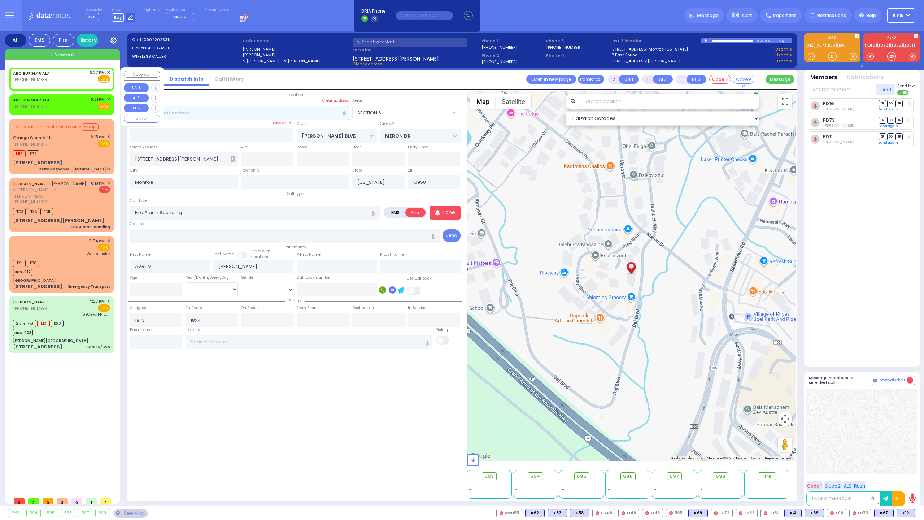
select select
radio input "true"
select select
type input "18:27"
select select "Hatzalah Garages"
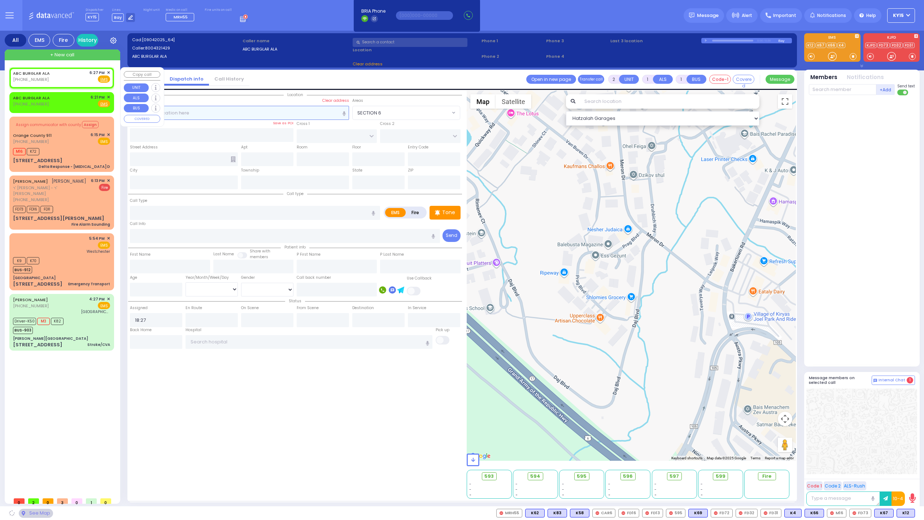
select select
radio input "true"
select select
select select "Hatzalah Garages"
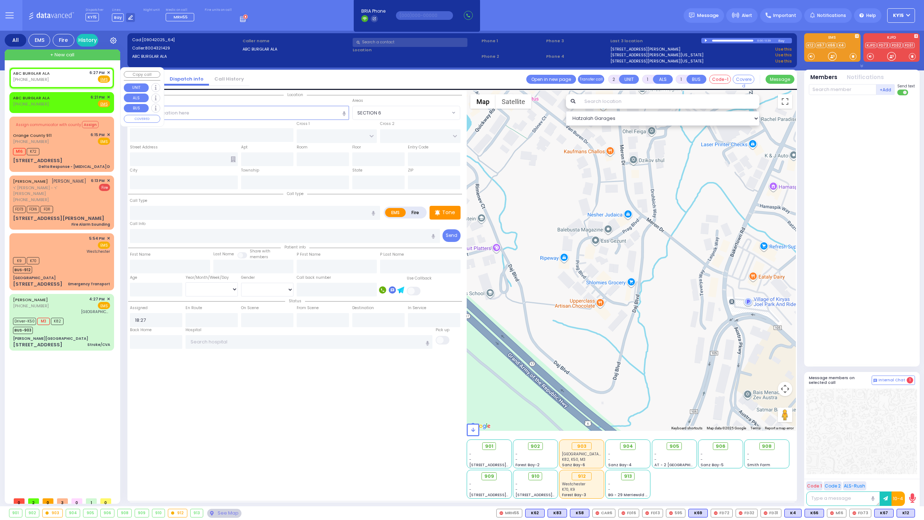
click at [109, 71] on span "✕" at bounding box center [108, 73] width 3 height 6
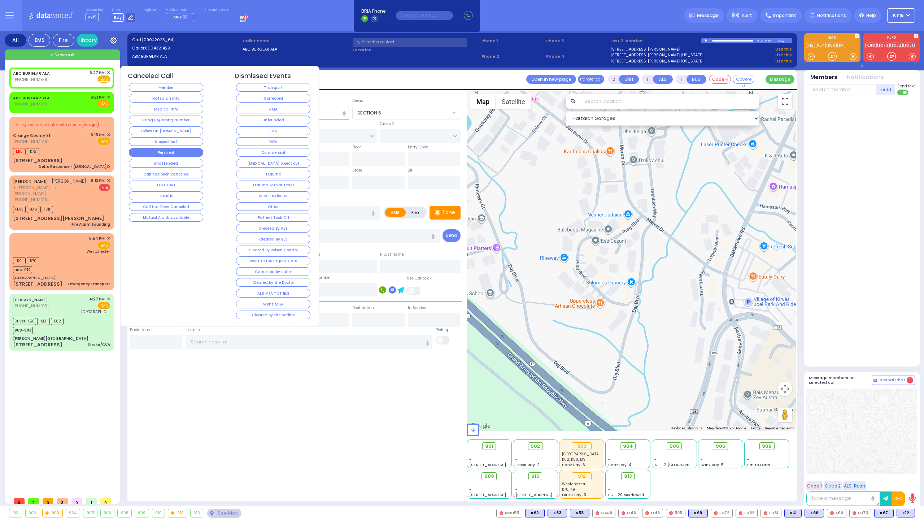
click at [163, 151] on button "Personal" at bounding box center [166, 152] width 74 height 9
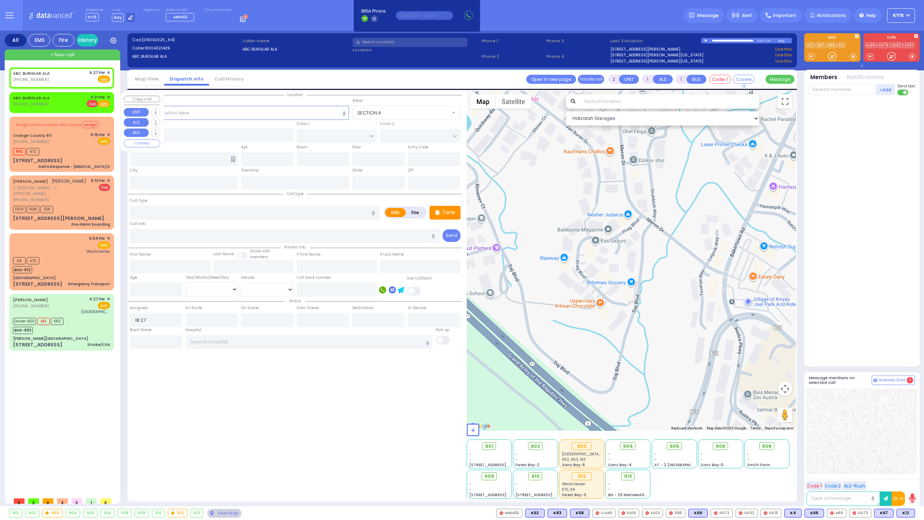
select select
radio input "true"
select select
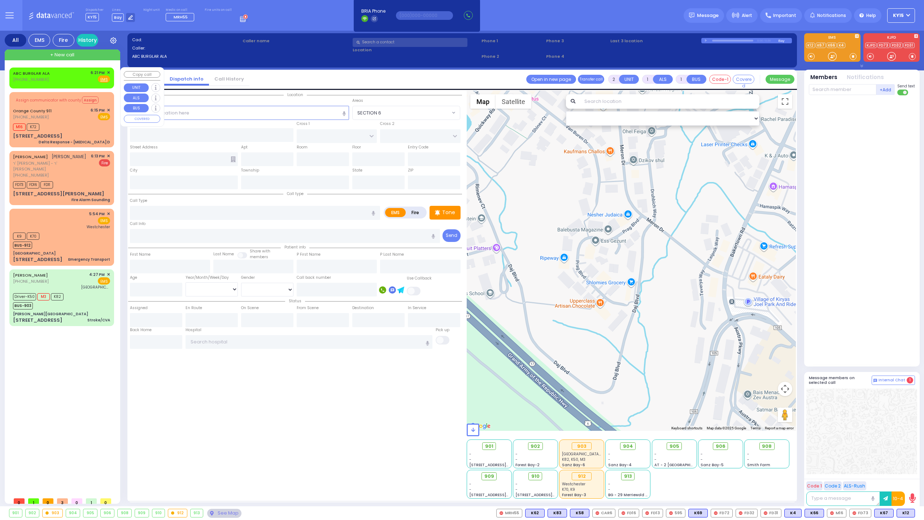
click at [72, 77] on div "ABC BURGLAR ALA (800) 432-1429 6:21 PM ✕ Fire EMS" at bounding box center [61, 76] width 97 height 13
select select
radio input "true"
select select
type input "18:21"
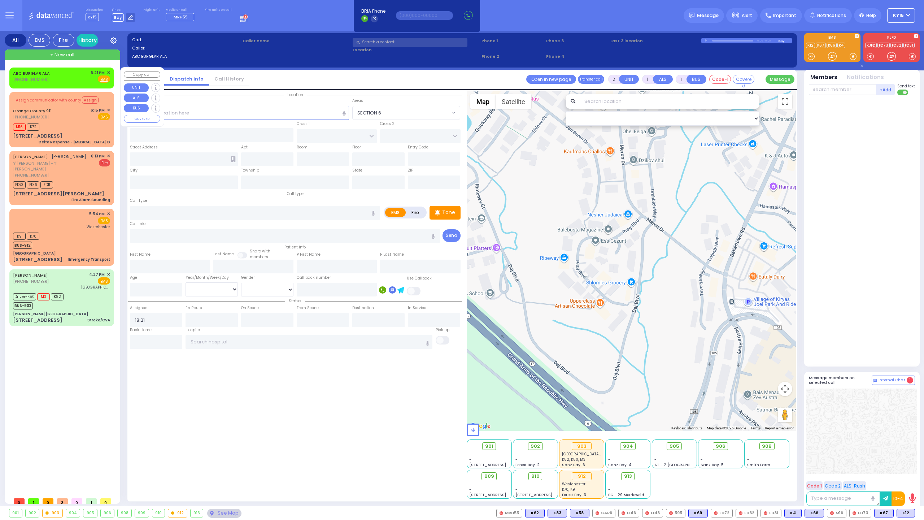
select select "Hatzalah Garages"
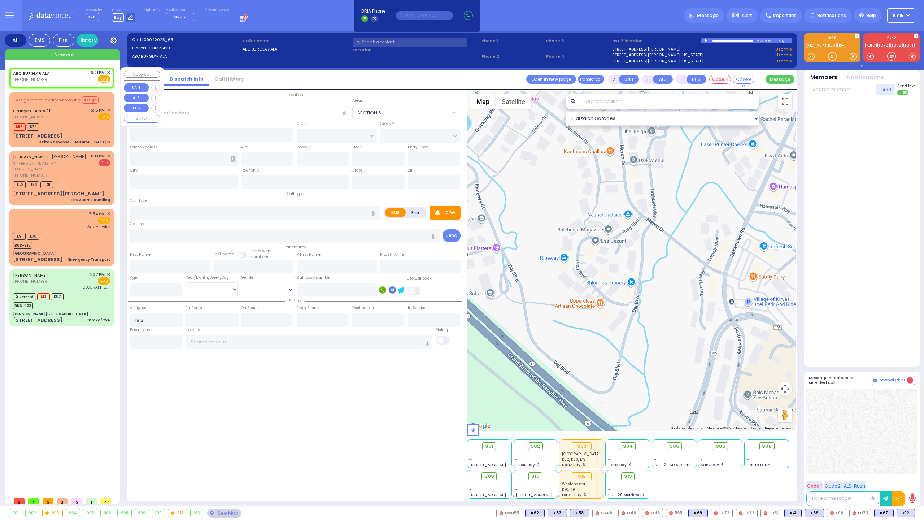
click at [107, 71] on span "✕" at bounding box center [108, 73] width 3 height 6
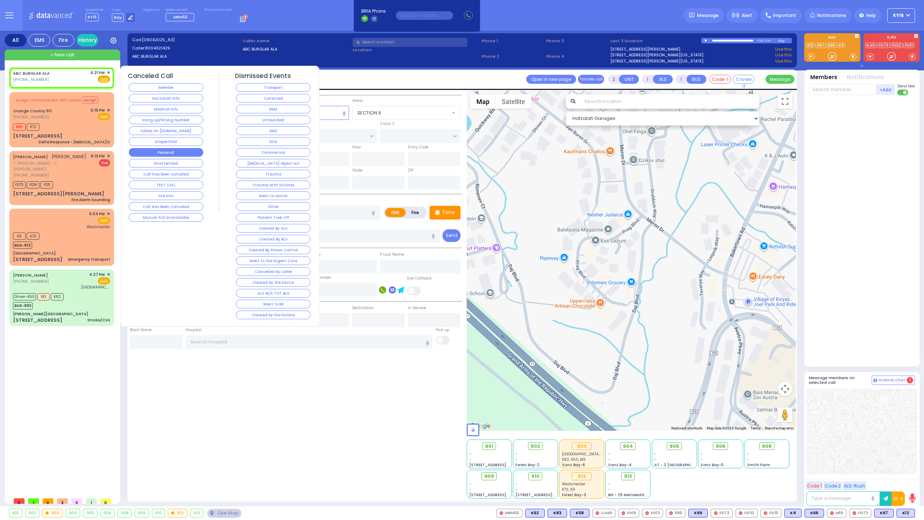
click at [168, 148] on button "Personal" at bounding box center [166, 152] width 74 height 9
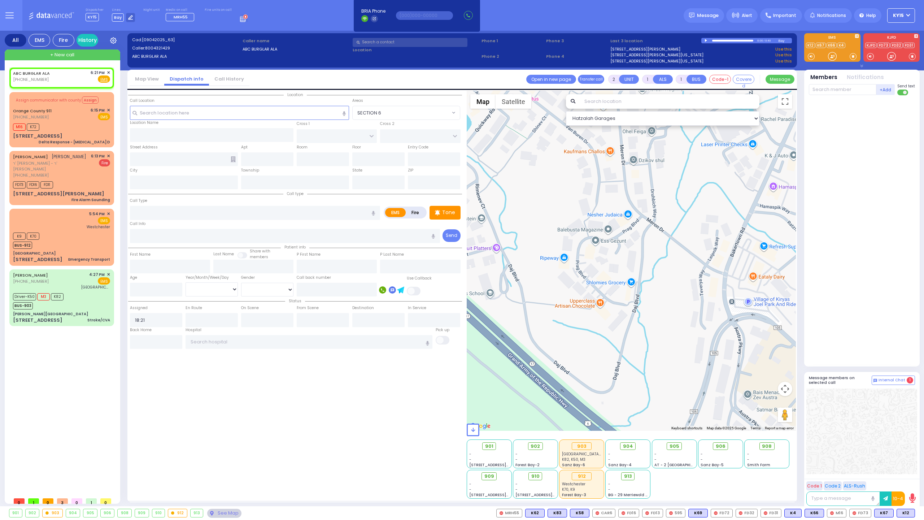
select select
radio input "true"
select select
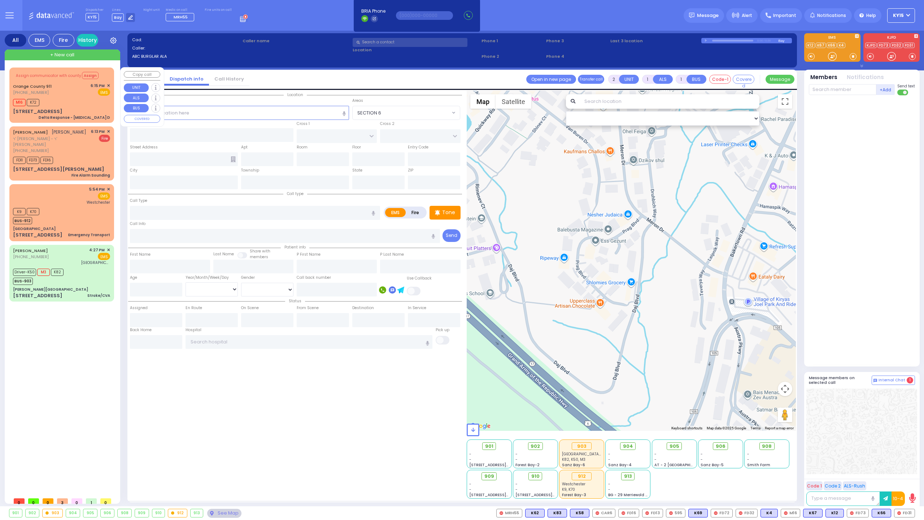
click at [79, 85] on div "Orange County 911 (845) 469-0911 6:15 PM ✕ EMS" at bounding box center [61, 89] width 97 height 13
type input "6"
select select
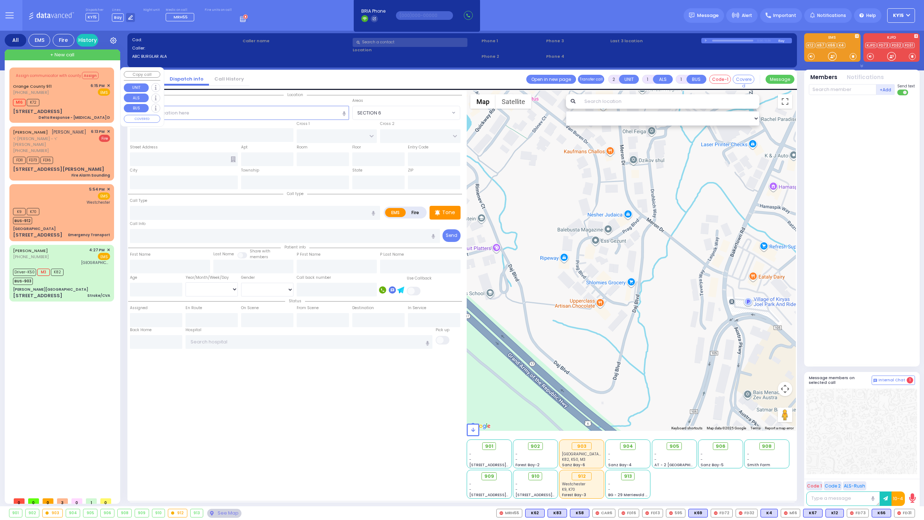
type input "Delta Response - Chest Pain D"
radio input "true"
type input "Nature: : Delta Response - Chest Pain D Address: : 127 Spring St APT APT 210, 1…"
select select
type input "18:16"
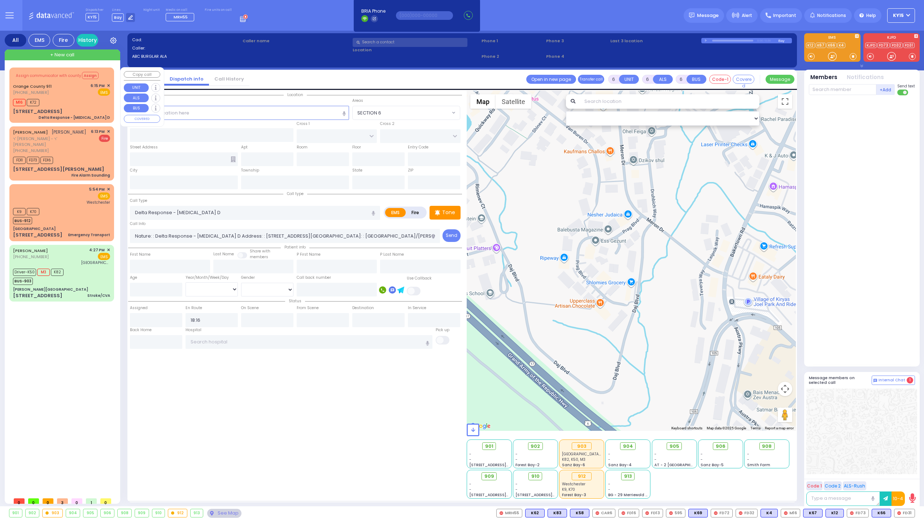
select select "Hatzalah Garages"
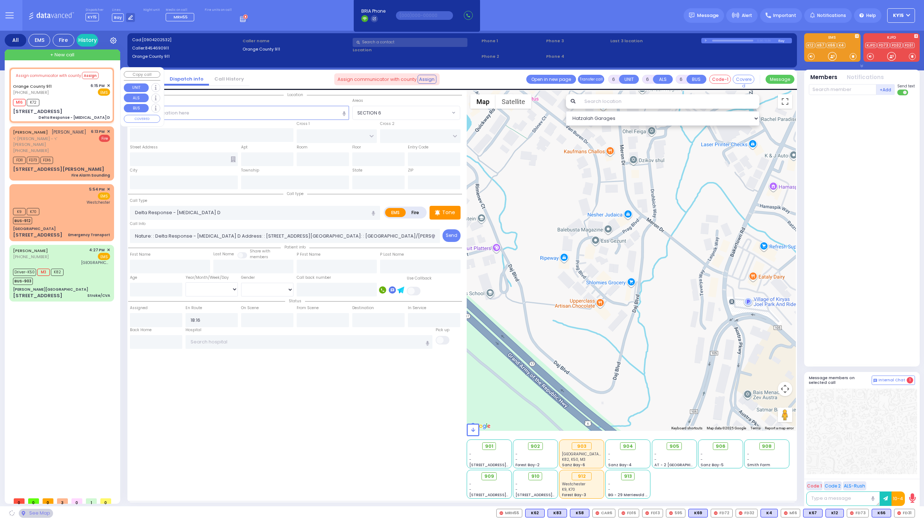
type input "127 Spring St"
type input "Monroe"
type input "[US_STATE]"
type input "10950"
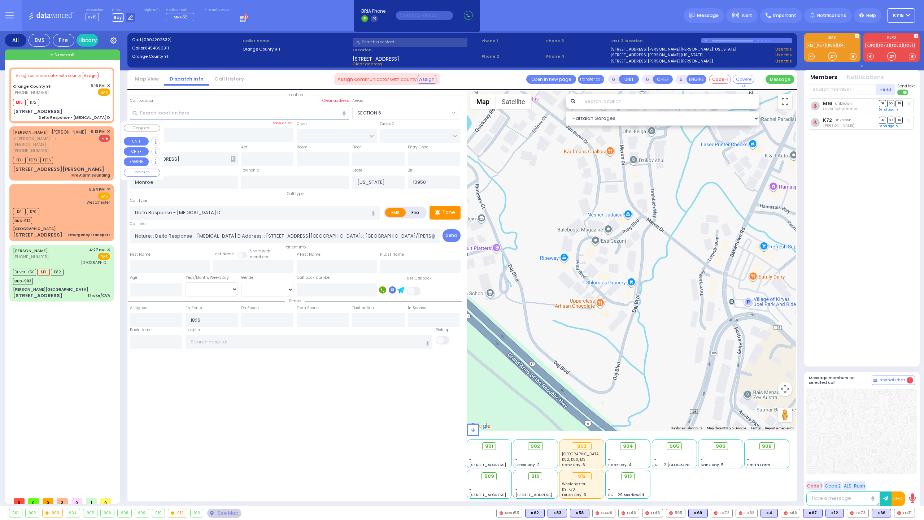
click at [68, 148] on div "(845) 637-4530" at bounding box center [50, 151] width 75 height 6
type input "2"
type input "1"
select select
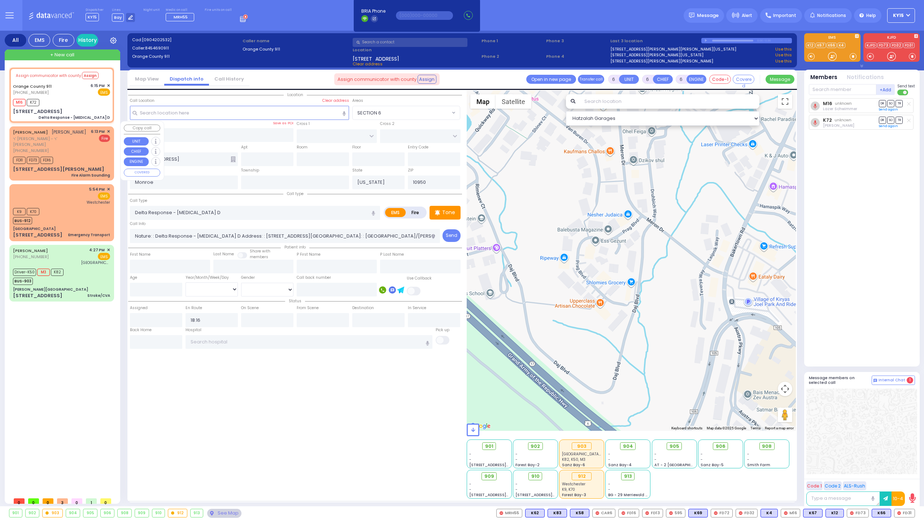
type input "Fire Alarm Sounding"
radio input "false"
radio input "true"
type input "AVRUM"
type input "JACOBOWITZ"
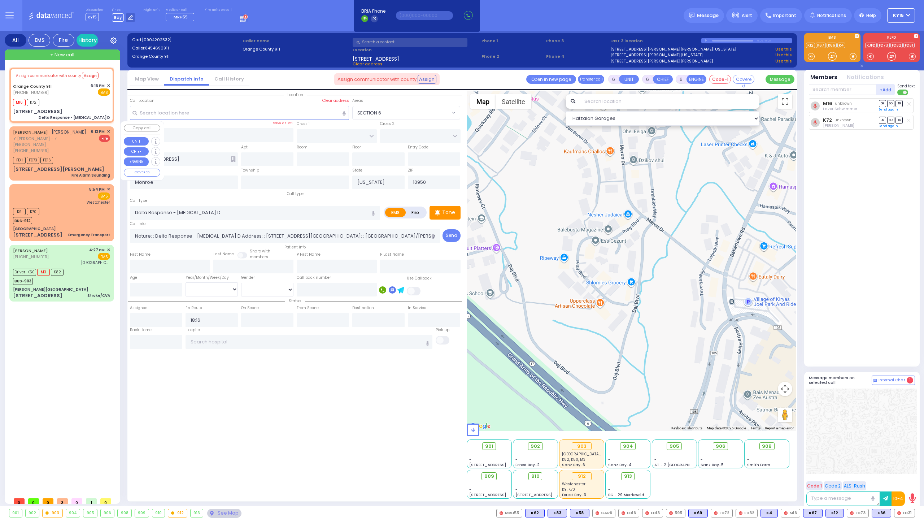
select select
type input "18:13"
type input "18:14"
select select "Hatzalah Garages"
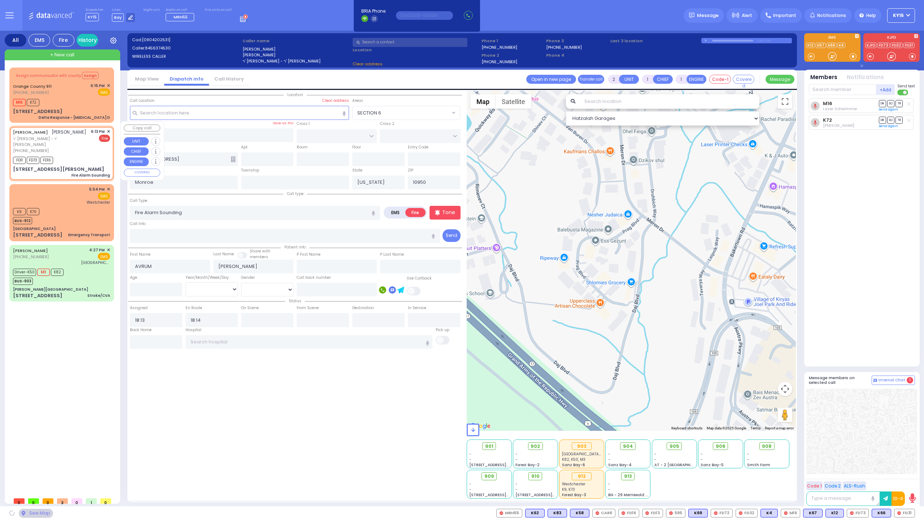
type input "YOEL KLEIN BLVD"
type input "MERON DR"
type input "3 YOEL KLEIN BLVD"
select select "SECTION 6"
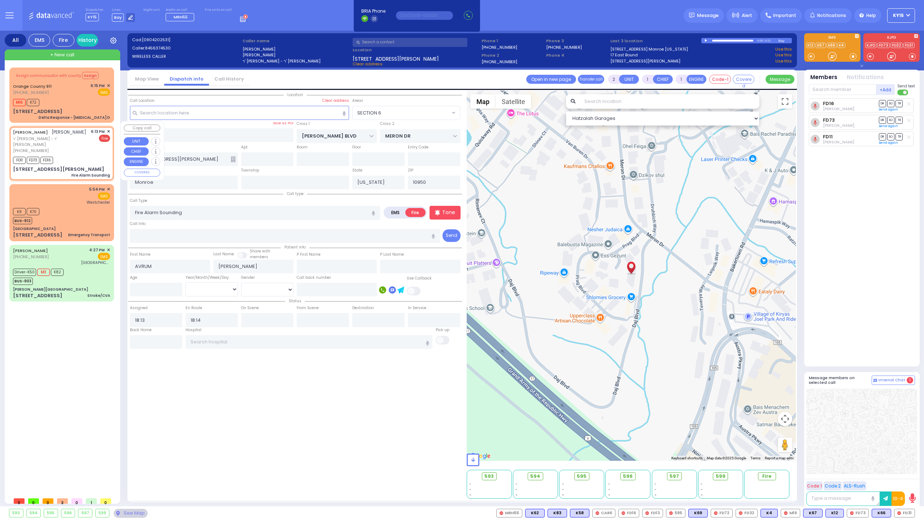
click at [109, 129] on span "✕" at bounding box center [108, 132] width 3 height 6
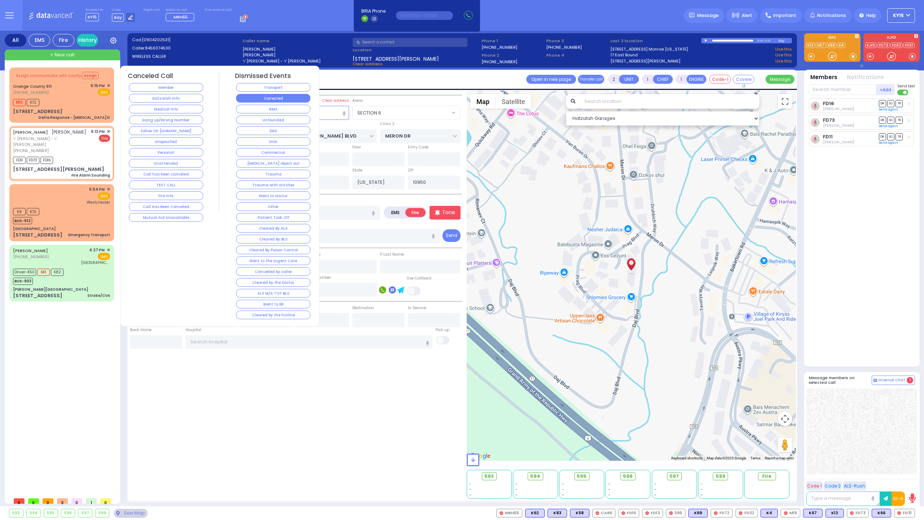
click at [260, 98] on button "Corrected" at bounding box center [273, 98] width 74 height 9
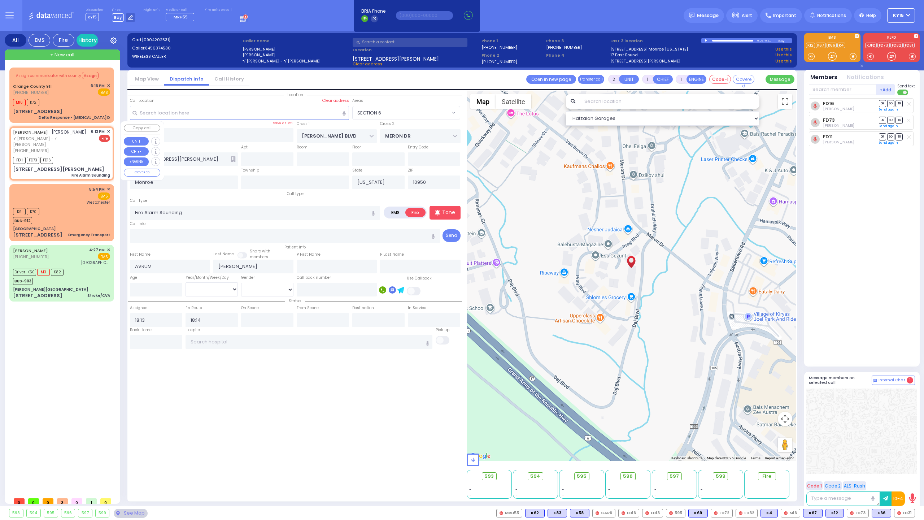
select select
radio input "true"
select select
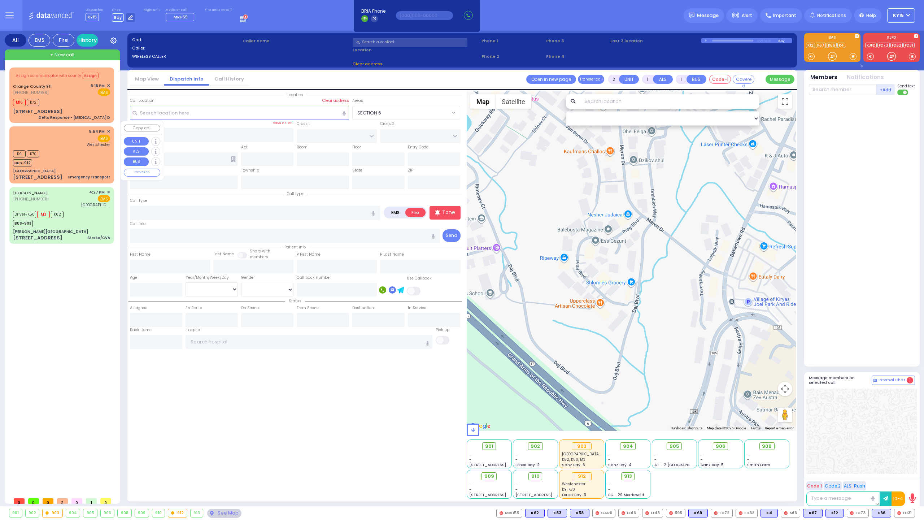
click at [71, 148] on div "K9 K70 BUS-912" at bounding box center [61, 157] width 97 height 18
type input "1"
select select
type input "Emergency Transport"
radio input "true"
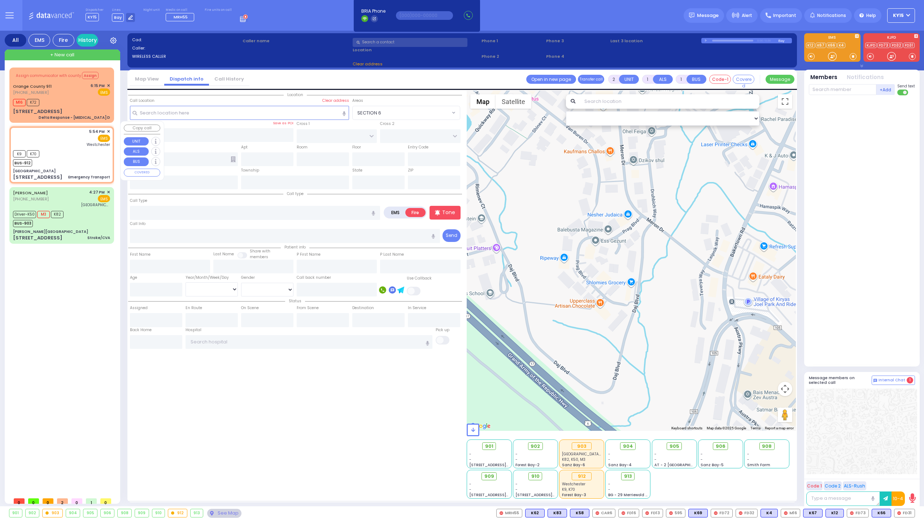
select select
type input "17:54"
type input "17:55"
type input "Westchester Medical Center-Woods Road"
select select "Hatzalah Garages"
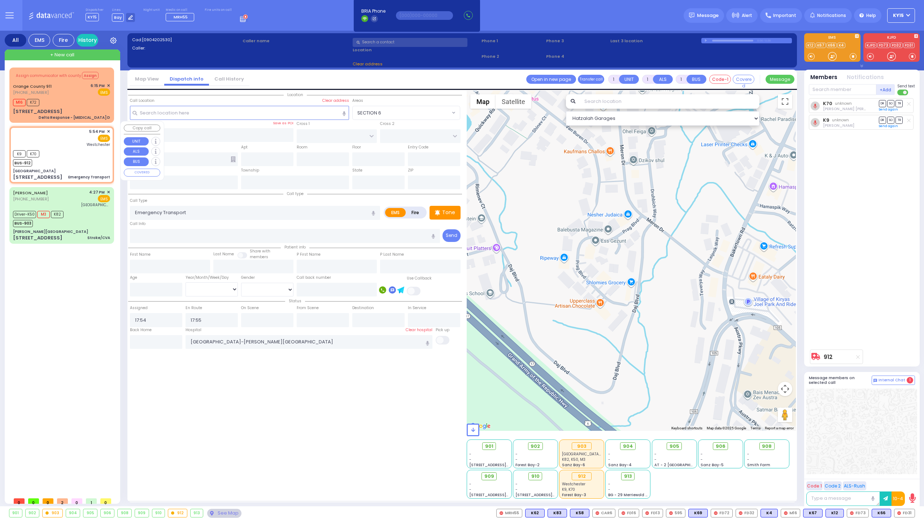
type input "Bon Secours Community Hospital"
type input "COLE ST"
type input "PENNSYLVANIA AVE"
type input "160 E Main St"
type input "Port Jervis"
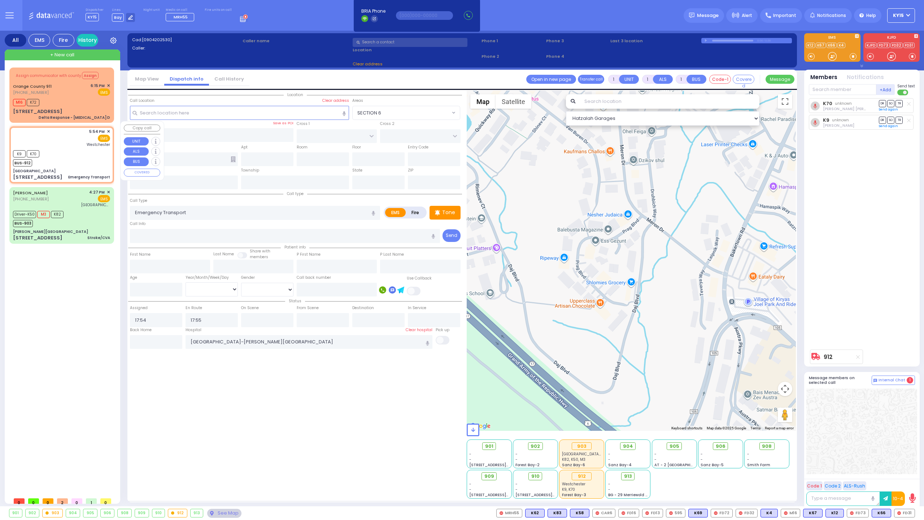
type input "[US_STATE]"
type input "12771"
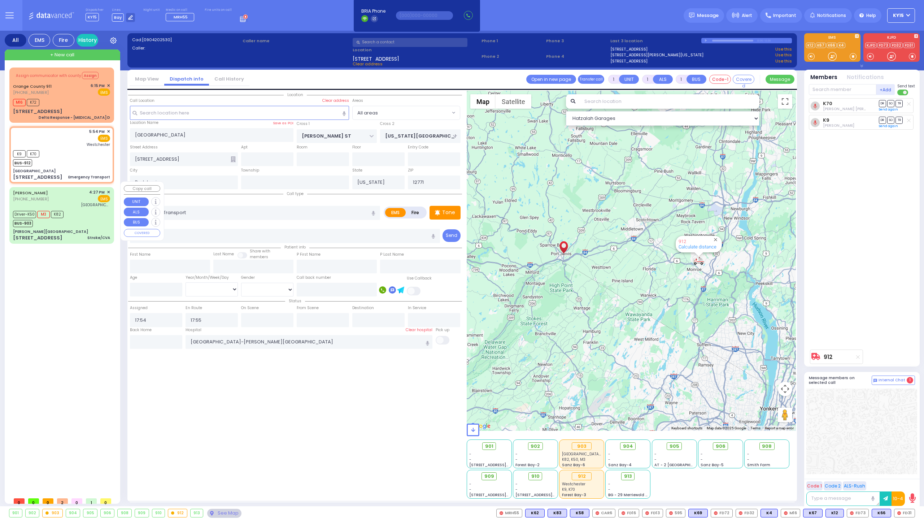
click at [73, 214] on div "Driver-K50 M3 K82 BUS-903" at bounding box center [61, 218] width 97 height 18
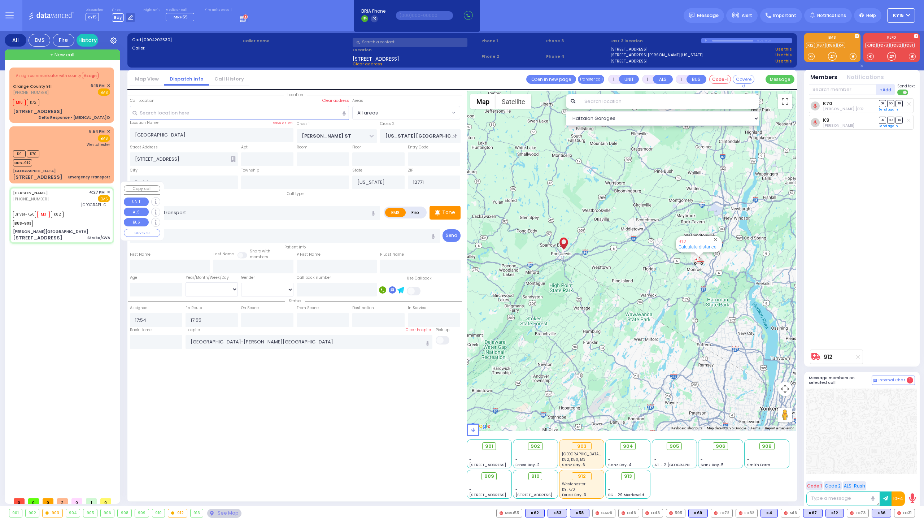
type input "6"
select select
type input "Stroke/CVA"
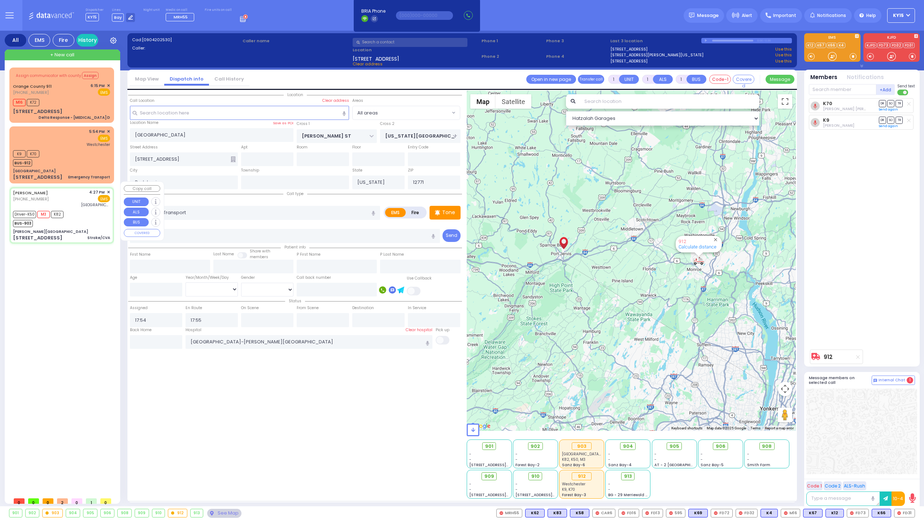
radio input "true"
type input "[PERSON_NAME]"
type input "2"
select select "Year"
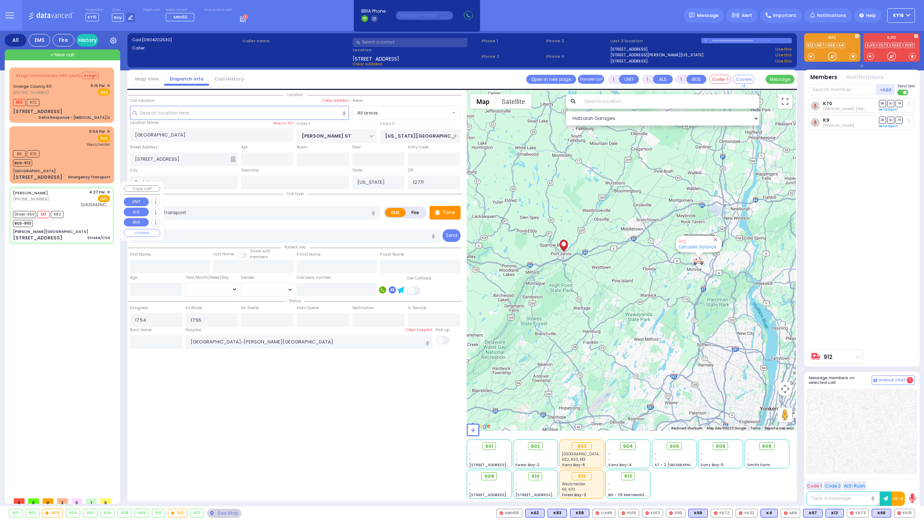
select select "[DEMOGRAPHIC_DATA]"
type input "16:27"
type input "16:29"
type input "16:32"
type input "17:01"
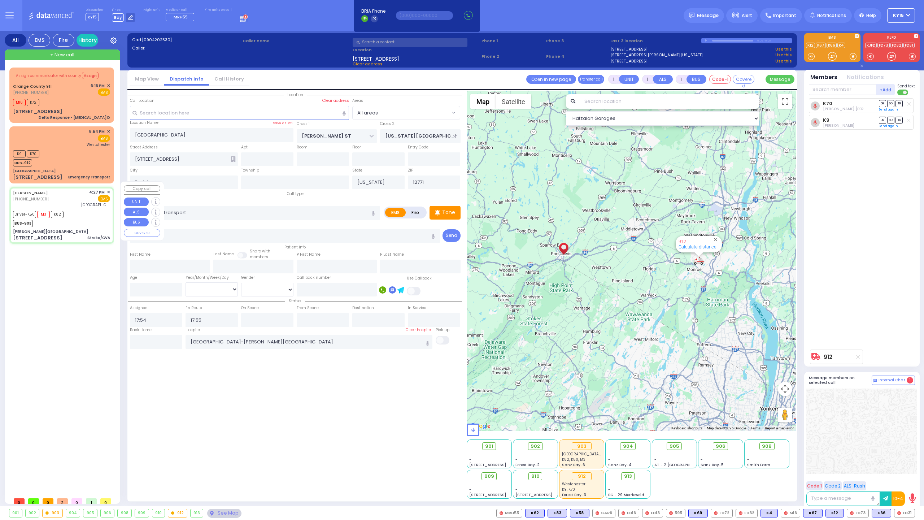
type input "17:44"
type input "18:01"
type input "[GEOGRAPHIC_DATA] (Moses Division)"
type input "[PERSON_NAME][GEOGRAPHIC_DATA]"
type input "MERON DR"
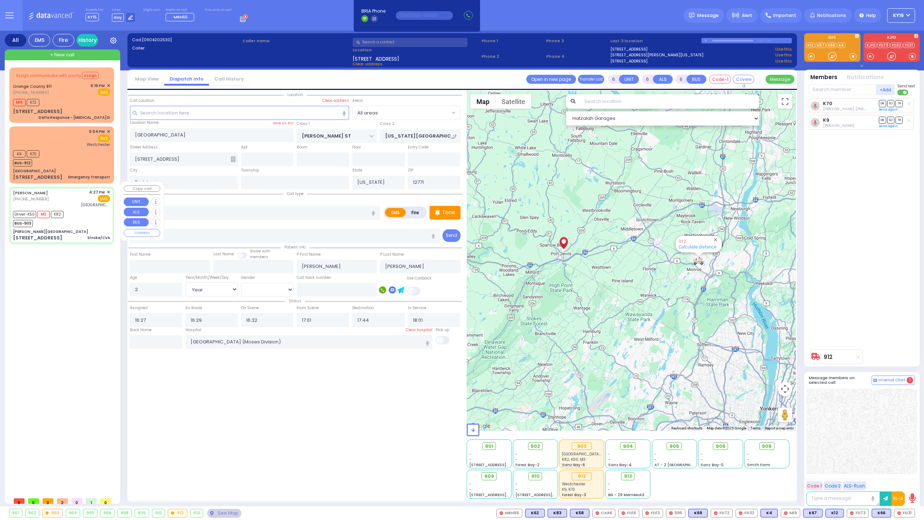
type input "RATZFERT WAY"
type input "[STREET_ADDRESS]"
type input "12"
type input "Monroe"
type input "10950"
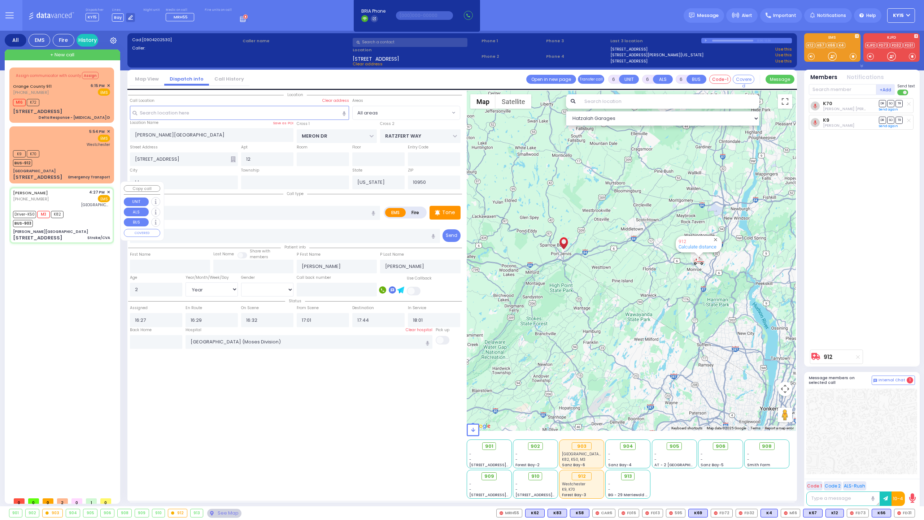
select select "SECTION 6"
select select "Hatzalah Garages"
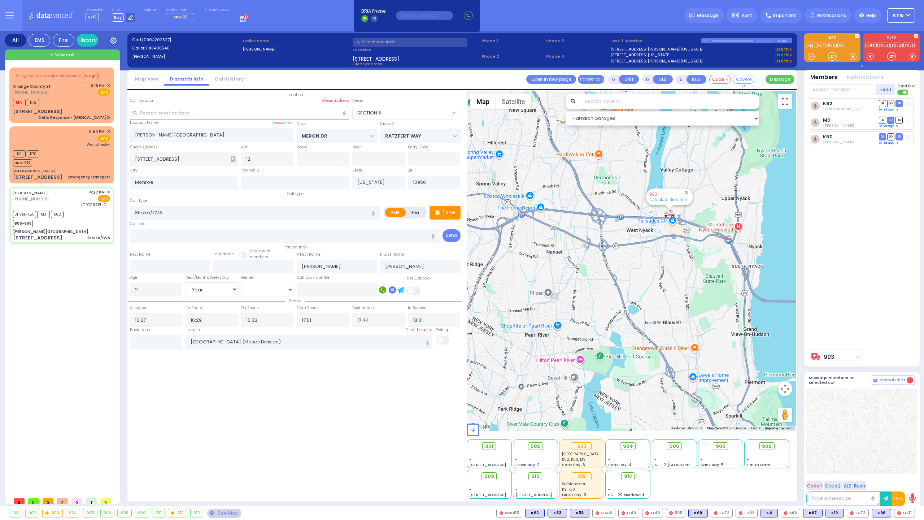
drag, startPoint x: 669, startPoint y: 233, endPoint x: 652, endPoint y: 245, distance: 20.4
click at [652, 245] on div "903 Calculate distance" at bounding box center [632, 261] width 330 height 340
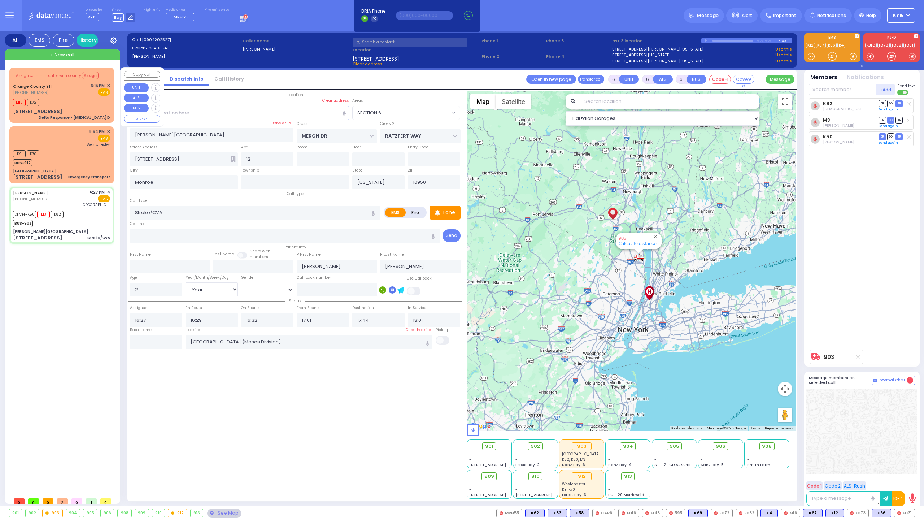
drag, startPoint x: 84, startPoint y: 94, endPoint x: 79, endPoint y: 93, distance: 4.4
click at [84, 94] on div "Orange County 911 (845) 469-0911 6:15 PM ✕ EMS" at bounding box center [61, 89] width 97 height 13
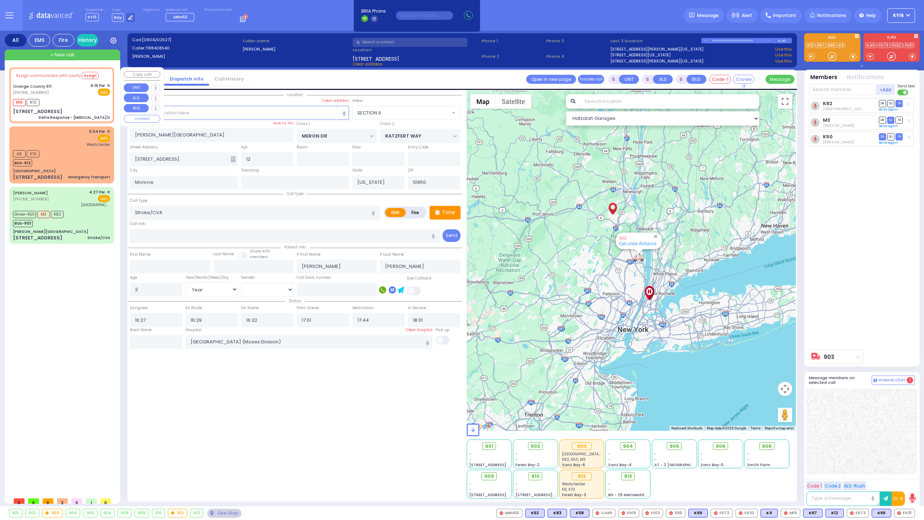
select select
type input "Delta Response - Chest Pain D"
radio input "true"
type input "Nature: : Delta Response - Chest Pain D Address: : 127 Spring St APT APT 210, 1…"
select select
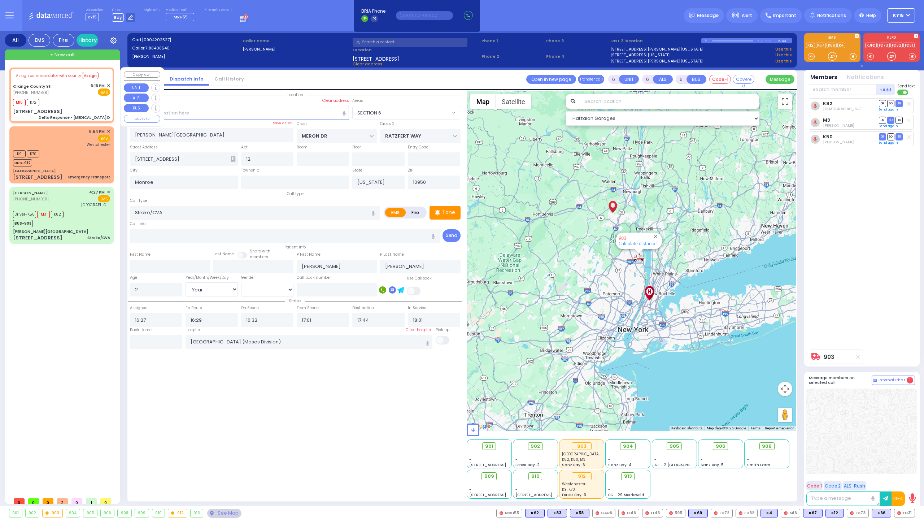
select select
type input "18:16"
type input "127 Spring St"
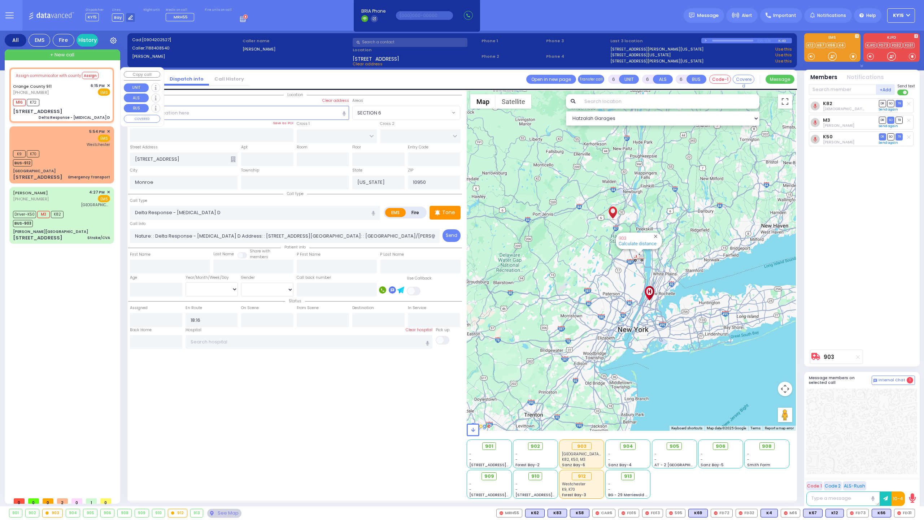
select select "Hatzalah Garages"
